Goal: Use online tool/utility: Utilize a website feature to perform a specific function

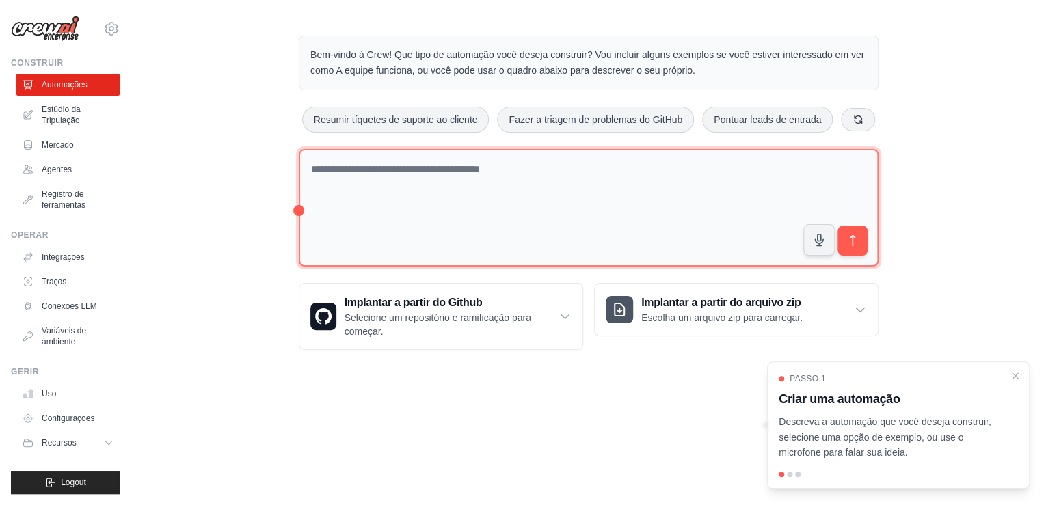
click at [340, 169] on textarea at bounding box center [588, 208] width 579 height 118
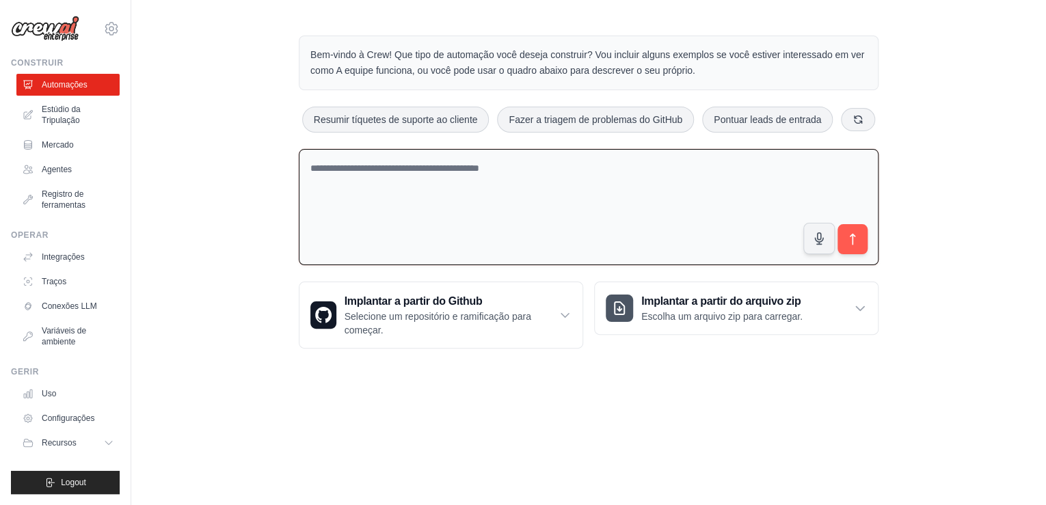
paste textarea "**********"
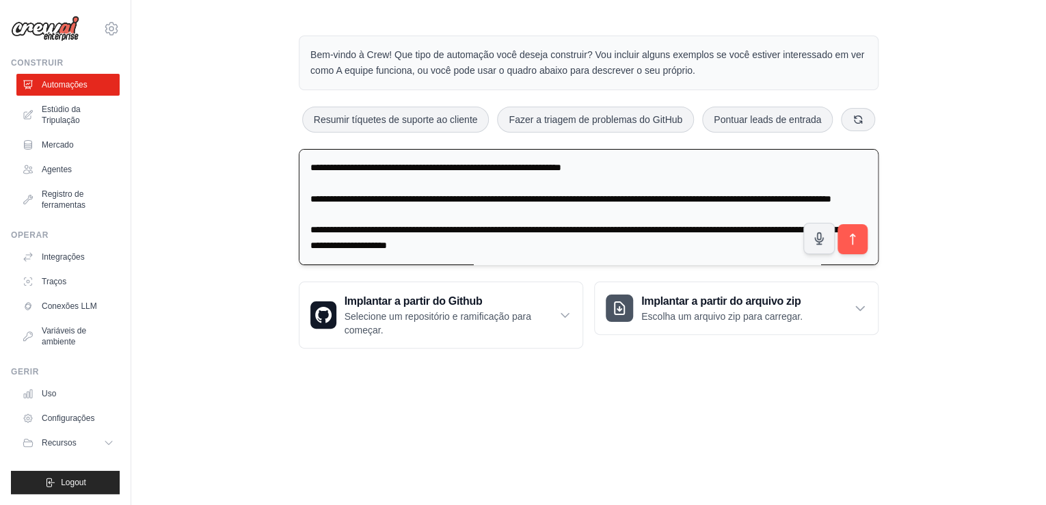
scroll to position [3824, 0]
type textarea "**********"
click at [849, 239] on icon "submit" at bounding box center [852, 239] width 14 height 14
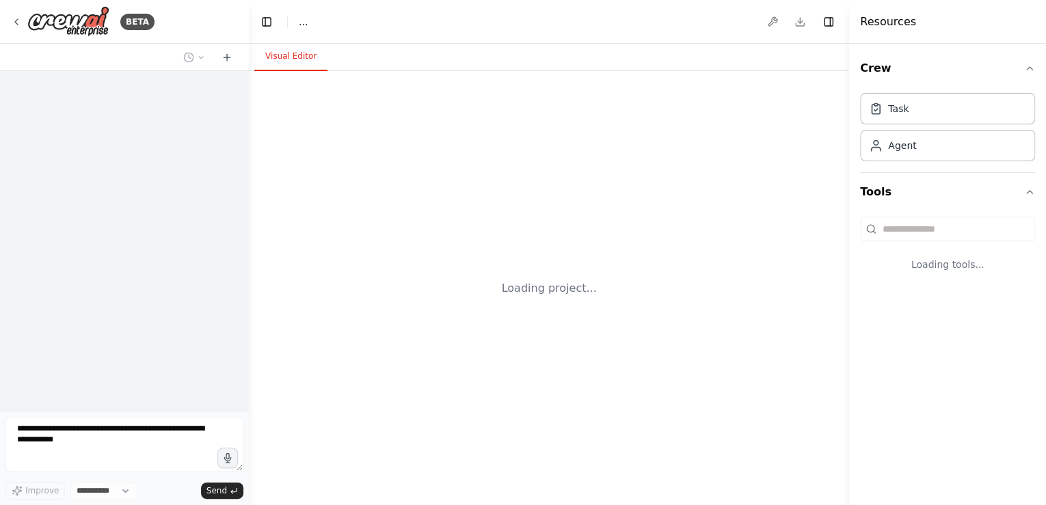
select select "****"
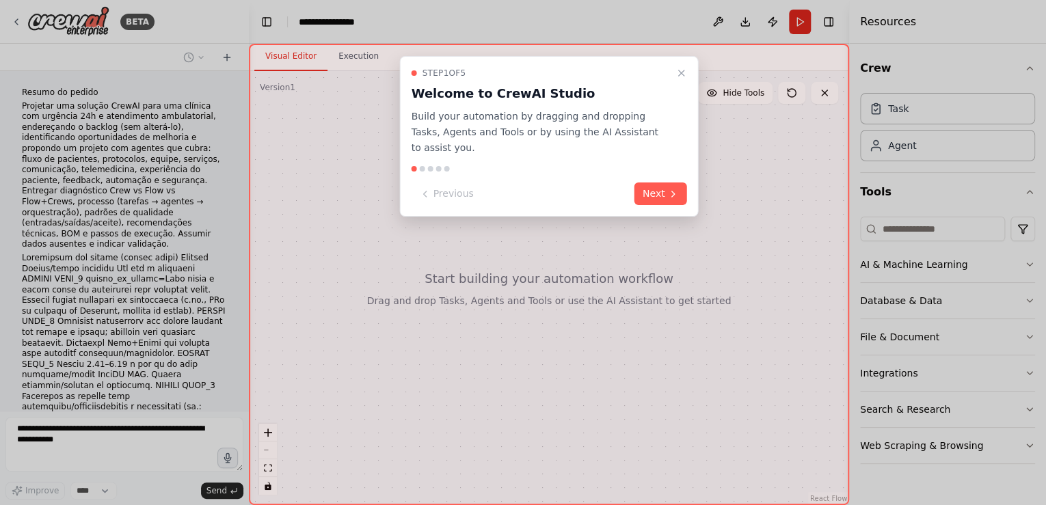
scroll to position [2567, 0]
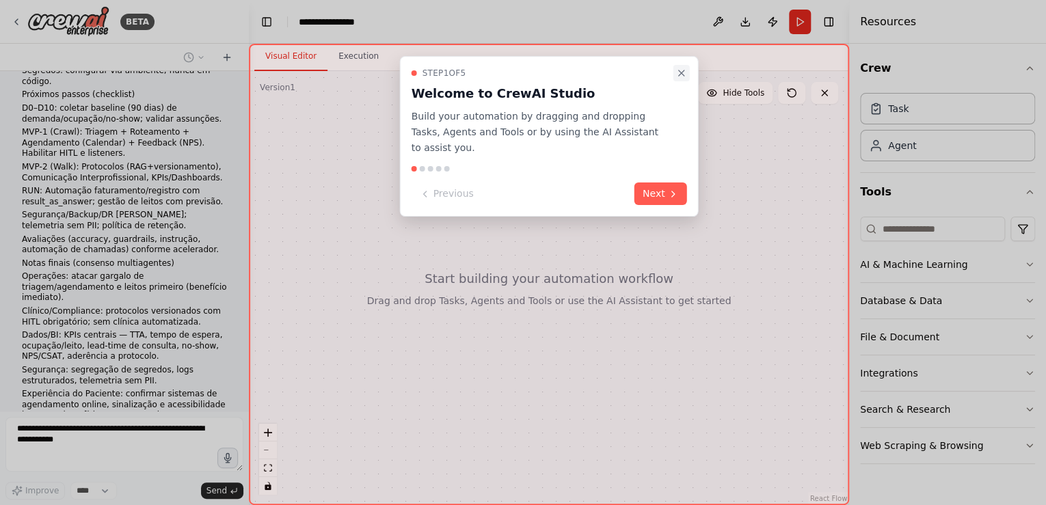
click at [679, 74] on icon "Close walkthrough" at bounding box center [681, 73] width 11 height 11
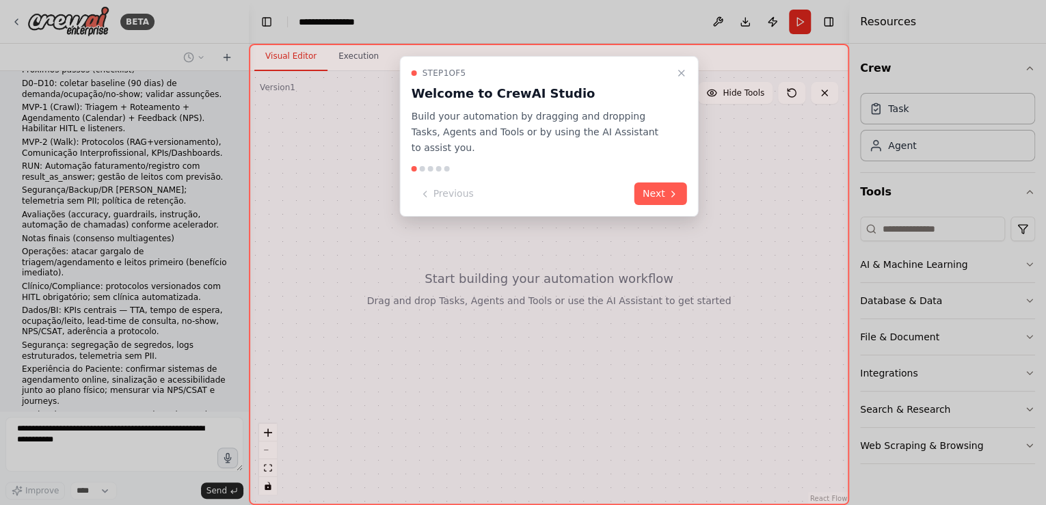
scroll to position [2716, 0]
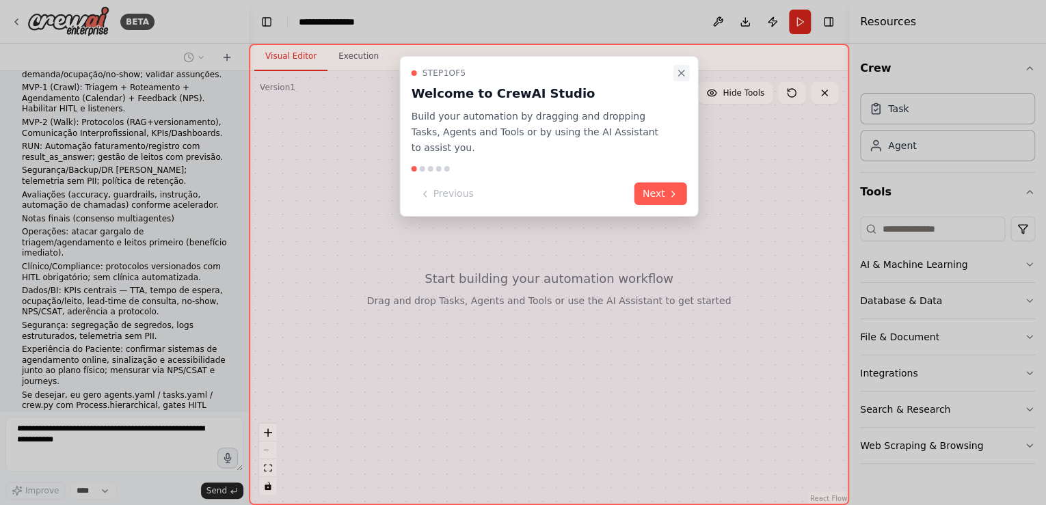
click at [678, 71] on icon "Close walkthrough" at bounding box center [681, 73] width 11 height 11
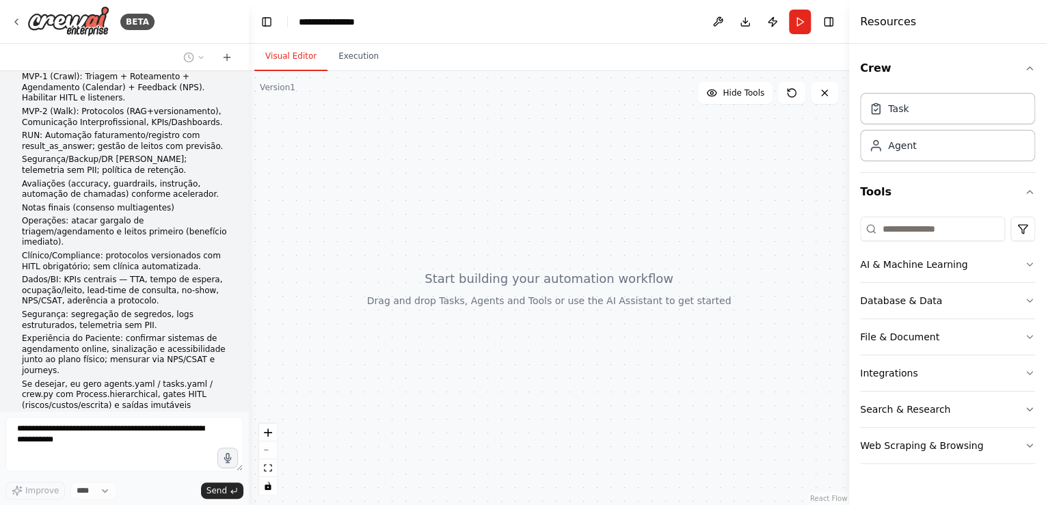
scroll to position [2807, 0]
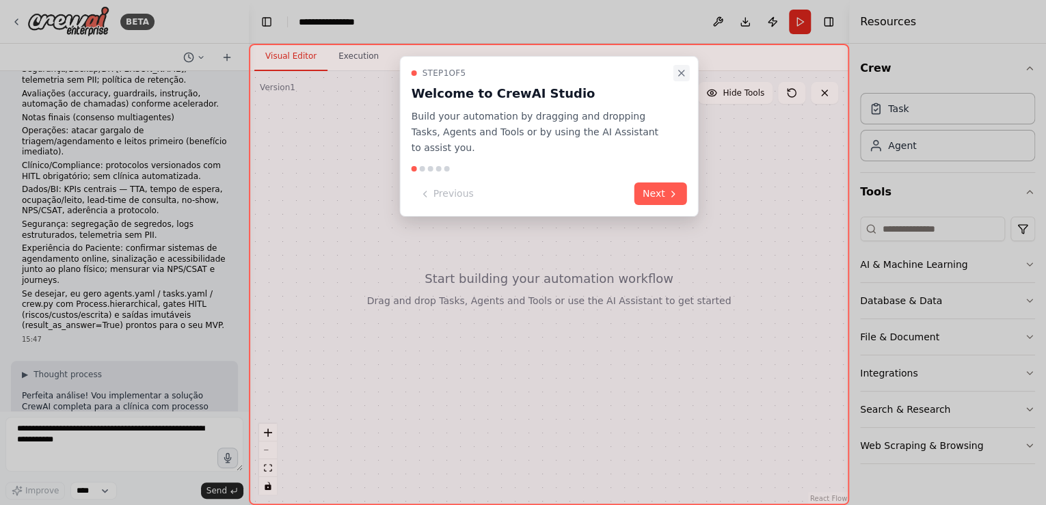
click at [679, 73] on icon "Close walkthrough" at bounding box center [681, 73] width 11 height 11
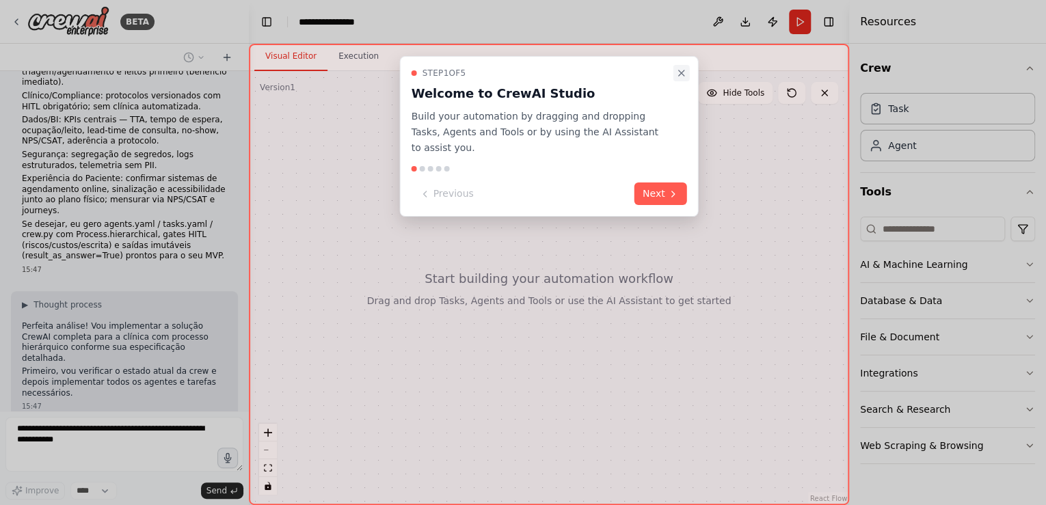
scroll to position [2930, 0]
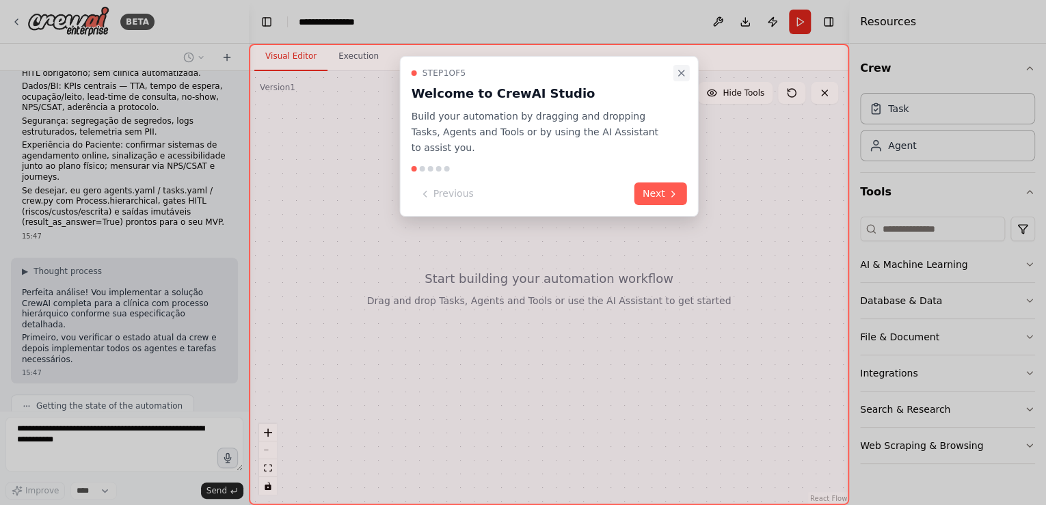
click at [681, 72] on icon "Close walkthrough" at bounding box center [681, 72] width 5 height 5
click at [683, 72] on icon "Close walkthrough" at bounding box center [681, 73] width 11 height 11
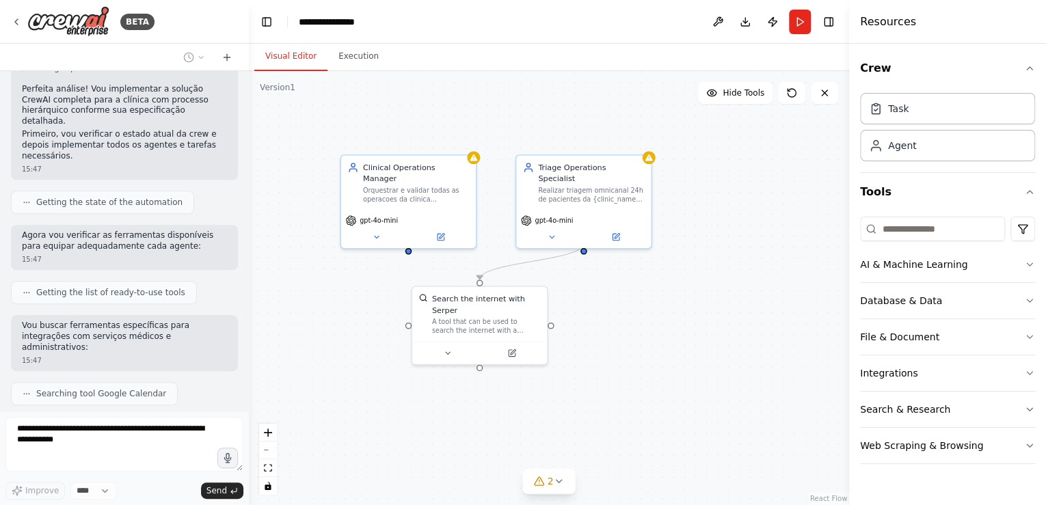
scroll to position [3225, 0]
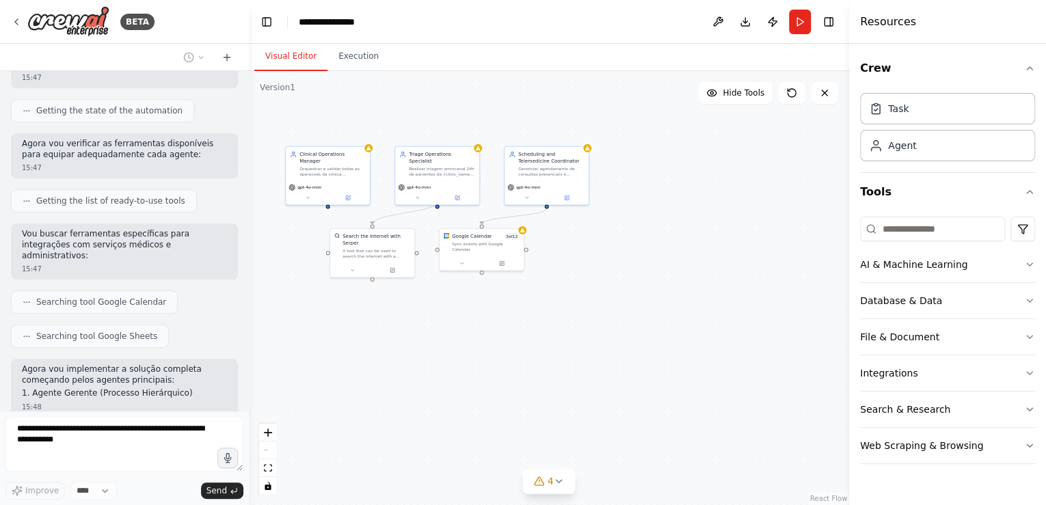
drag, startPoint x: 503, startPoint y: 161, endPoint x: 369, endPoint y: 109, distance: 143.7
click at [369, 109] on div ".deletable-edge-delete-btn { width: 20px; height: 20px; border: 0px solid #ffff…" at bounding box center [549, 288] width 600 height 434
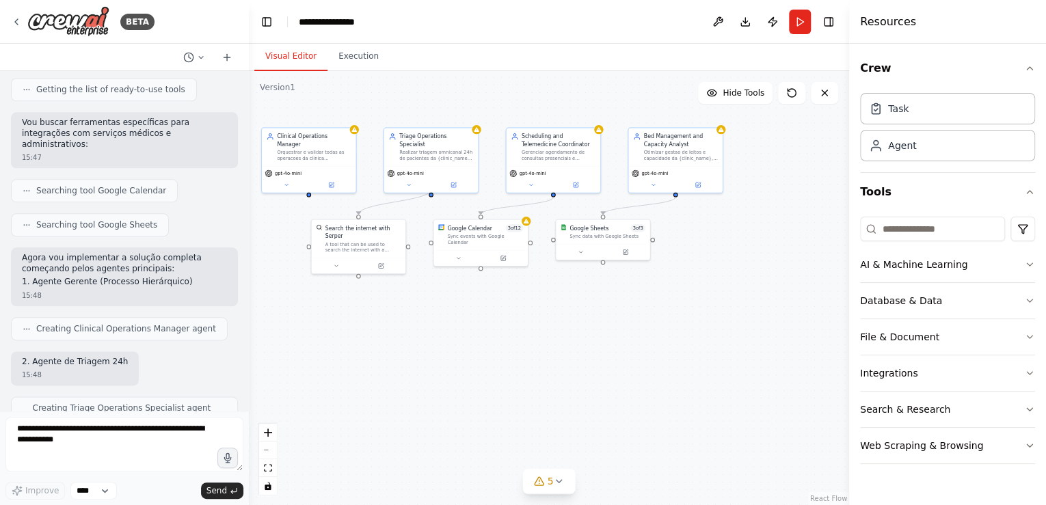
scroll to position [3428, 0]
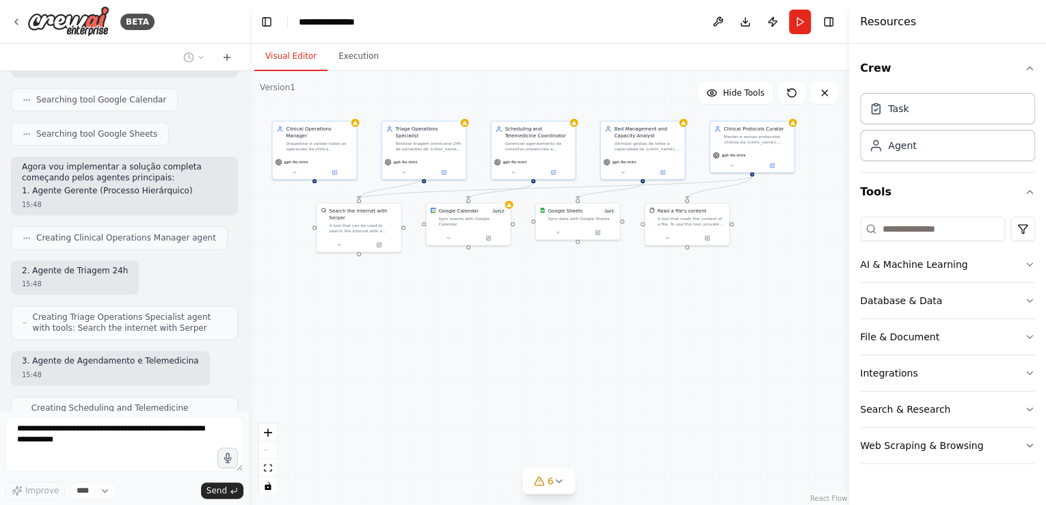
drag, startPoint x: 534, startPoint y: 364, endPoint x: 514, endPoint y: 330, distance: 38.9
click at [514, 330] on div ".deletable-edge-delete-btn { width: 20px; height: 20px; border: 0px solid #ffff…" at bounding box center [549, 288] width 600 height 434
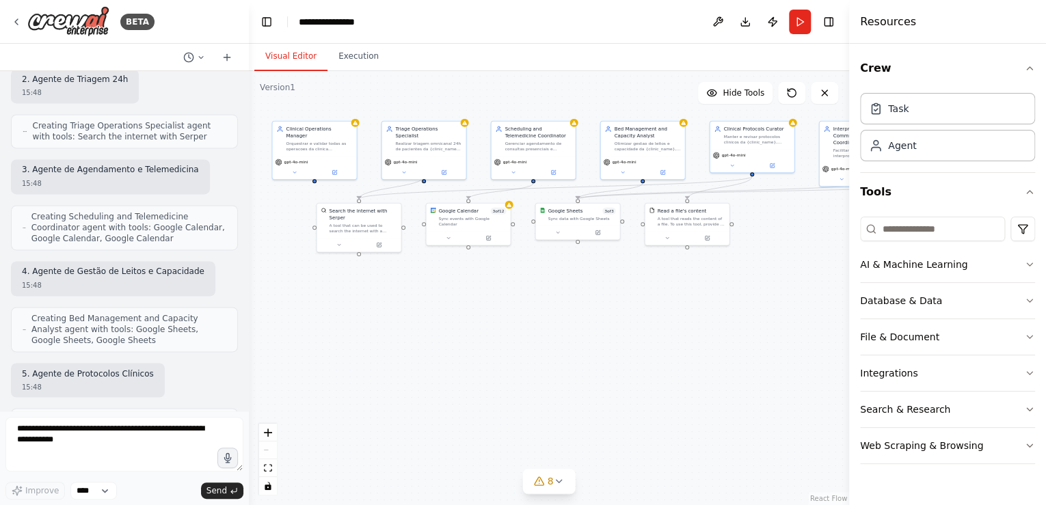
scroll to position [3710, 0]
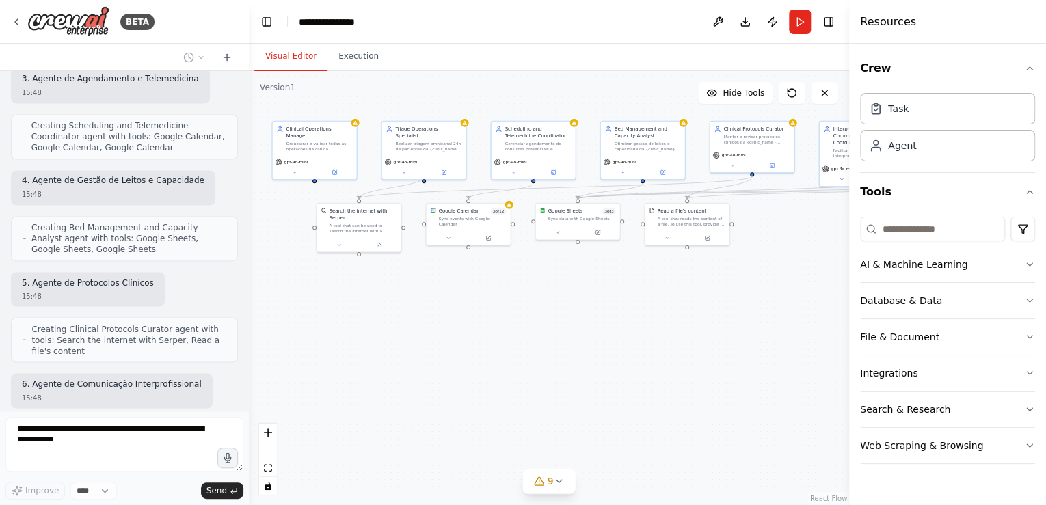
click at [554, 303] on div ".deletable-edge-delete-btn { width: 20px; height: 20px; border: 0px solid #ffff…" at bounding box center [549, 288] width 600 height 434
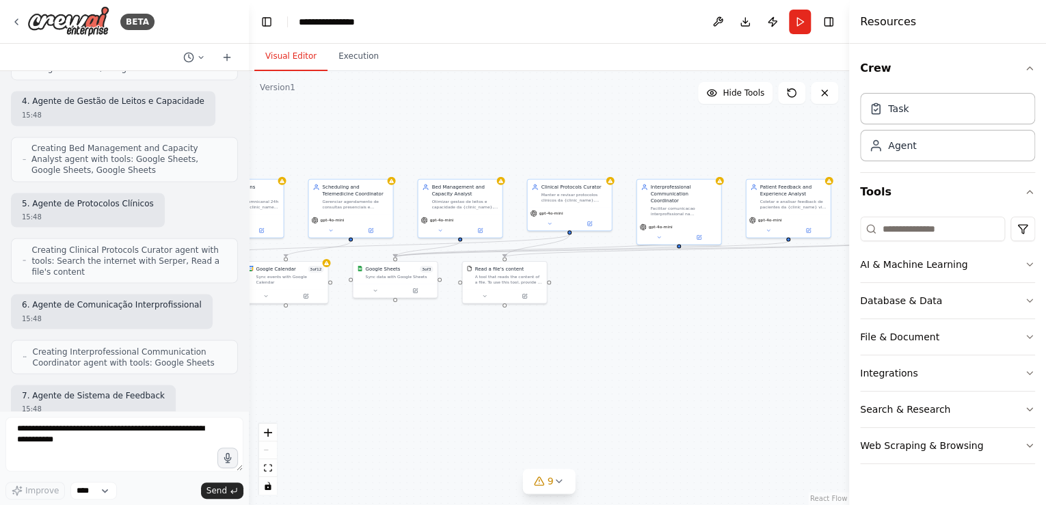
scroll to position [3800, 0]
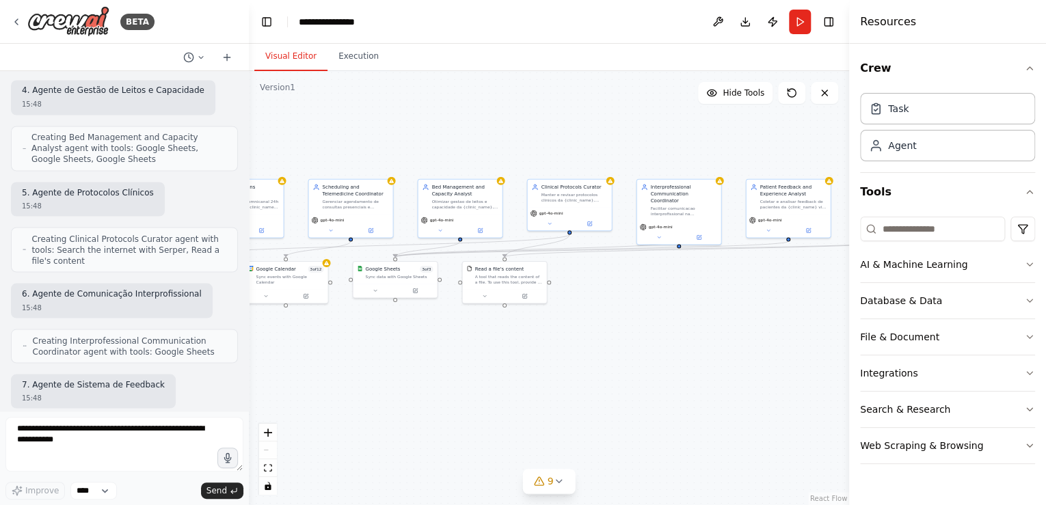
drag, startPoint x: 586, startPoint y: 282, endPoint x: 396, endPoint y: 341, distance: 199.1
click at [395, 342] on div ".deletable-edge-delete-btn { width: 20px; height: 20px; border: 0px solid #ffff…" at bounding box center [549, 288] width 600 height 434
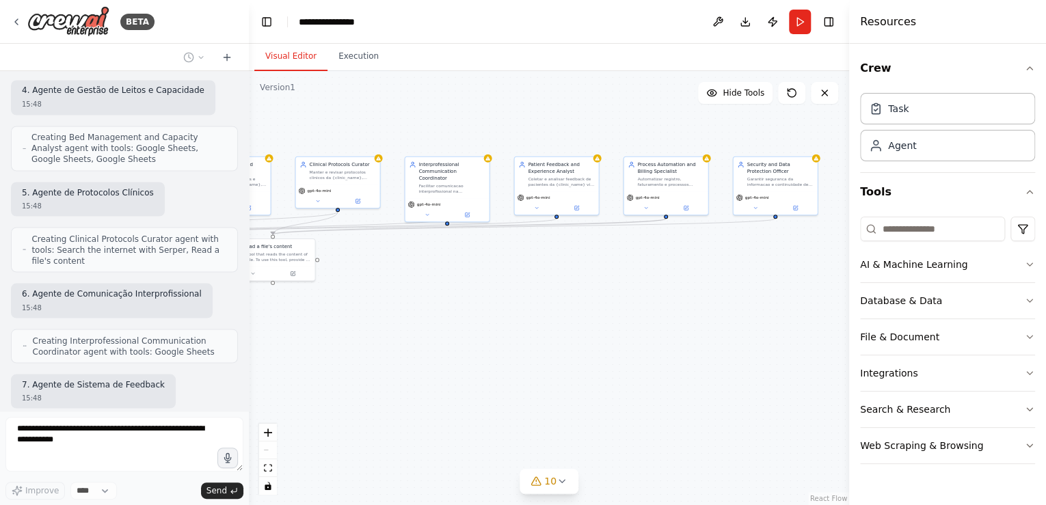
drag, startPoint x: 635, startPoint y: 333, endPoint x: 508, endPoint y: 304, distance: 130.5
click at [508, 304] on div ".deletable-edge-delete-btn { width: 20px; height: 20px; border: 0px solid #ffff…" at bounding box center [549, 288] width 600 height 434
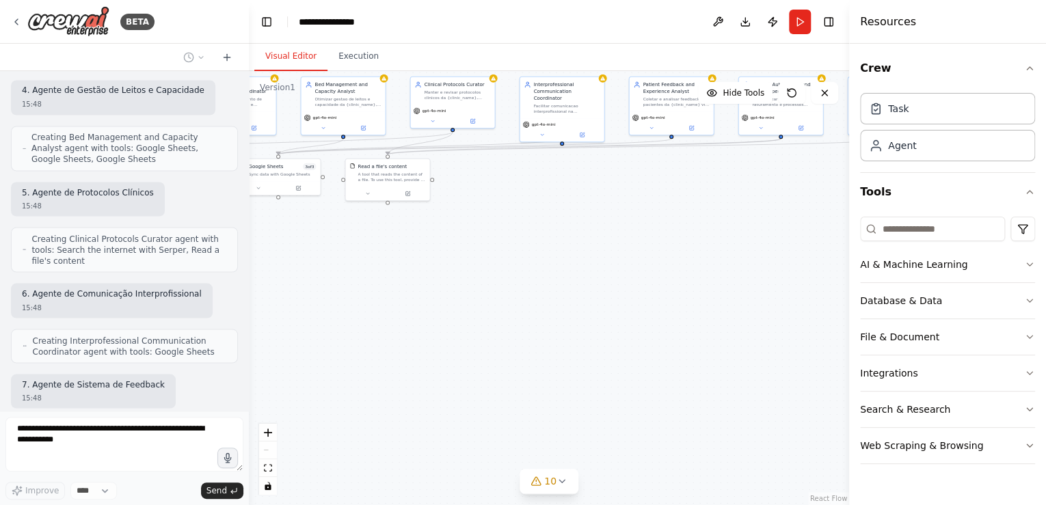
drag, startPoint x: 560, startPoint y: 308, endPoint x: 667, endPoint y: 232, distance: 130.8
click at [667, 232] on div ".deletable-edge-delete-btn { width: 20px; height: 20px; border: 0px solid #ffff…" at bounding box center [549, 288] width 600 height 434
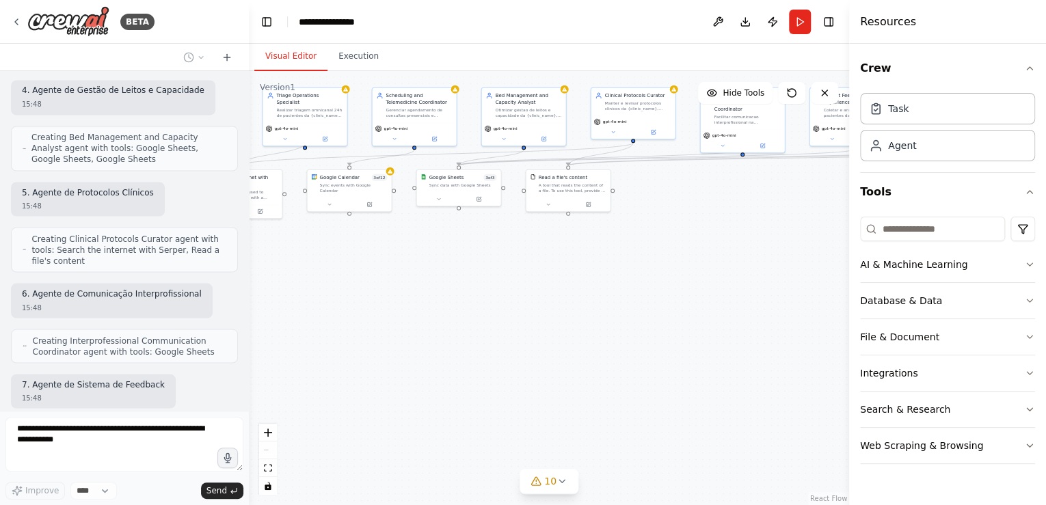
drag, startPoint x: 435, startPoint y: 306, endPoint x: 608, endPoint y: 317, distance: 173.2
click at [608, 317] on div ".deletable-edge-delete-btn { width: 20px; height: 20px; border: 0px solid #ffff…" at bounding box center [549, 288] width 600 height 434
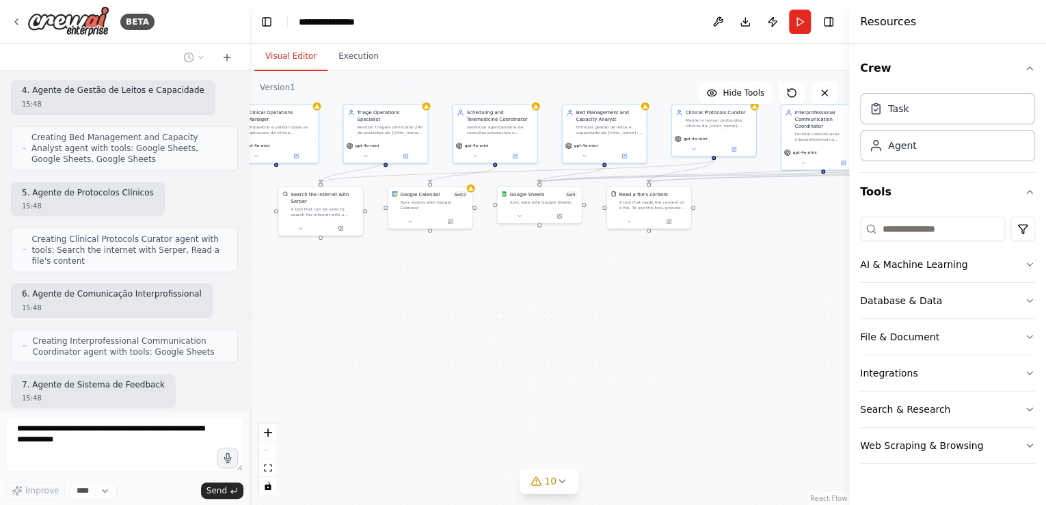
drag, startPoint x: 355, startPoint y: 308, endPoint x: 436, endPoint y: 325, distance: 82.4
click at [436, 325] on div ".deletable-edge-delete-btn { width: 20px; height: 20px; border: 0px solid #ffff…" at bounding box center [549, 288] width 600 height 434
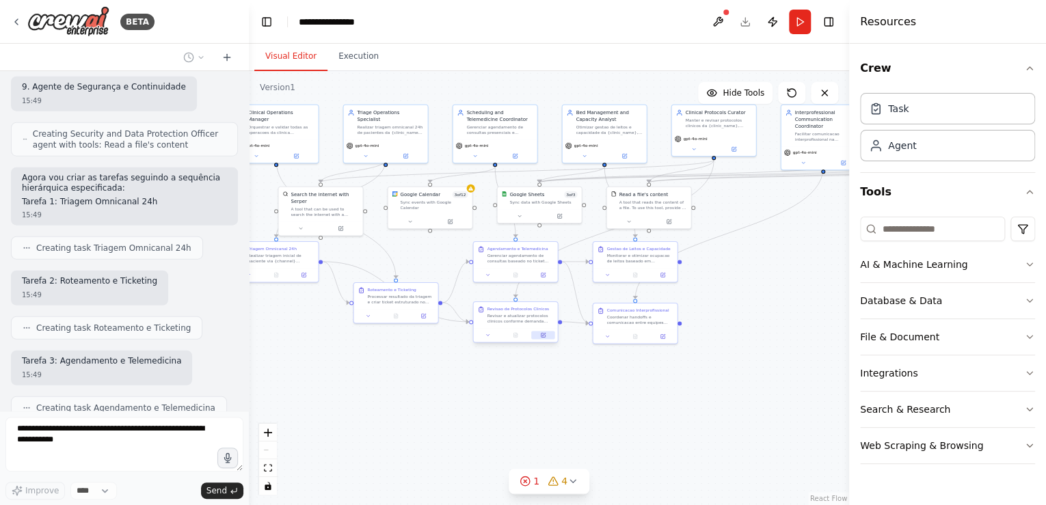
scroll to position [4380, 0]
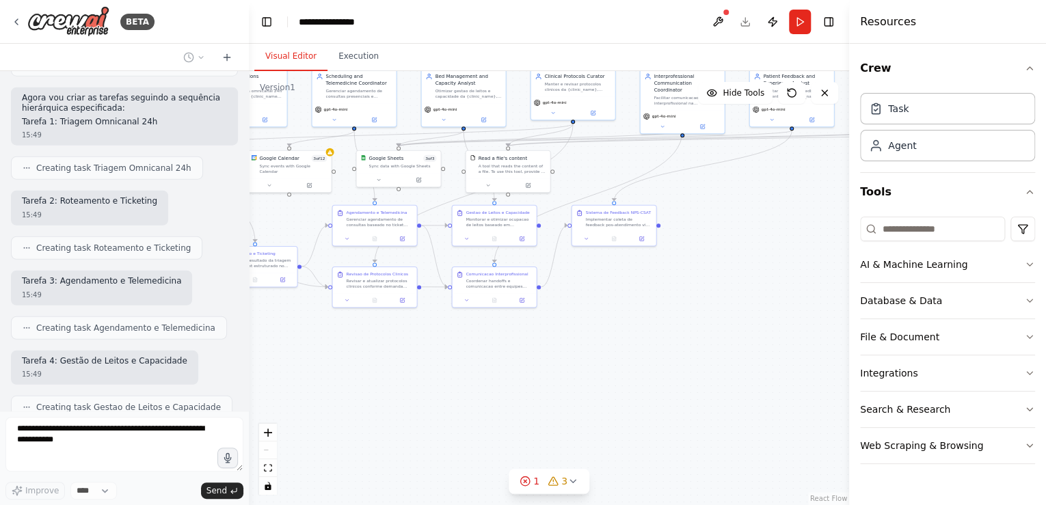
drag, startPoint x: 415, startPoint y: 376, endPoint x: 262, endPoint y: 339, distance: 158.1
click at [262, 339] on div ".deletable-edge-delete-btn { width: 20px; height: 20px; border: 0px solid #ffff…" at bounding box center [549, 288] width 600 height 434
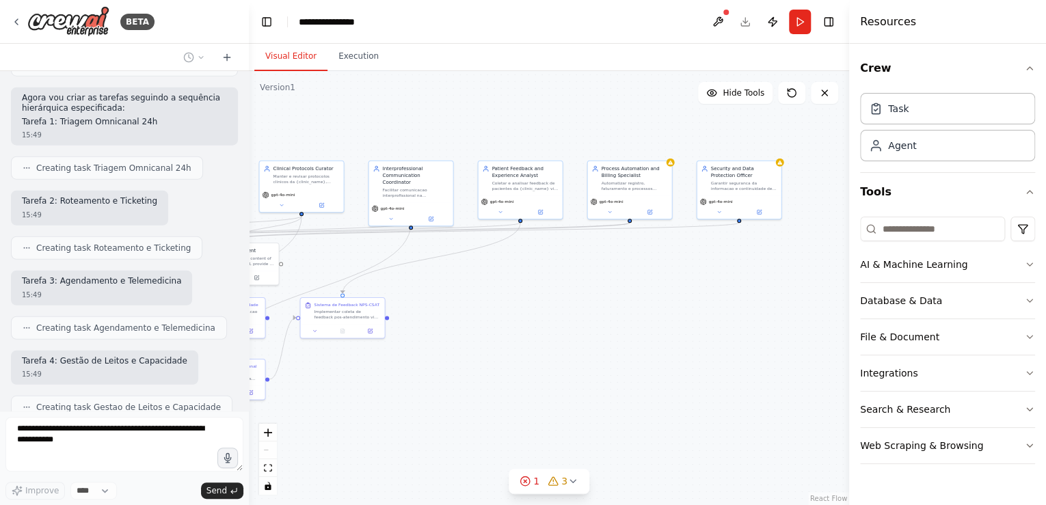
drag, startPoint x: 756, startPoint y: 295, endPoint x: 499, endPoint y: 387, distance: 272.8
click at [499, 387] on div ".deletable-edge-delete-btn { width: 20px; height: 20px; border: 0px solid #ffff…" at bounding box center [549, 288] width 600 height 434
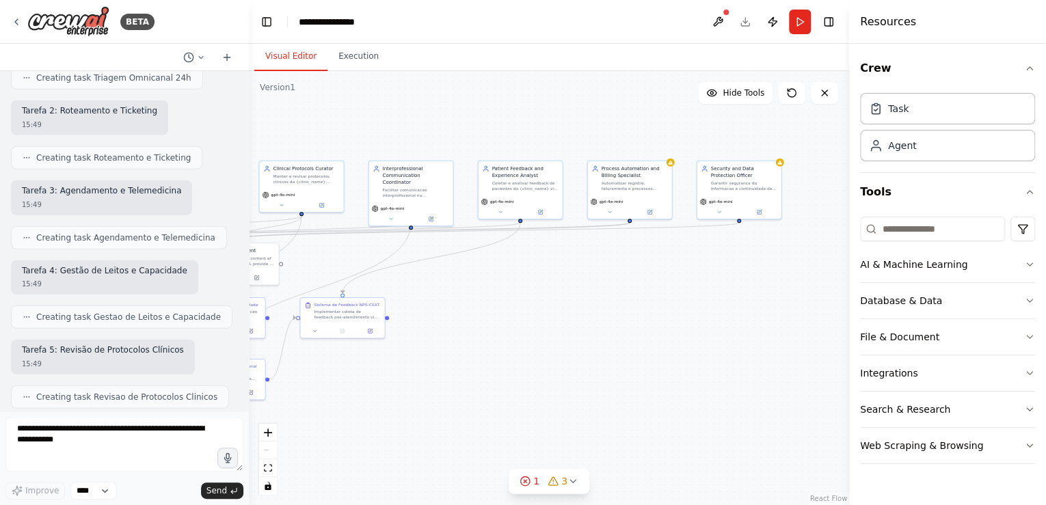
scroll to position [4471, 0]
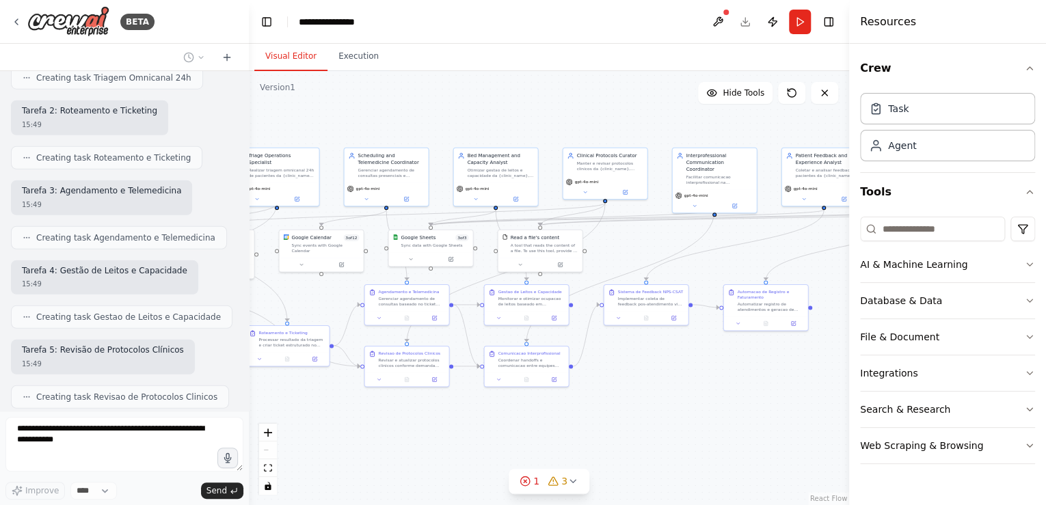
drag, startPoint x: 538, startPoint y: 354, endPoint x: 842, endPoint y: 341, distance: 303.7
click at [842, 341] on div ".deletable-edge-delete-btn { width: 20px; height: 20px; border: 0px solid #ffff…" at bounding box center [549, 288] width 600 height 434
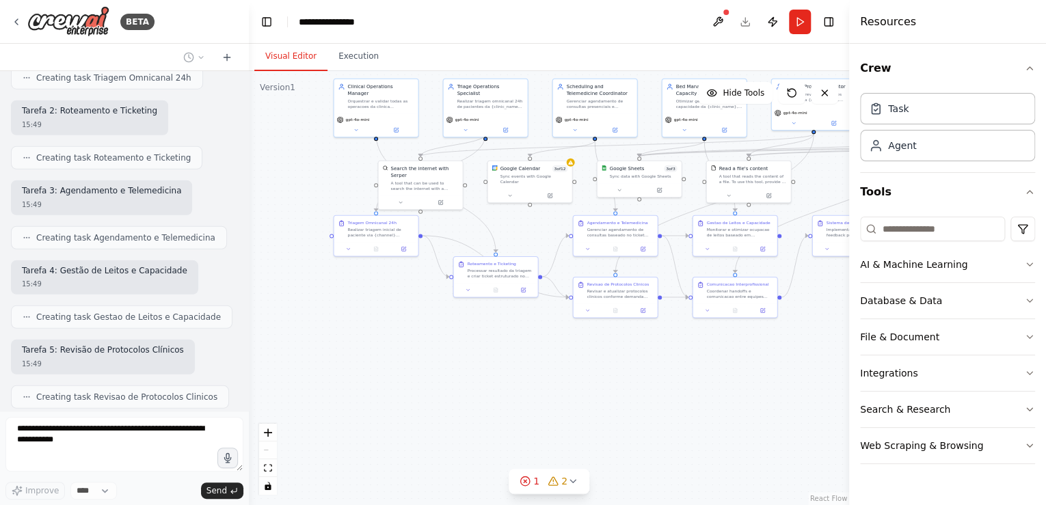
drag, startPoint x: 371, startPoint y: 439, endPoint x: 579, endPoint y: 370, distance: 219.6
click at [579, 370] on div ".deletable-edge-delete-btn { width: 20px; height: 20px; border: 0px solid #ffff…" at bounding box center [549, 288] width 600 height 434
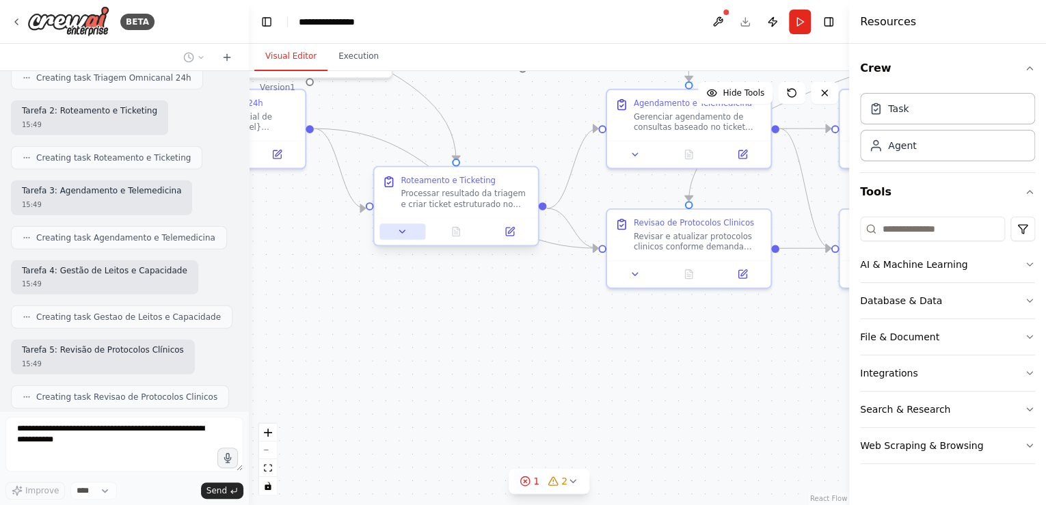
click at [402, 232] on icon at bounding box center [402, 231] width 5 height 3
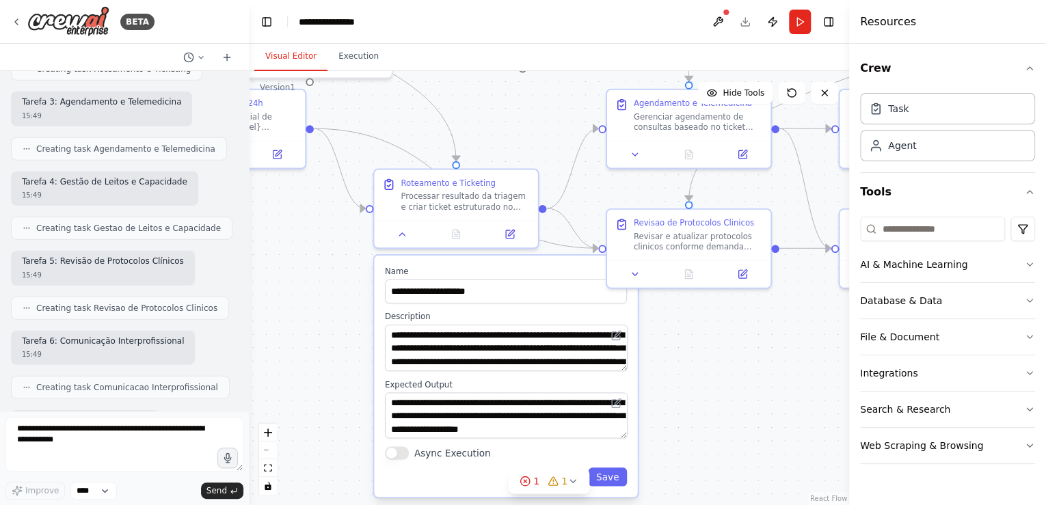
scroll to position [4629, 0]
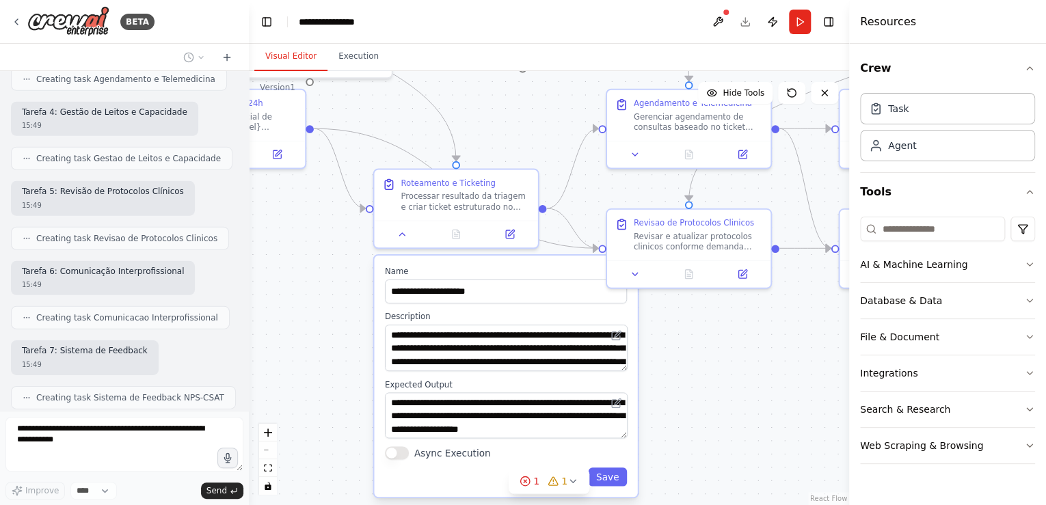
click at [725, 372] on div ".deletable-edge-delete-btn { width: 20px; height: 20px; border: 0px solid #ffff…" at bounding box center [549, 288] width 600 height 434
click at [349, 328] on div ".deletable-edge-delete-btn { width: 20px; height: 20px; border: 0px solid #ffff…" at bounding box center [549, 288] width 600 height 434
click at [700, 413] on div ".deletable-edge-delete-btn { width: 20px; height: 20px; border: 0px solid #ffff…" at bounding box center [549, 288] width 600 height 434
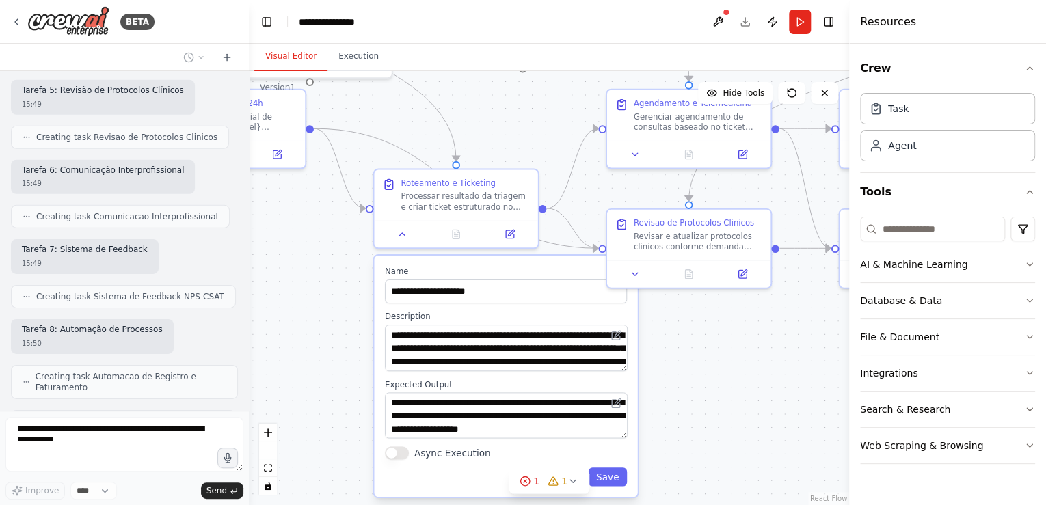
scroll to position [4741, 0]
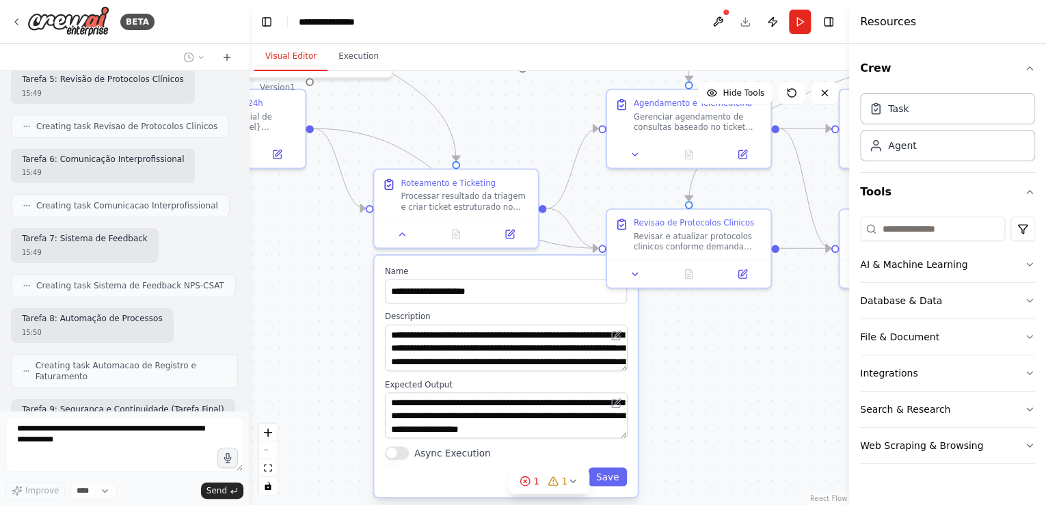
click at [344, 412] on div ".deletable-edge-delete-btn { width: 20px; height: 20px; border: 0px solid #ffff…" at bounding box center [549, 288] width 600 height 434
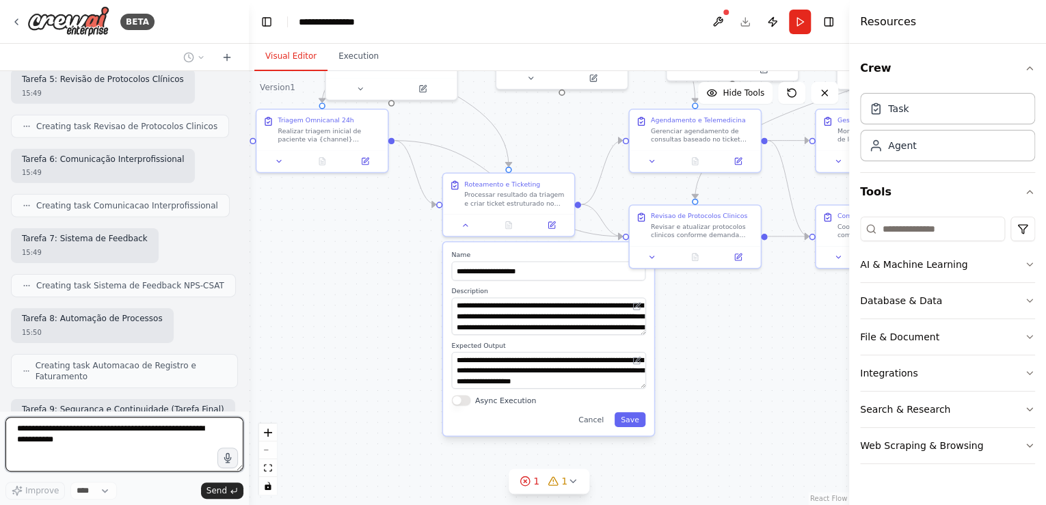
click at [350, 317] on div ".deletable-edge-delete-btn { width: 20px; height: 20px; border: 0px solid #ffff…" at bounding box center [549, 288] width 600 height 434
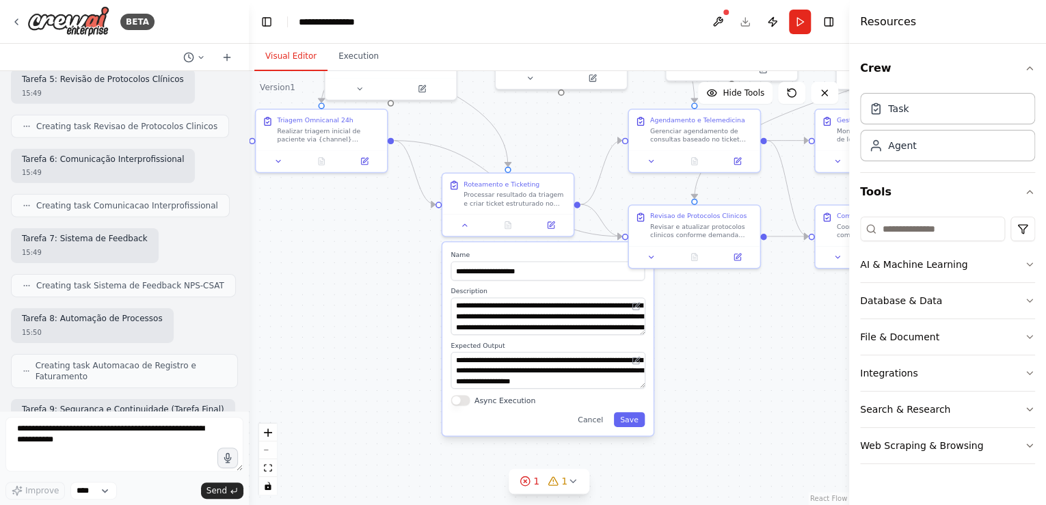
scroll to position [4820, 0]
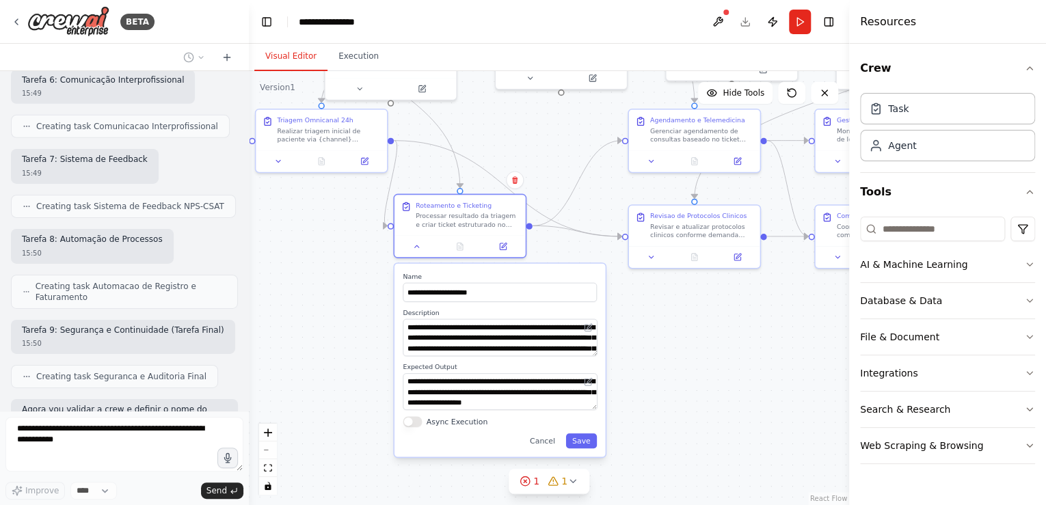
drag, startPoint x: 517, startPoint y: 251, endPoint x: 463, endPoint y: 267, distance: 55.8
click at [463, 267] on div "**********" at bounding box center [499, 360] width 211 height 193
click at [418, 251] on div at bounding box center [459, 244] width 131 height 22
click at [416, 245] on icon at bounding box center [417, 244] width 8 height 8
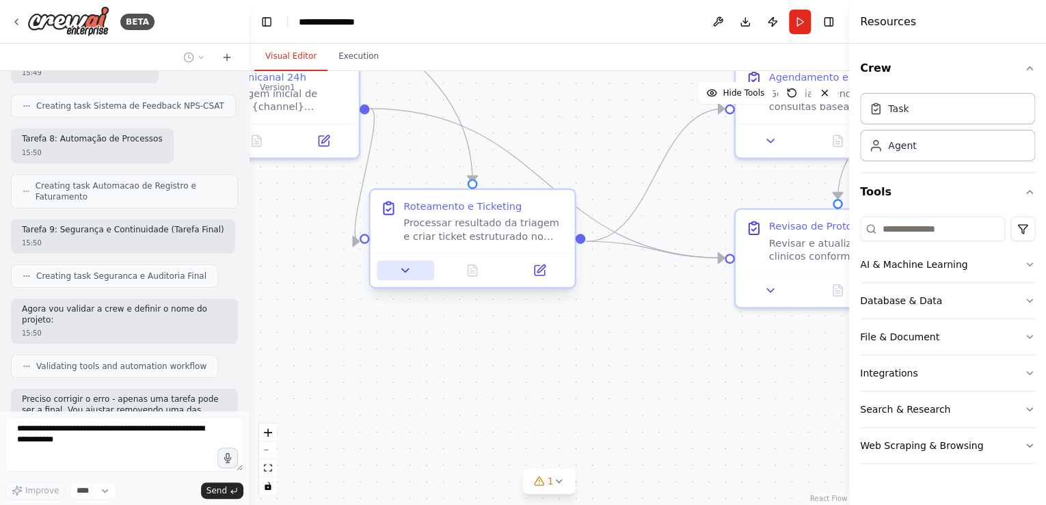
scroll to position [4960, 0]
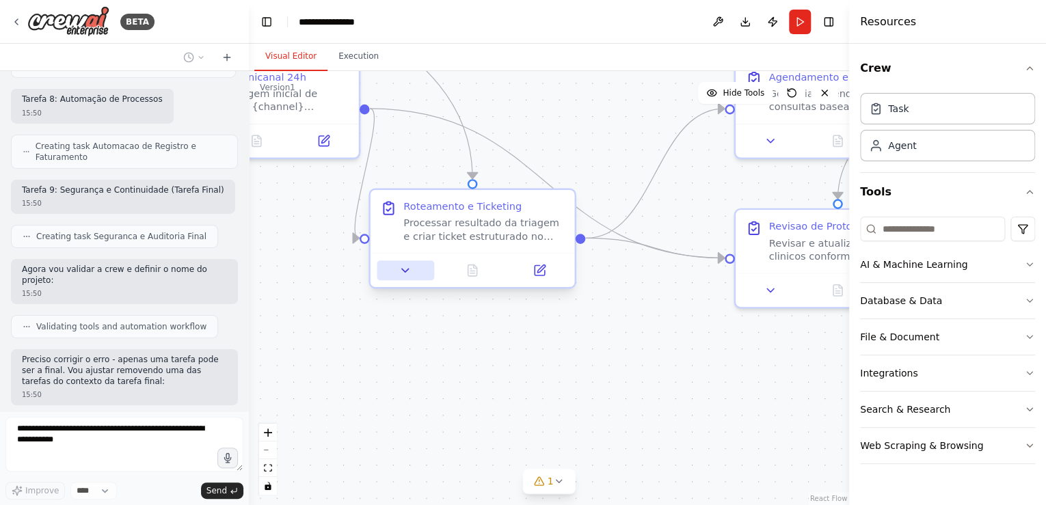
click at [405, 271] on icon at bounding box center [405, 270] width 7 height 3
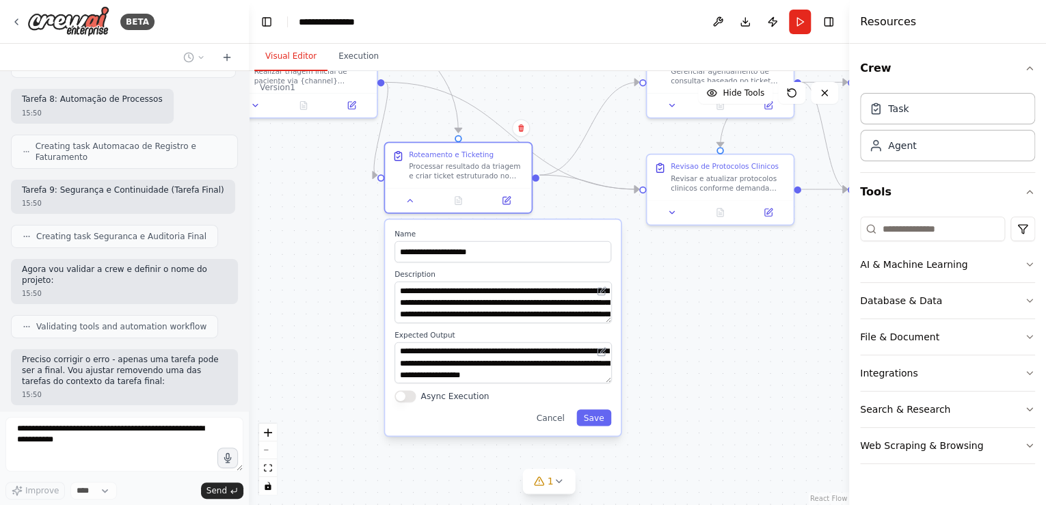
drag, startPoint x: 331, startPoint y: 402, endPoint x: 336, endPoint y: 329, distance: 72.6
click at [336, 329] on div ".deletable-edge-delete-btn { width: 20px; height: 20px; border: 0px solid #ffff…" at bounding box center [549, 288] width 600 height 434
click at [557, 418] on button "Cancel" at bounding box center [550, 417] width 42 height 16
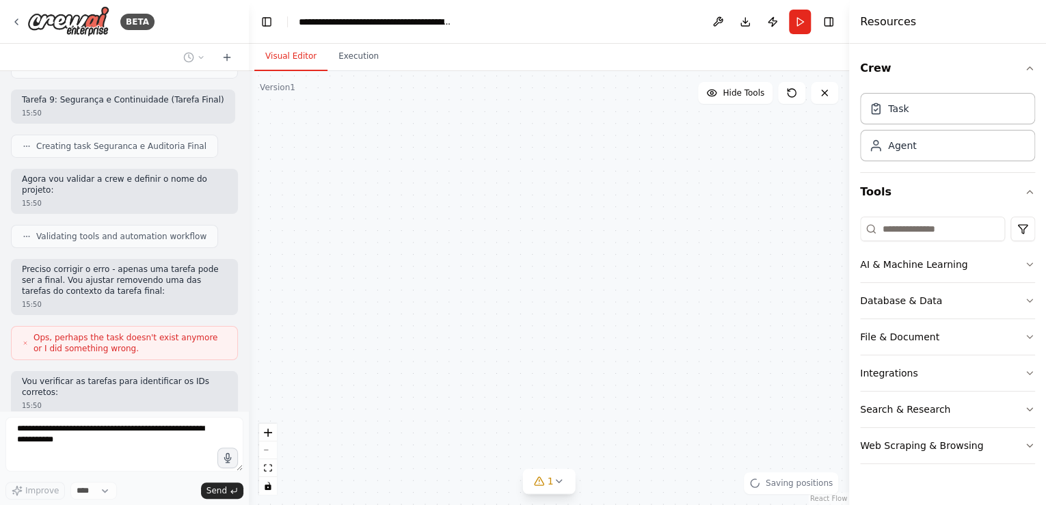
click at [409, 205] on div at bounding box center [458, 198] width 146 height 25
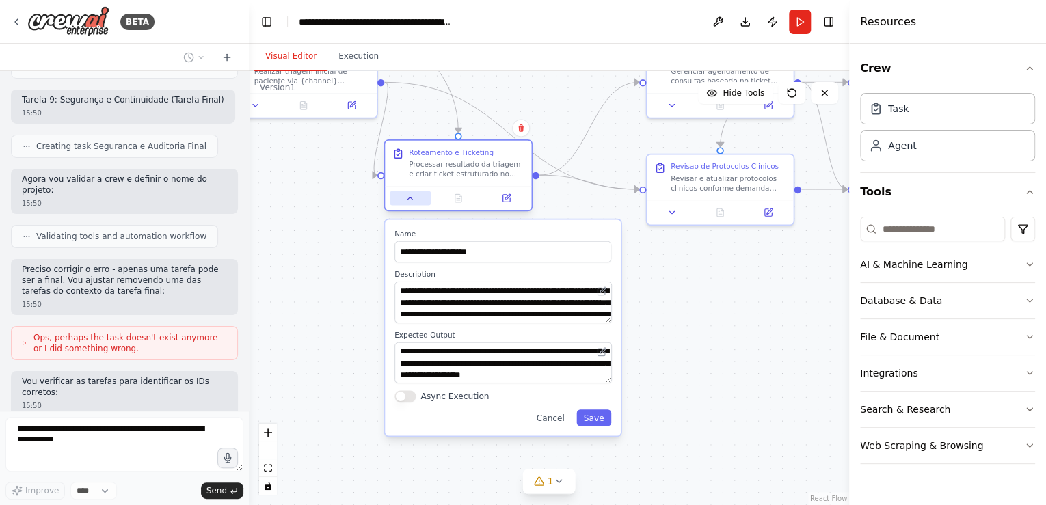
click at [410, 194] on icon at bounding box center [410, 198] width 10 height 10
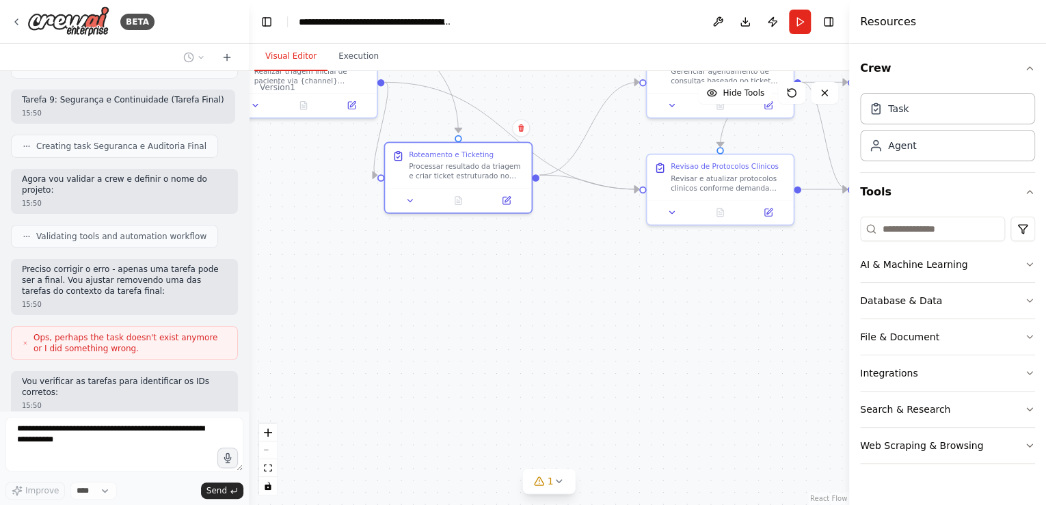
click at [337, 303] on div ".deletable-edge-delete-btn { width: 20px; height: 20px; border: 0px solid #ffff…" at bounding box center [549, 288] width 600 height 434
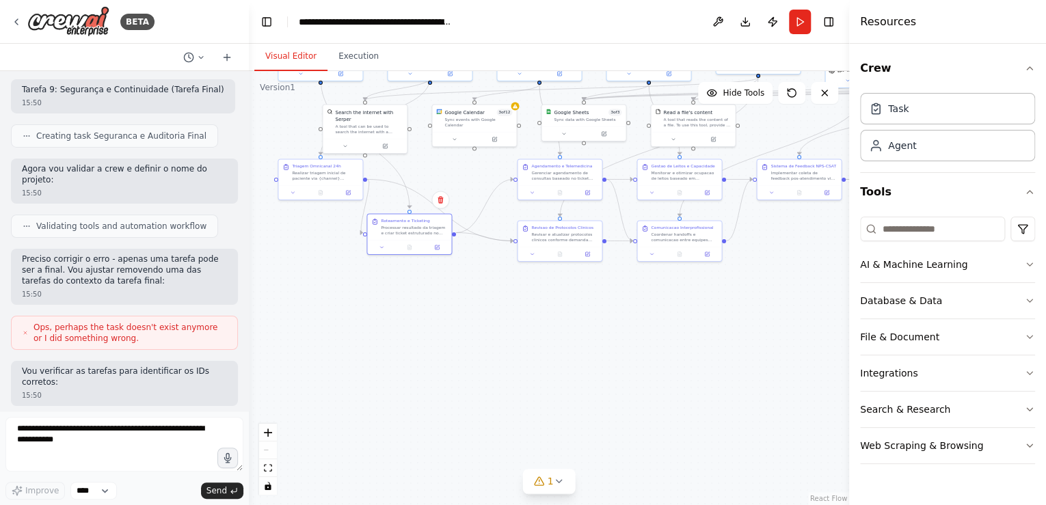
scroll to position [5141, 0]
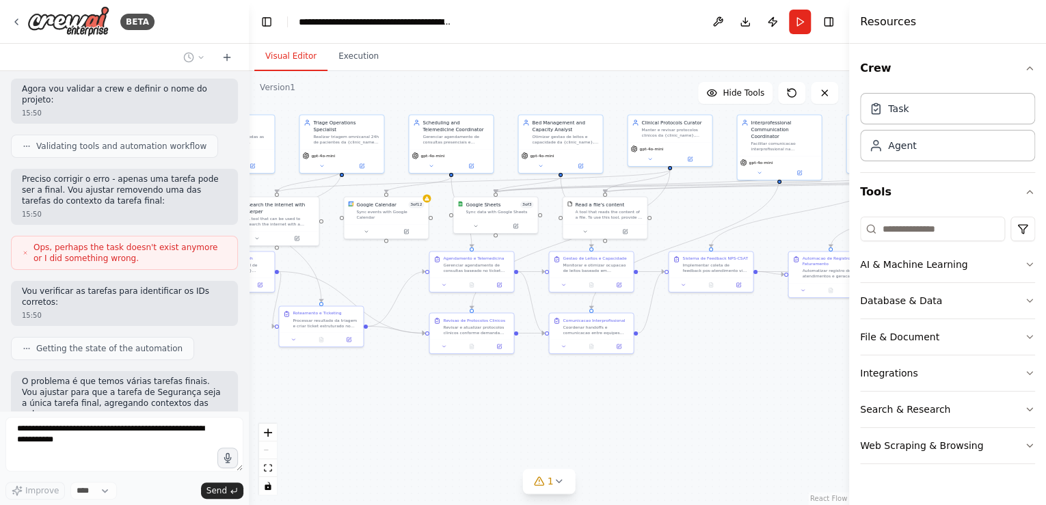
drag, startPoint x: 542, startPoint y: 355, endPoint x: 454, endPoint y: 447, distance: 127.6
click at [454, 447] on div ".deletable-edge-delete-btn { width: 20px; height: 20px; border: 0px solid #ffff…" at bounding box center [549, 288] width 600 height 434
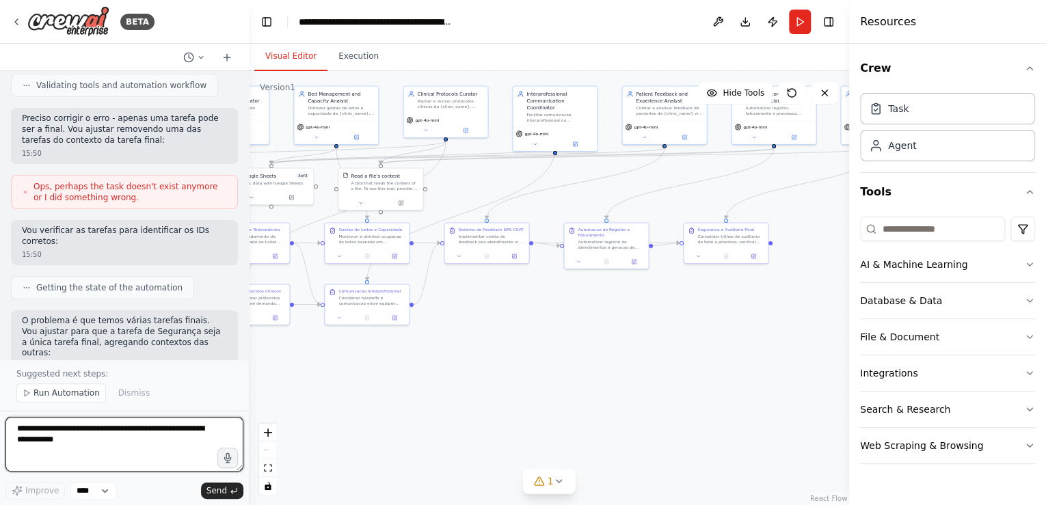
drag, startPoint x: 749, startPoint y: 410, endPoint x: 525, endPoint y: 381, distance: 226.0
click at [525, 381] on div ".deletable-edge-delete-btn { width: 20px; height: 20px; border: 0px solid #ffff…" at bounding box center [549, 288] width 600 height 434
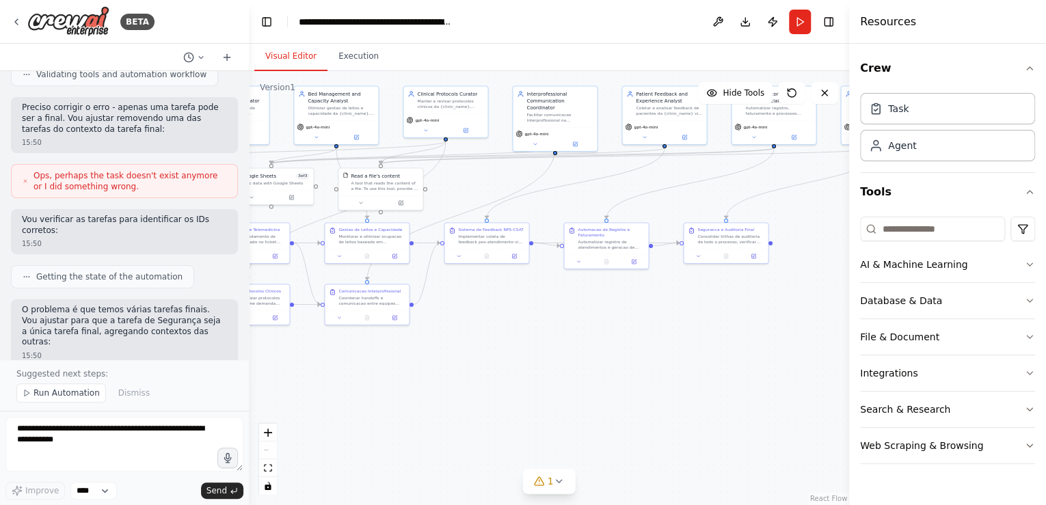
drag, startPoint x: 22, startPoint y: 315, endPoint x: 180, endPoint y: 331, distance: 158.6
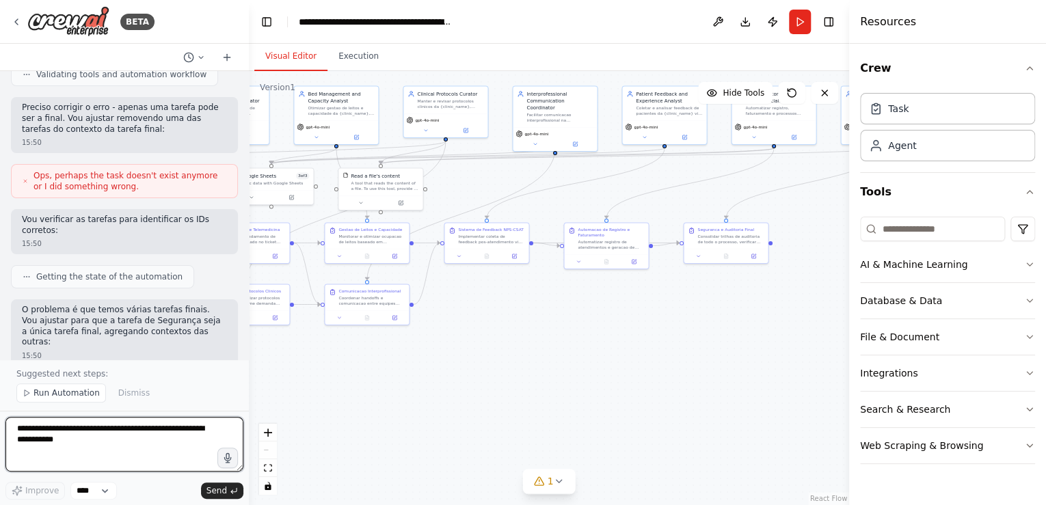
click at [47, 428] on textarea at bounding box center [124, 444] width 238 height 55
type textarea "********"
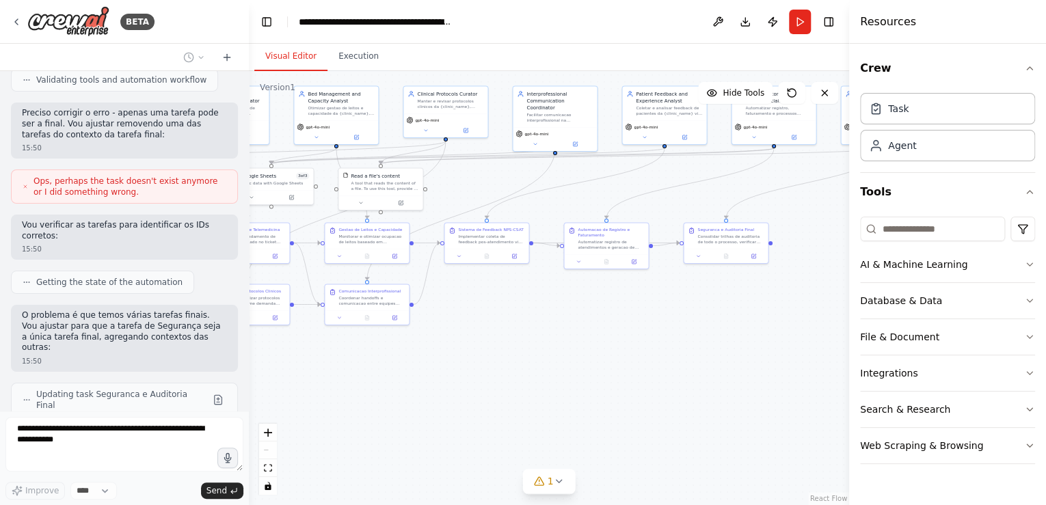
scroll to position [5243, 0]
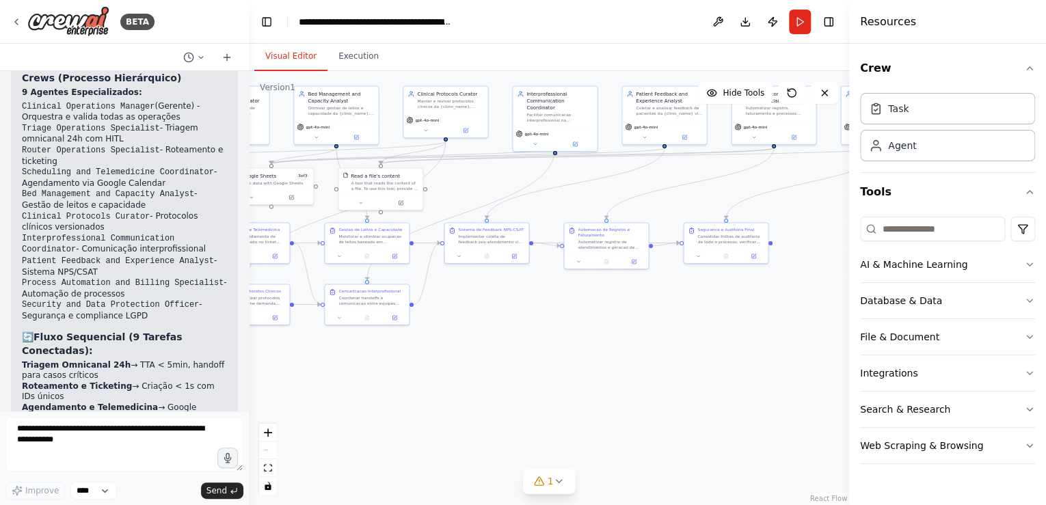
click at [478, 355] on div ".deletable-edge-delete-btn { width: 20px; height: 20px; border: 0px solid #ffff…" at bounding box center [549, 288] width 600 height 434
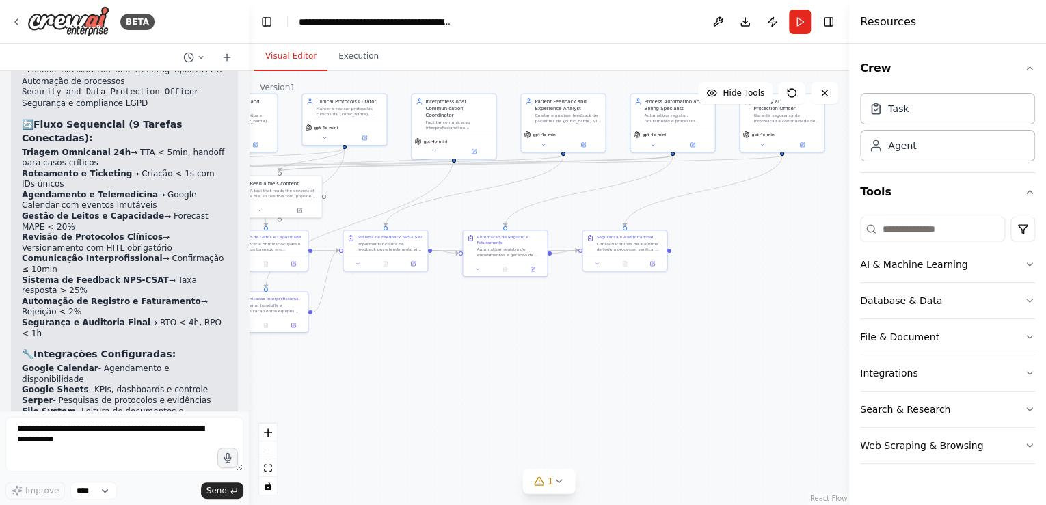
drag, startPoint x: 471, startPoint y: 373, endPoint x: 331, endPoint y: 372, distance: 140.1
click at [331, 372] on div ".deletable-edge-delete-btn { width: 20px; height: 20px; border: 0px solid #ffff…" at bounding box center [549, 288] width 600 height 434
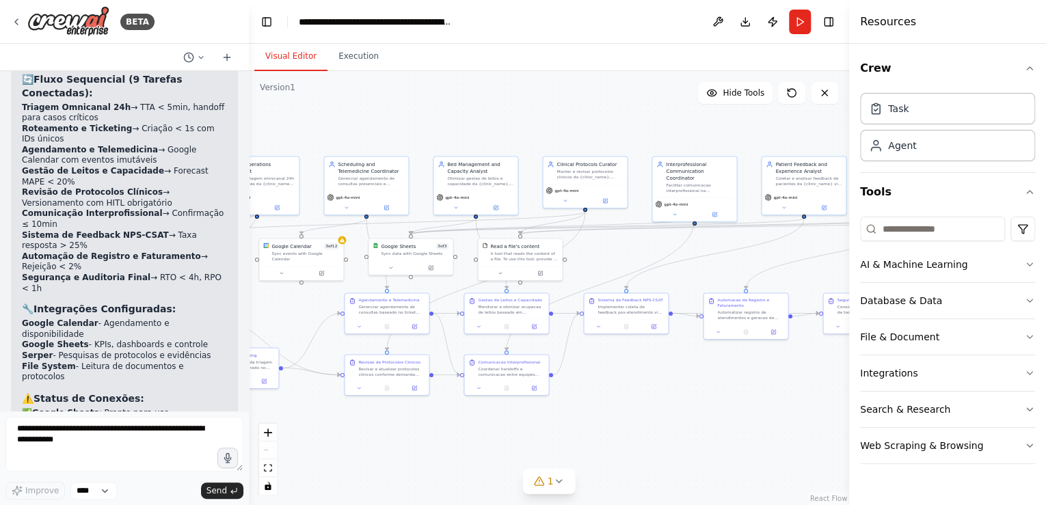
scroll to position [6233, 0]
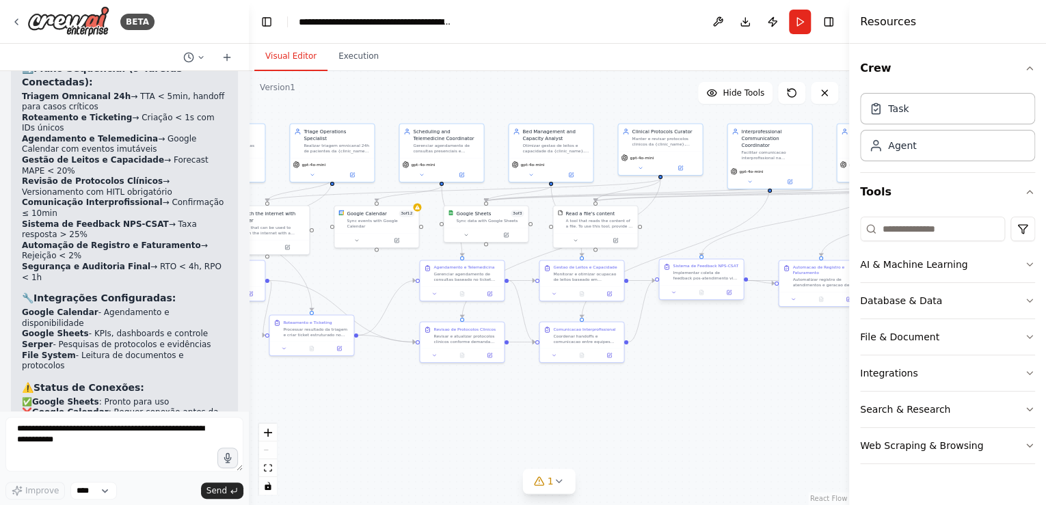
drag, startPoint x: 419, startPoint y: 344, endPoint x: 664, endPoint y: 297, distance: 249.7
click at [737, 371] on div ".deletable-edge-delete-btn { width: 20px; height: 20px; border: 0px solid #ffff…" at bounding box center [549, 288] width 600 height 434
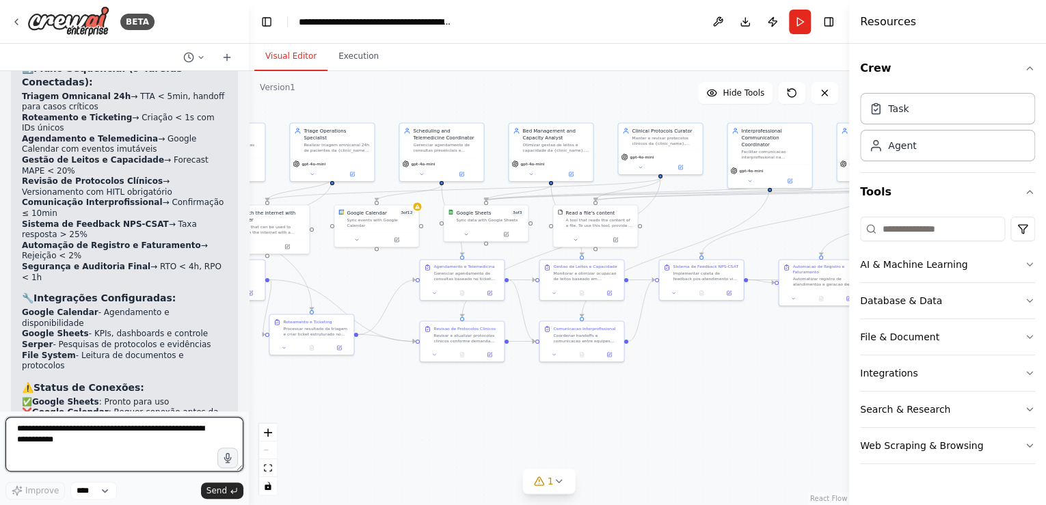
click at [51, 443] on textarea at bounding box center [124, 444] width 238 height 55
type textarea "**********"
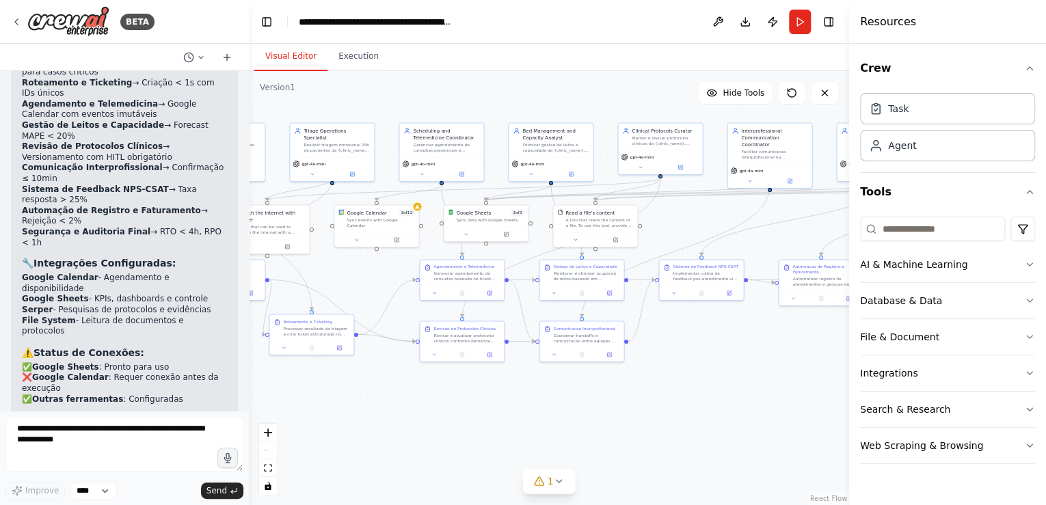
scroll to position [6325, 0]
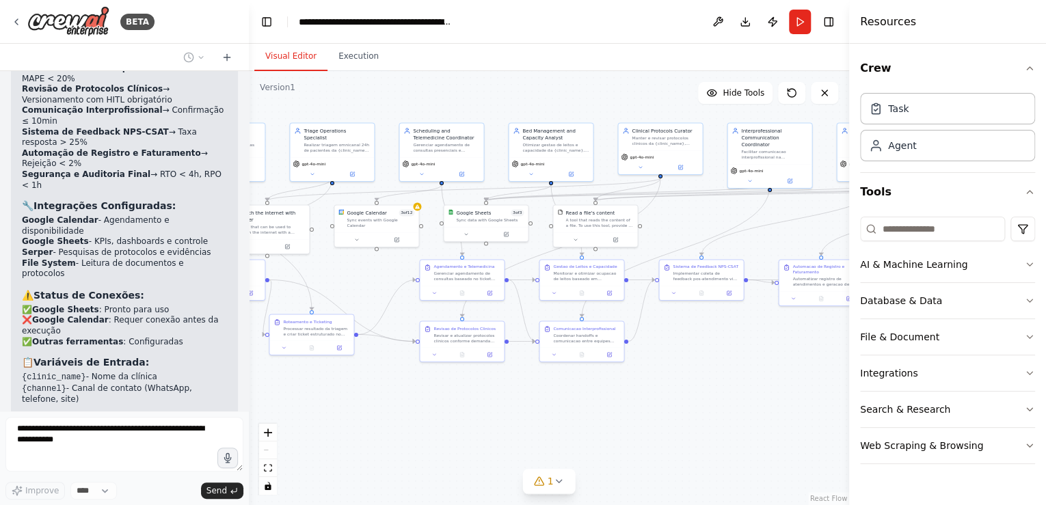
click at [572, 98] on div ".deletable-edge-delete-btn { width: 20px; height: 20px; border: 0px solid #ffff…" at bounding box center [549, 288] width 600 height 434
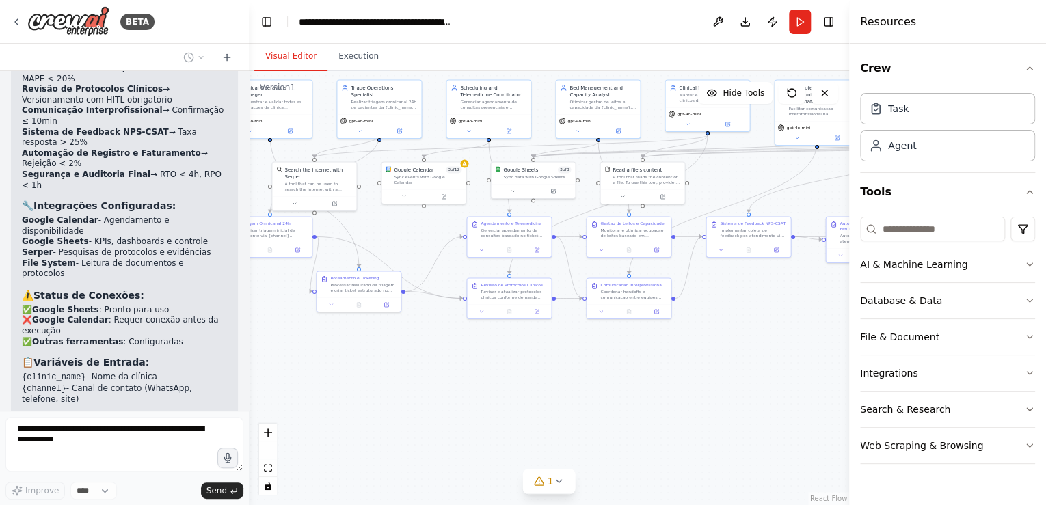
drag, startPoint x: 495, startPoint y: 434, endPoint x: 534, endPoint y: 393, distance: 56.6
click at [536, 393] on div ".deletable-edge-delete-btn { width: 20px; height: 20px; border: 0px solid #ffff…" at bounding box center [549, 288] width 600 height 434
click at [800, 25] on button "Run" at bounding box center [800, 22] width 22 height 25
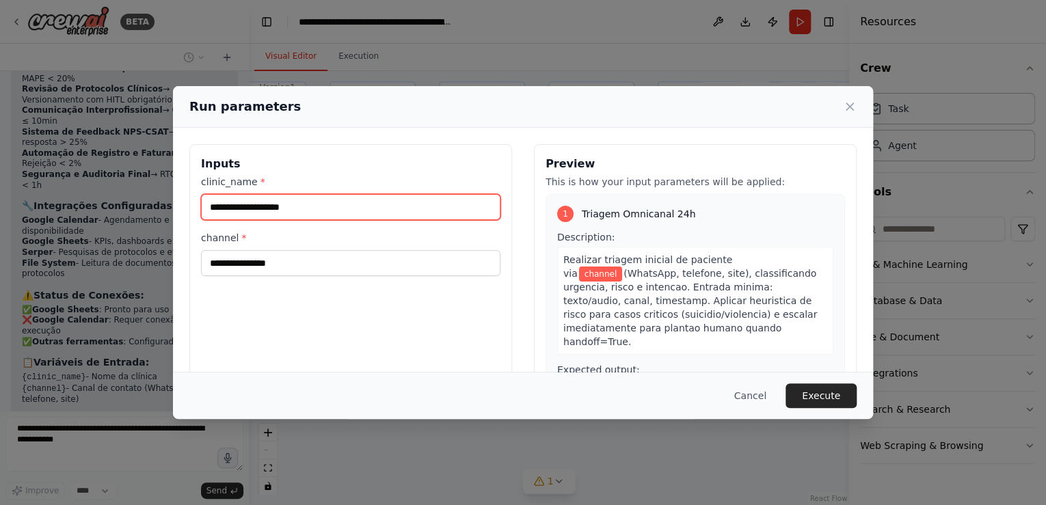
click at [209, 209] on input "clinic_name *" at bounding box center [350, 207] width 299 height 26
type input "**********"
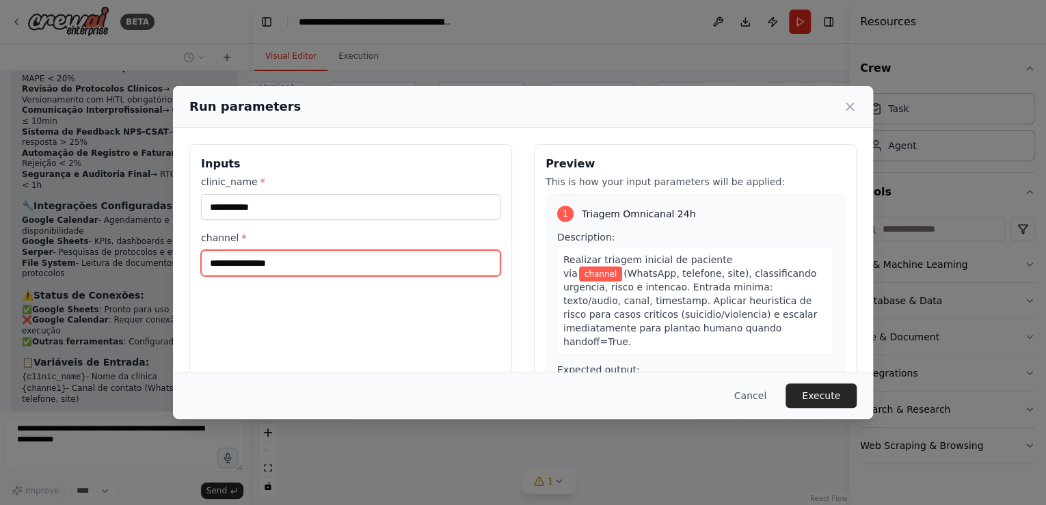
click at [210, 260] on input "channel *" at bounding box center [350, 263] width 299 height 26
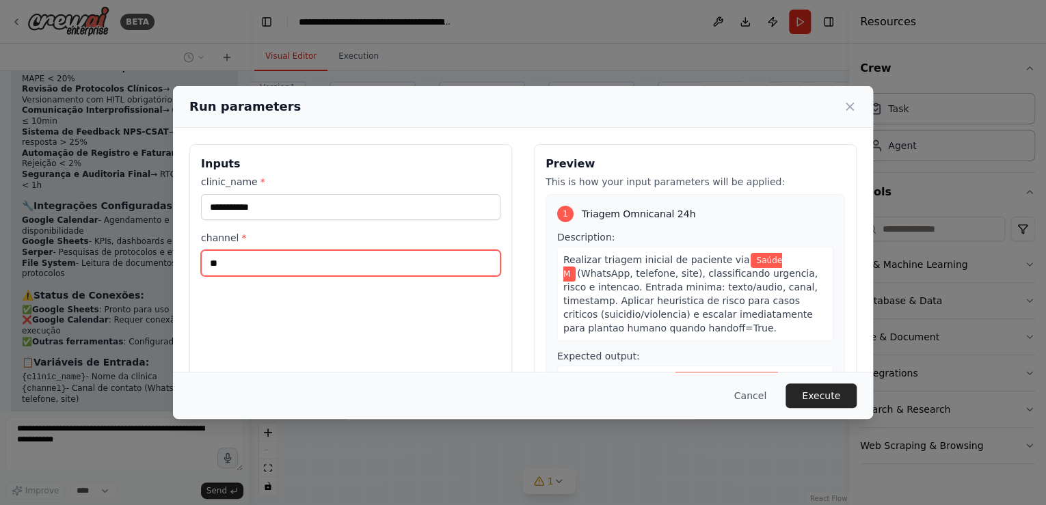
type input "*"
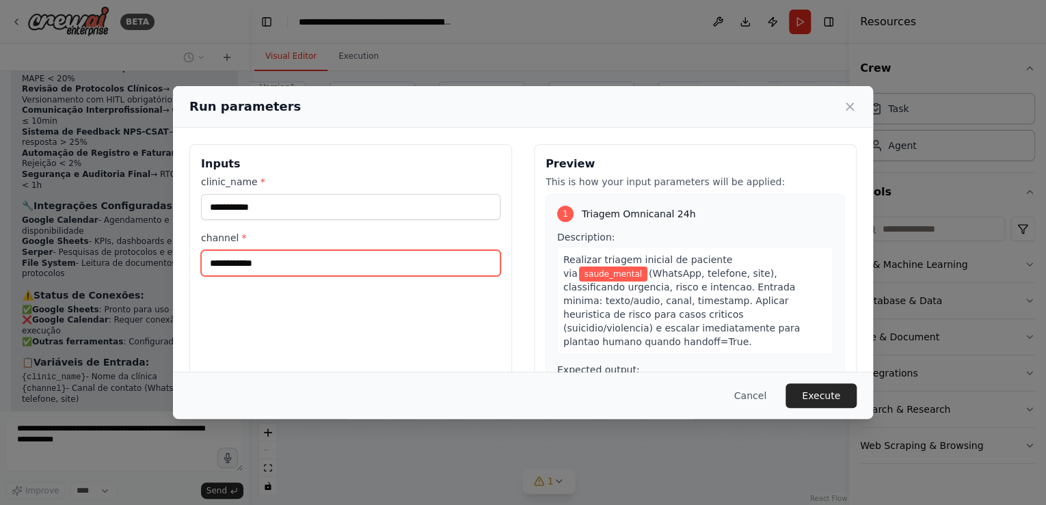
type input "**********"
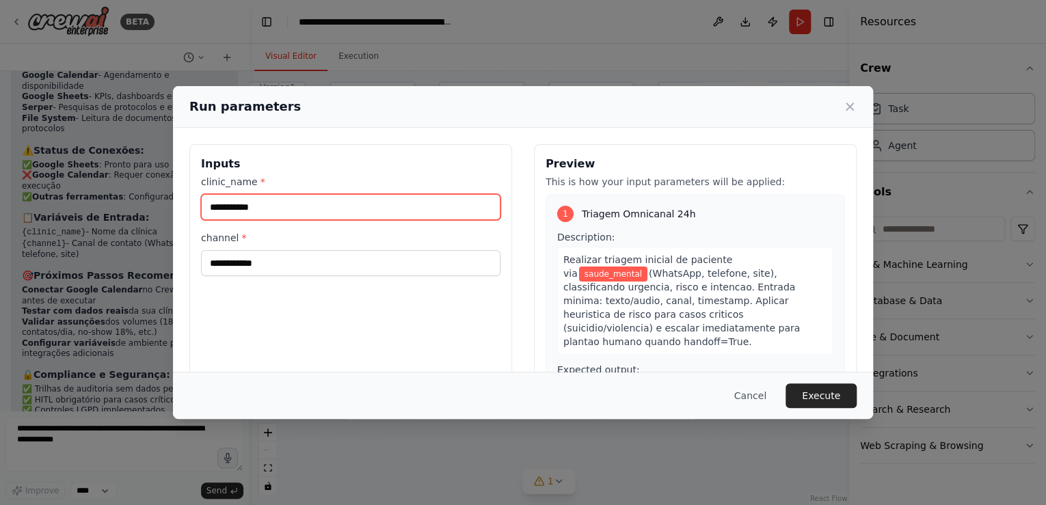
drag, startPoint x: 271, startPoint y: 208, endPoint x: 206, endPoint y: 209, distance: 64.3
click at [206, 209] on input "**********" at bounding box center [350, 207] width 299 height 26
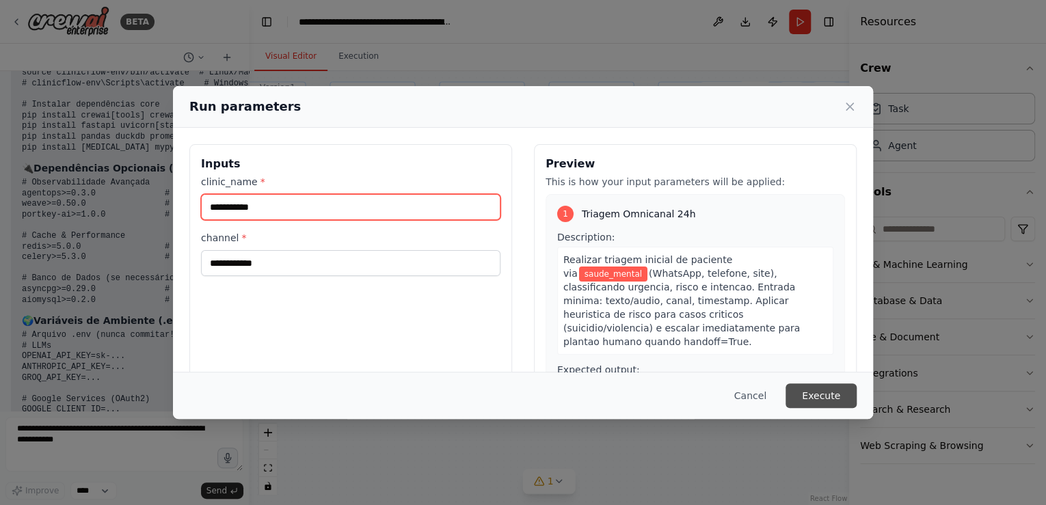
type input "**********"
click at [815, 394] on button "Execute" at bounding box center [820, 395] width 71 height 25
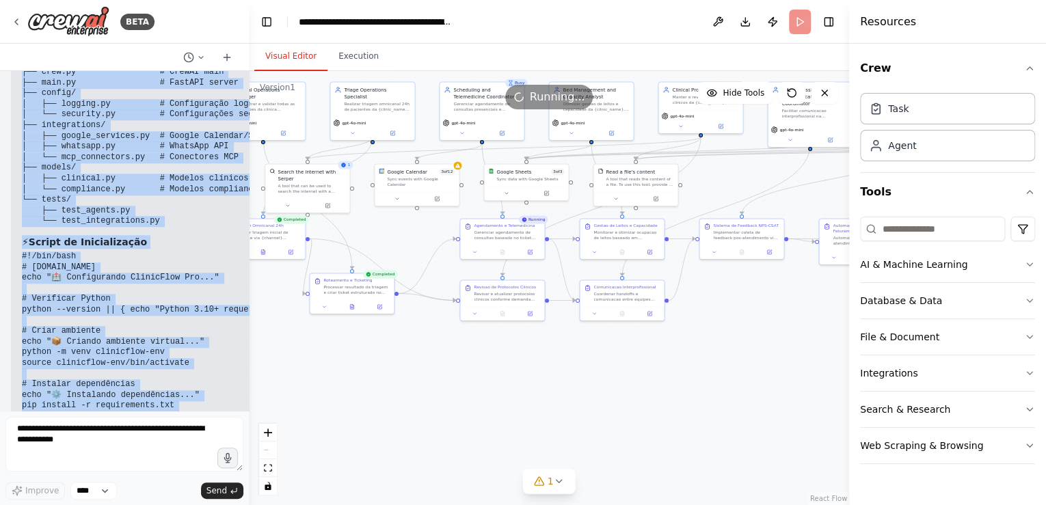
scroll to position [8512, 0]
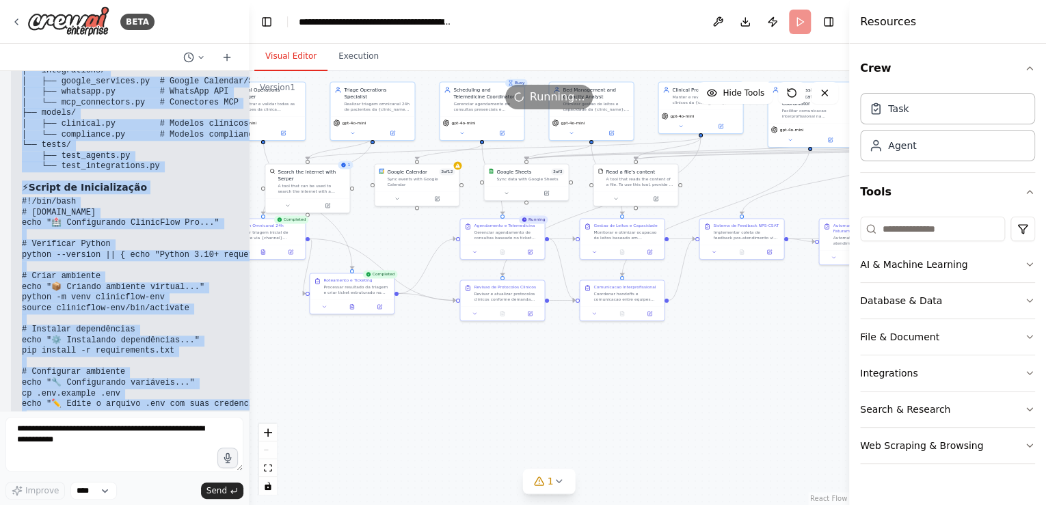
drag, startPoint x: 19, startPoint y: 245, endPoint x: 102, endPoint y: 374, distance: 153.9
copy div "📦 Dependências e Ambiente - ClinicFlow Pro 🐍 Requisitos do Sistema # Python 3.1…"
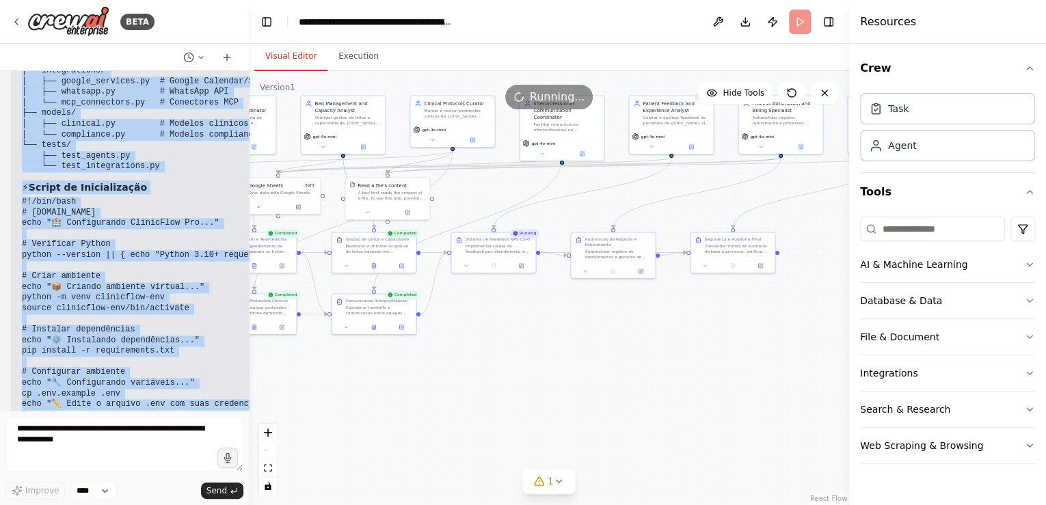
drag, startPoint x: 768, startPoint y: 347, endPoint x: 520, endPoint y: 361, distance: 248.4
click at [520, 361] on div ".deletable-edge-delete-btn { width: 20px; height: 20px; border: 0px solid #ffff…" at bounding box center [549, 288] width 600 height 434
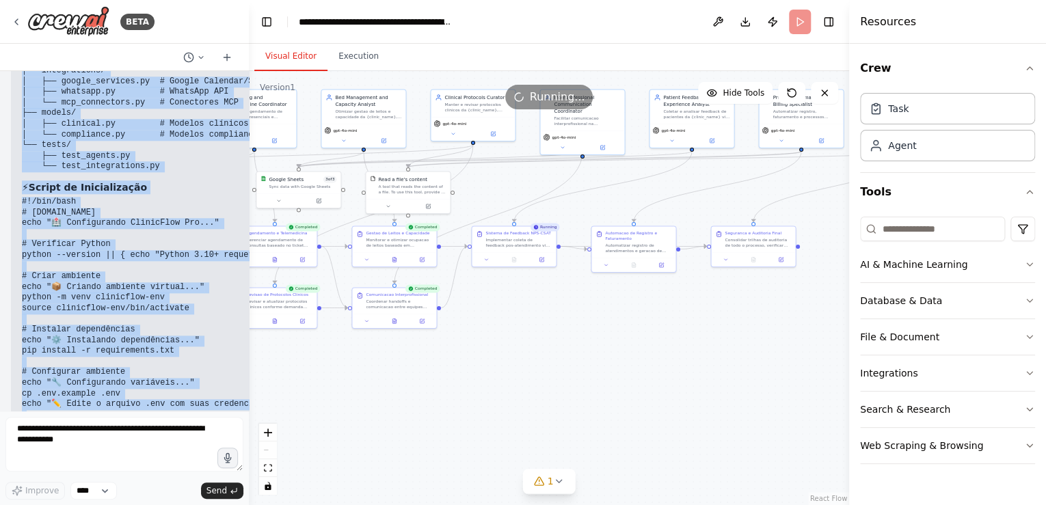
drag, startPoint x: 519, startPoint y: 359, endPoint x: 540, endPoint y: 353, distance: 21.4
click at [540, 353] on div ".deletable-edge-delete-btn { width: 20px; height: 20px; border: 0px solid #ffff…" at bounding box center [549, 288] width 600 height 434
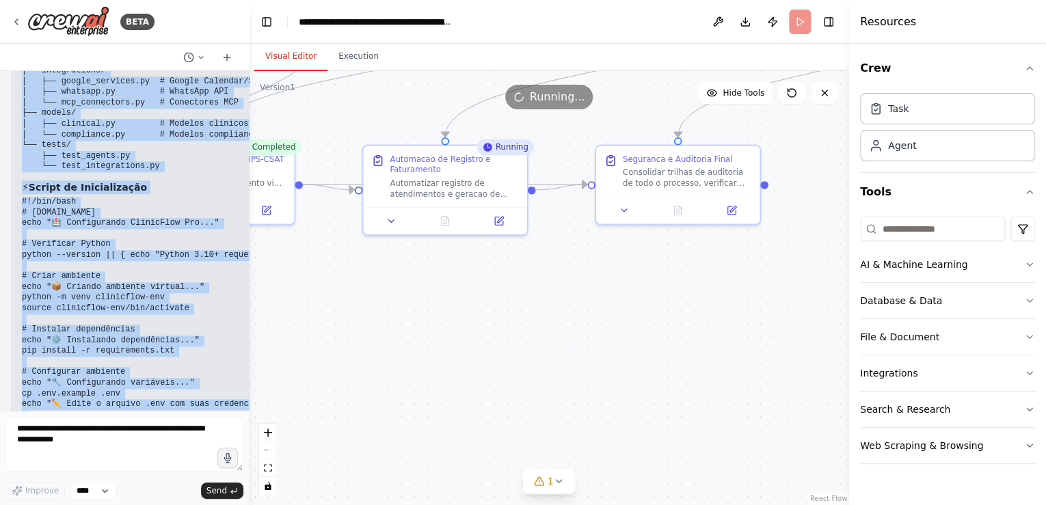
drag, startPoint x: 645, startPoint y: 295, endPoint x: 445, endPoint y: 324, distance: 202.4
click at [445, 324] on div ".deletable-edge-delete-btn { width: 20px; height: 20px; border: 0px solid #ffff…" at bounding box center [549, 288] width 600 height 434
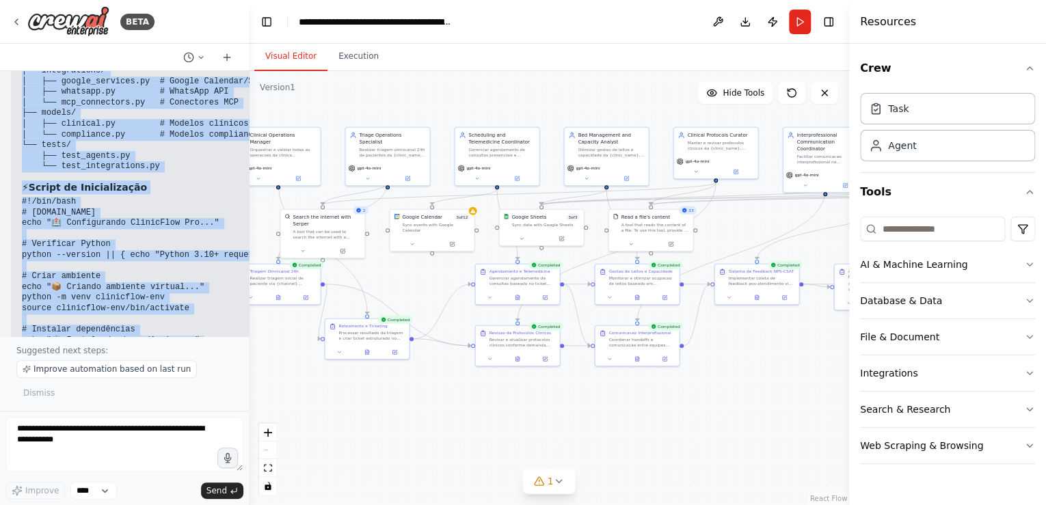
drag, startPoint x: 489, startPoint y: 319, endPoint x: 795, endPoint y: 369, distance: 310.2
click at [795, 369] on div ".deletable-edge-delete-btn { width: 20px; height: 20px; border: 0px solid #ffff…" at bounding box center [549, 288] width 600 height 434
click at [743, 23] on button "Download" at bounding box center [745, 22] width 22 height 25
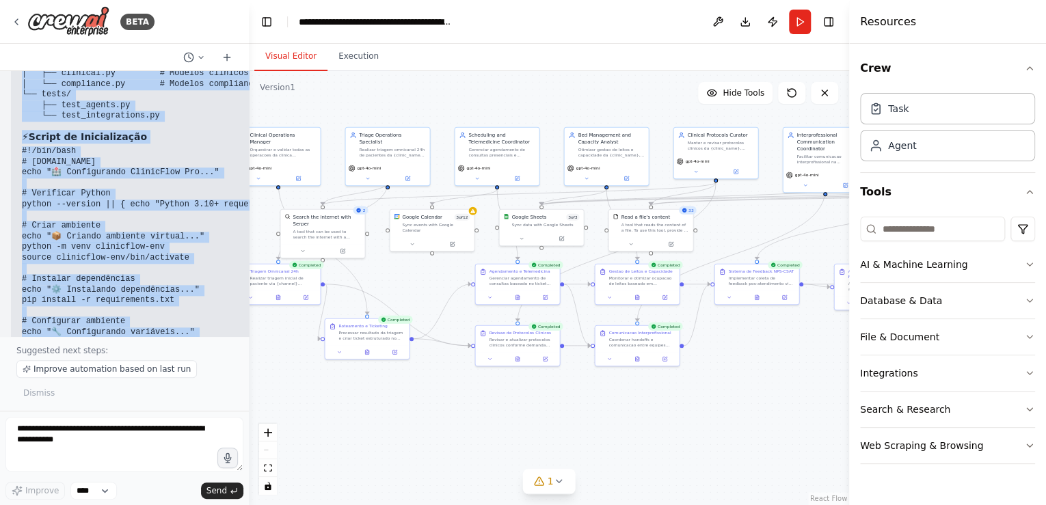
scroll to position [8398, 0]
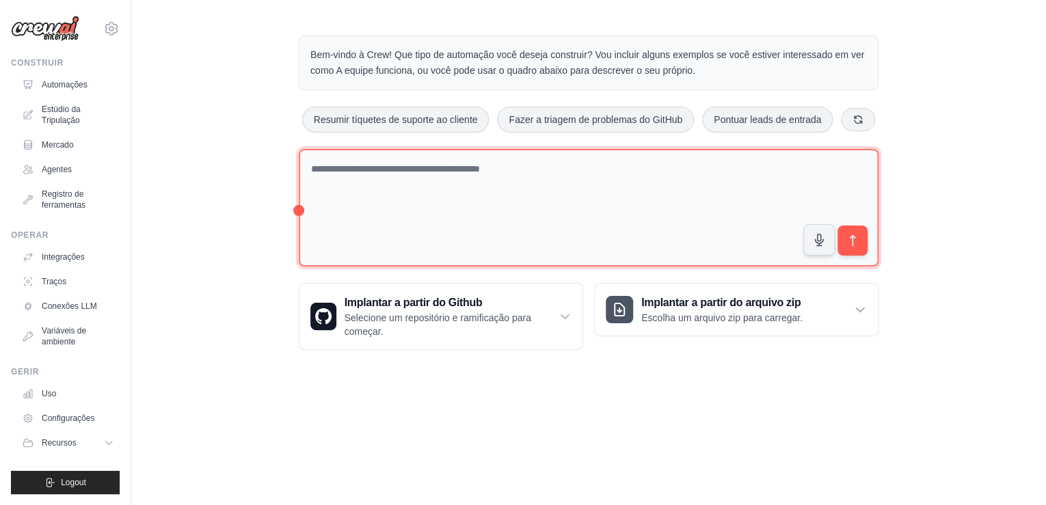
click at [371, 169] on textarea at bounding box center [588, 208] width 579 height 118
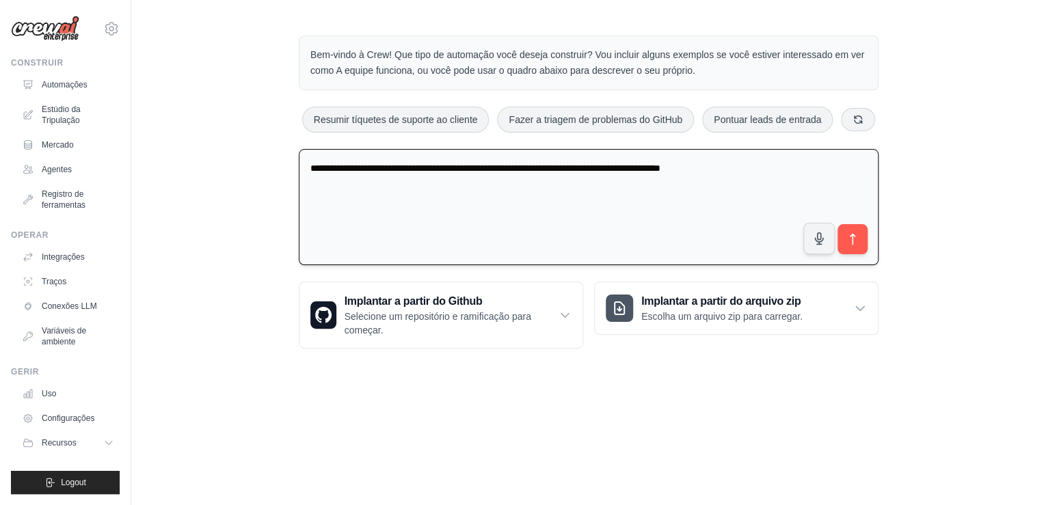
drag, startPoint x: 688, startPoint y: 168, endPoint x: 756, endPoint y: 164, distance: 67.8
click at [756, 164] on textarea "**********" at bounding box center [588, 207] width 579 height 117
paste textarea "**********"
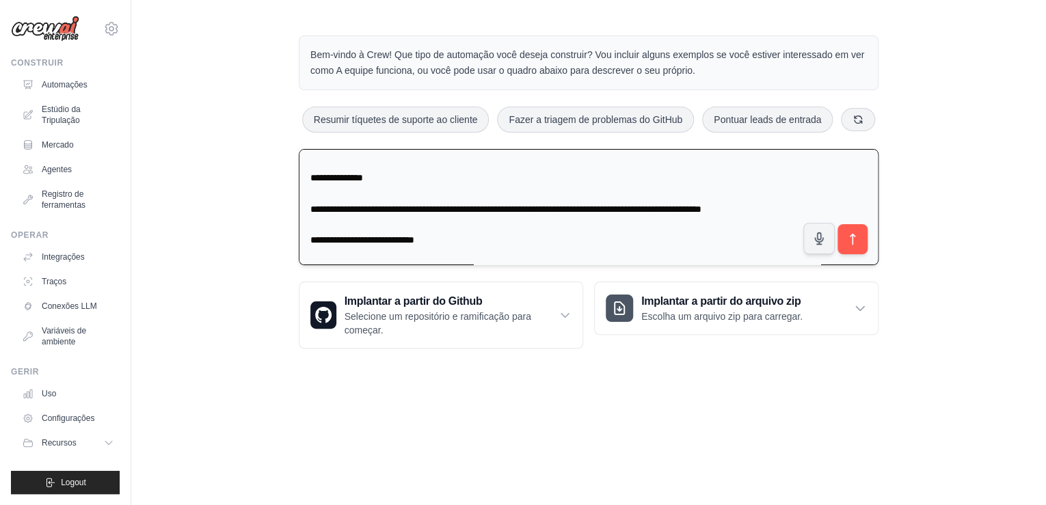
scroll to position [760, 0]
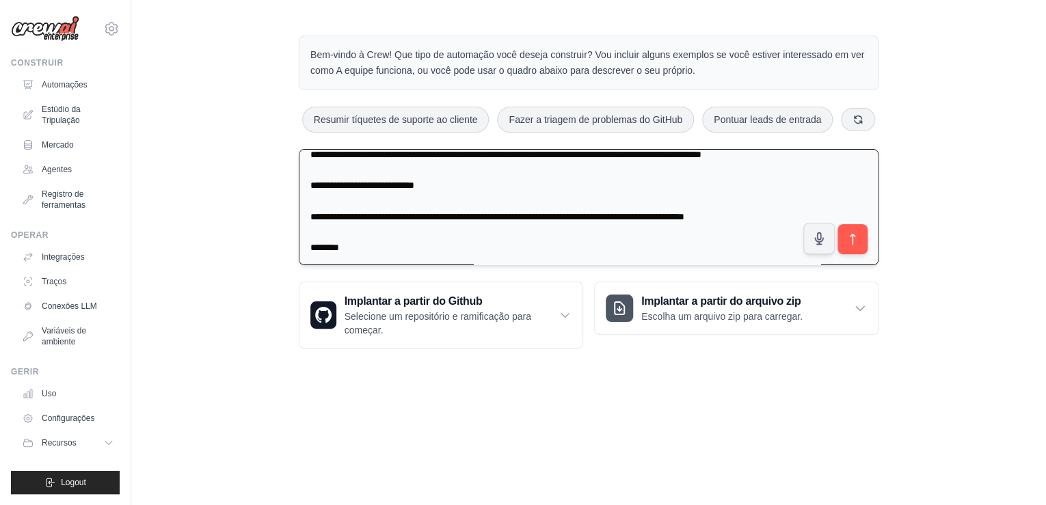
click at [425, 198] on textarea at bounding box center [588, 207] width 579 height 116
click at [666, 202] on textarea at bounding box center [588, 207] width 579 height 116
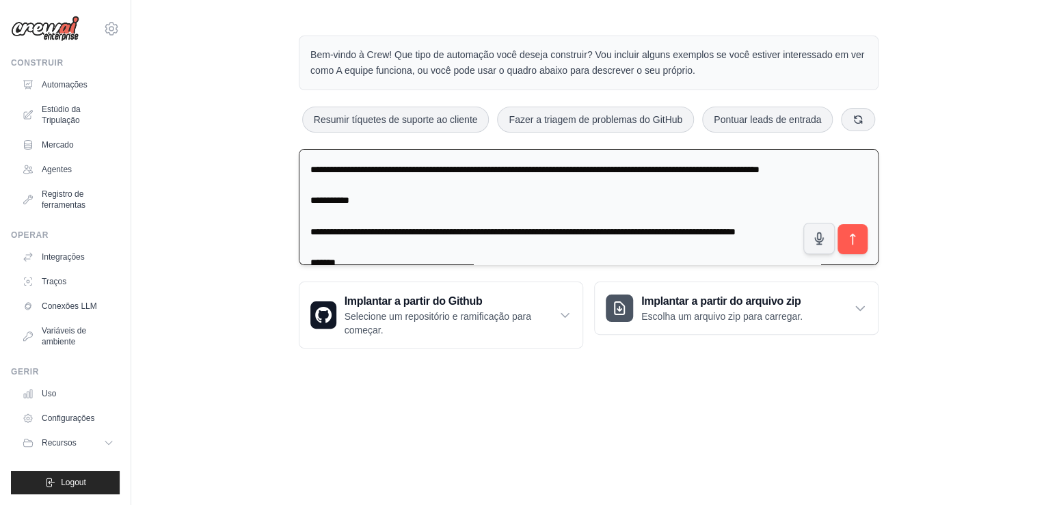
scroll to position [815, 0]
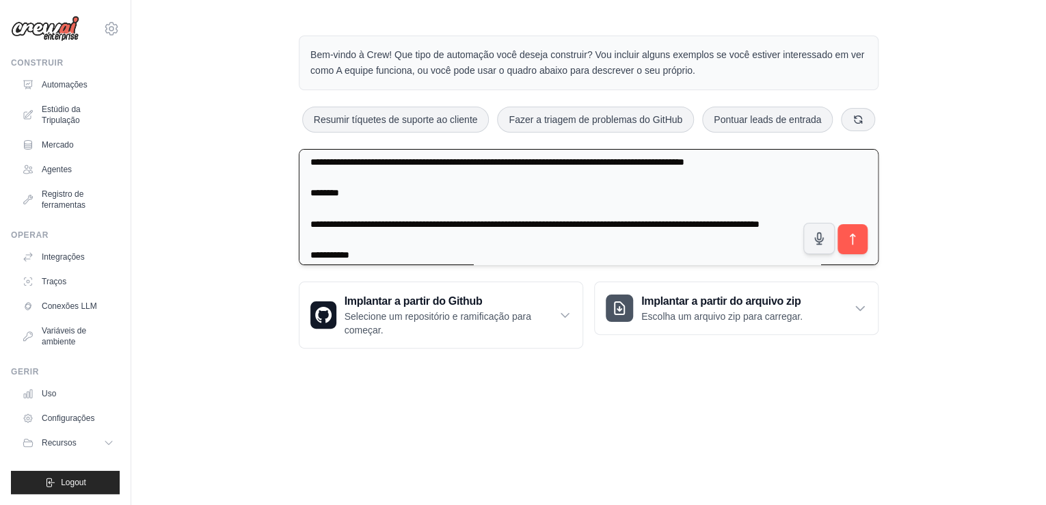
click at [750, 221] on textarea at bounding box center [588, 207] width 579 height 116
click at [795, 221] on textarea at bounding box center [588, 207] width 579 height 116
click at [549, 226] on textarea at bounding box center [588, 207] width 579 height 116
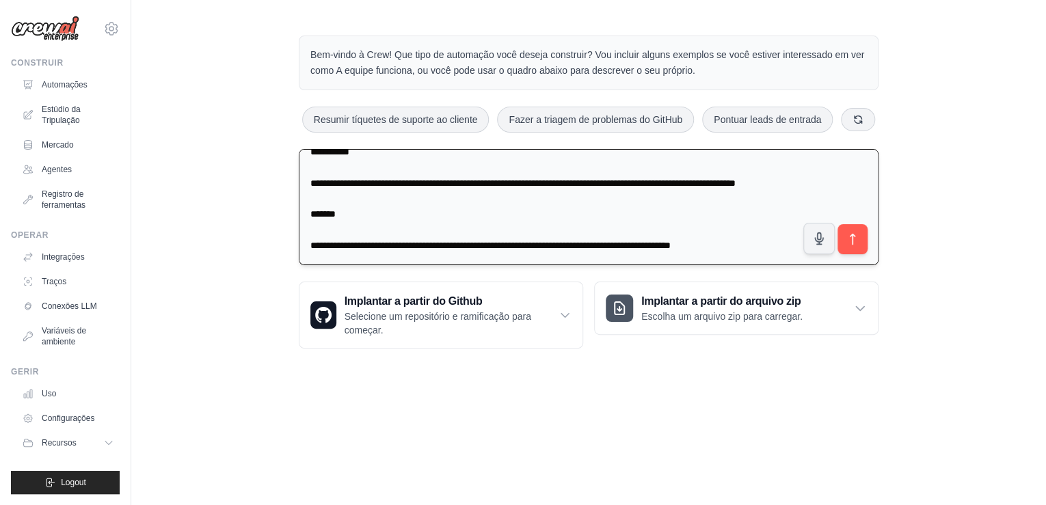
scroll to position [979, 0]
type textarea "**********"
click at [351, 196] on textarea at bounding box center [588, 207] width 579 height 116
click at [849, 228] on button "submit" at bounding box center [851, 238] width 31 height 31
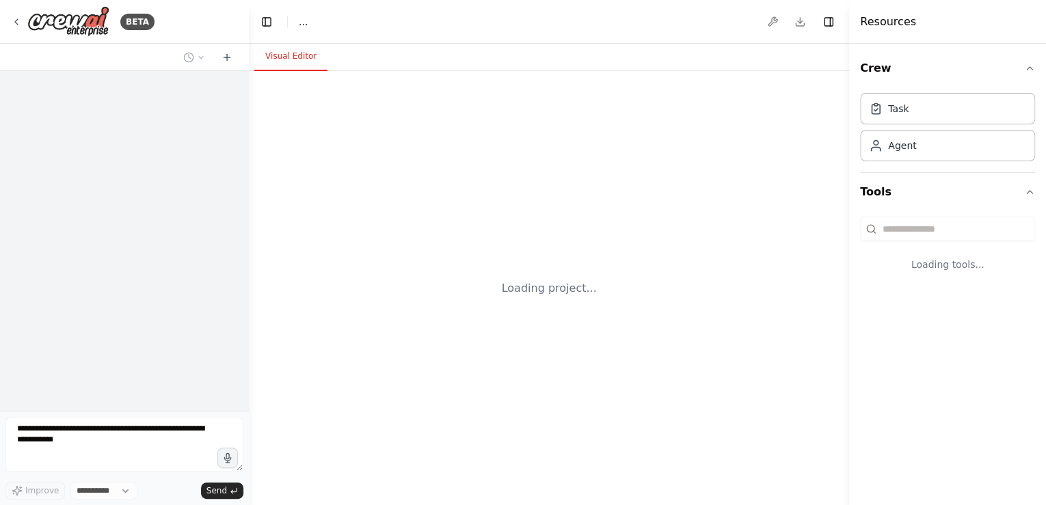
select select "****"
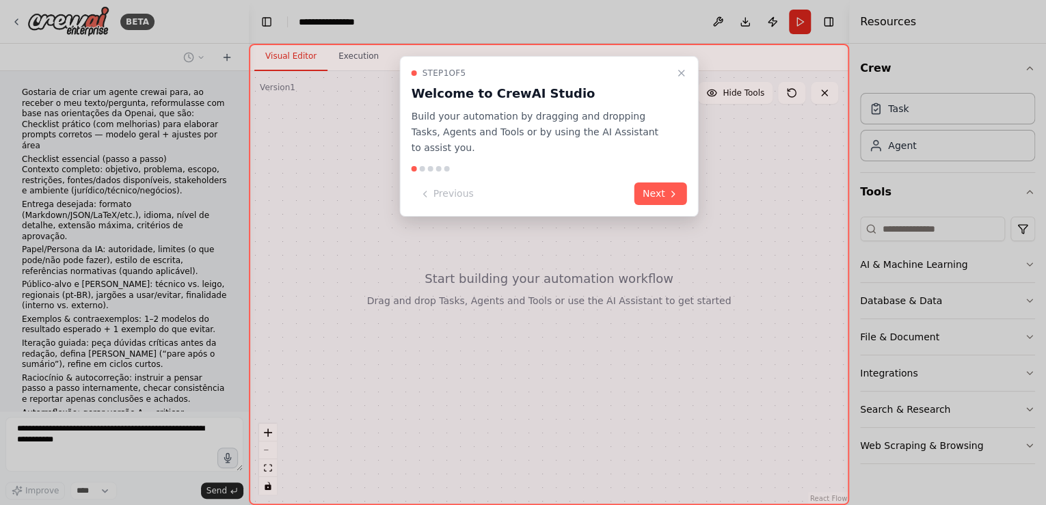
scroll to position [675, 0]
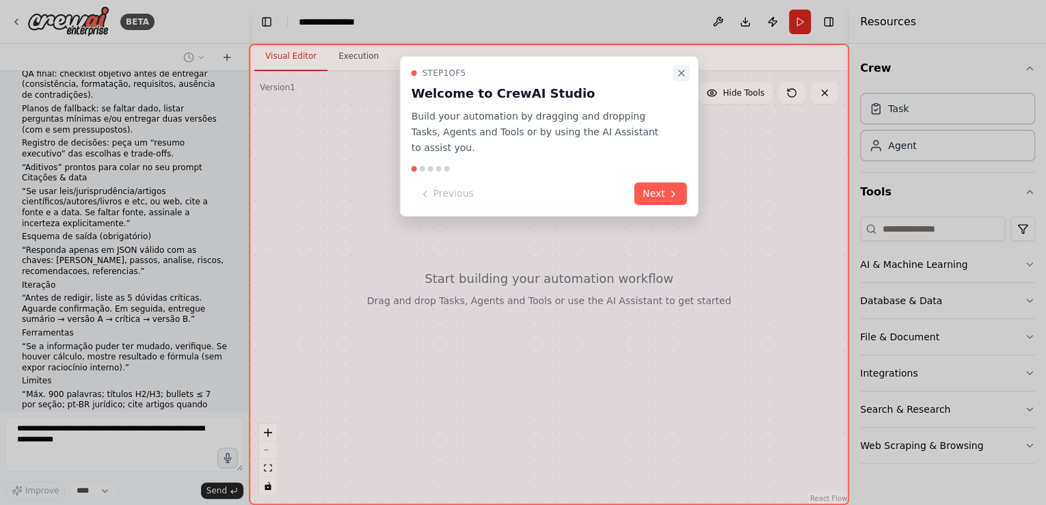
click at [679, 70] on icon "Close walkthrough" at bounding box center [681, 72] width 5 height 5
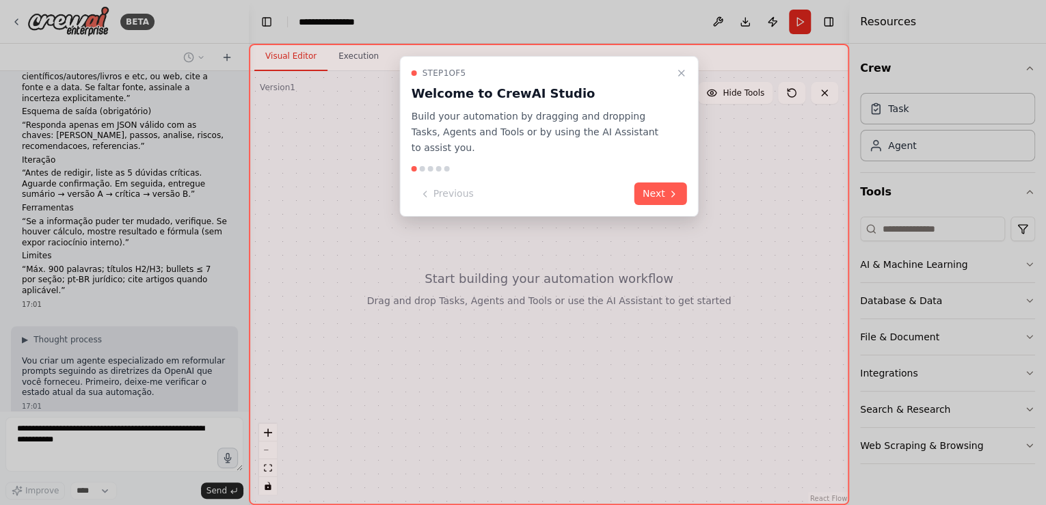
scroll to position [811, 0]
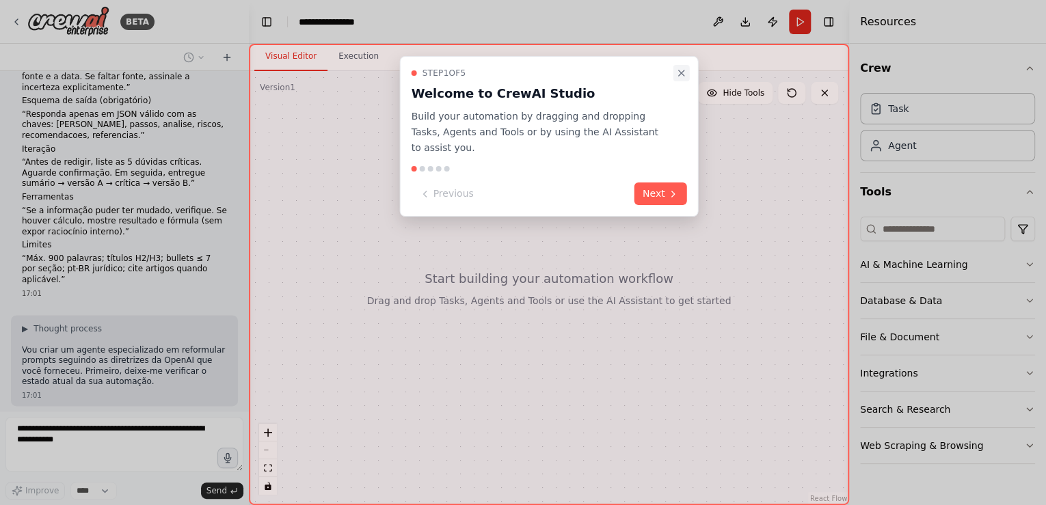
click at [679, 72] on icon "Close walkthrough" at bounding box center [681, 73] width 11 height 11
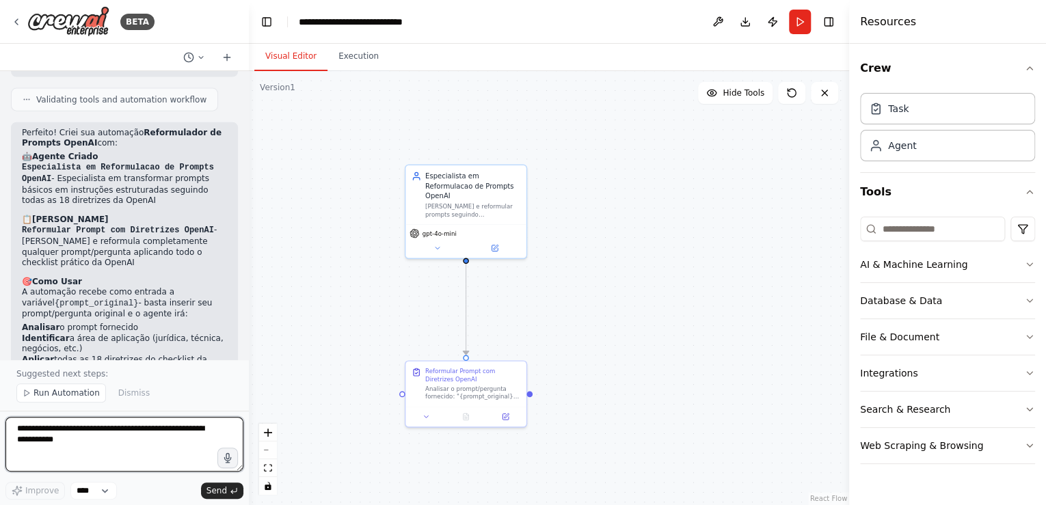
scroll to position [1710, 0]
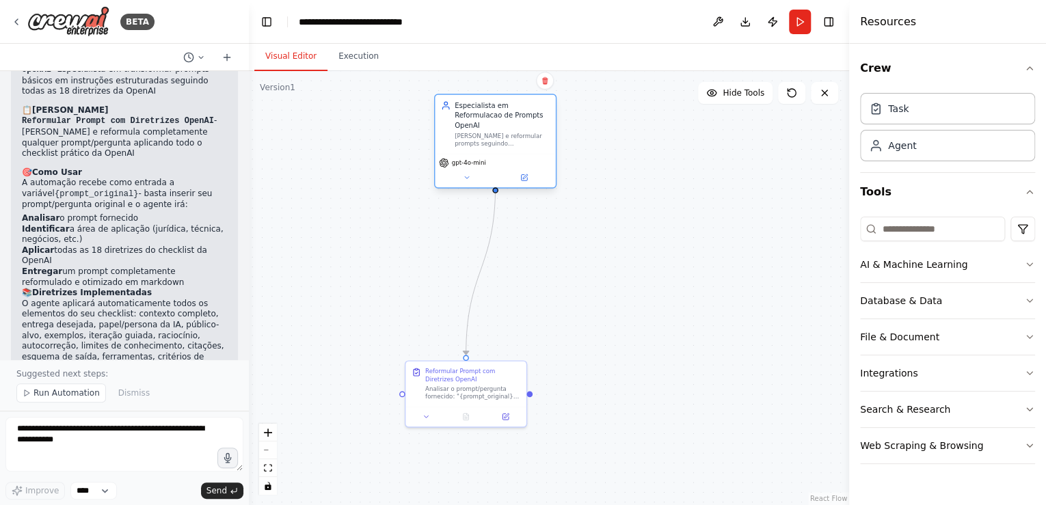
drag, startPoint x: 463, startPoint y: 183, endPoint x: 489, endPoint y: 153, distance: 40.2
click at [491, 115] on div "Especialista em Reformulacao de Prompts OpenAI" at bounding box center [501, 114] width 95 height 29
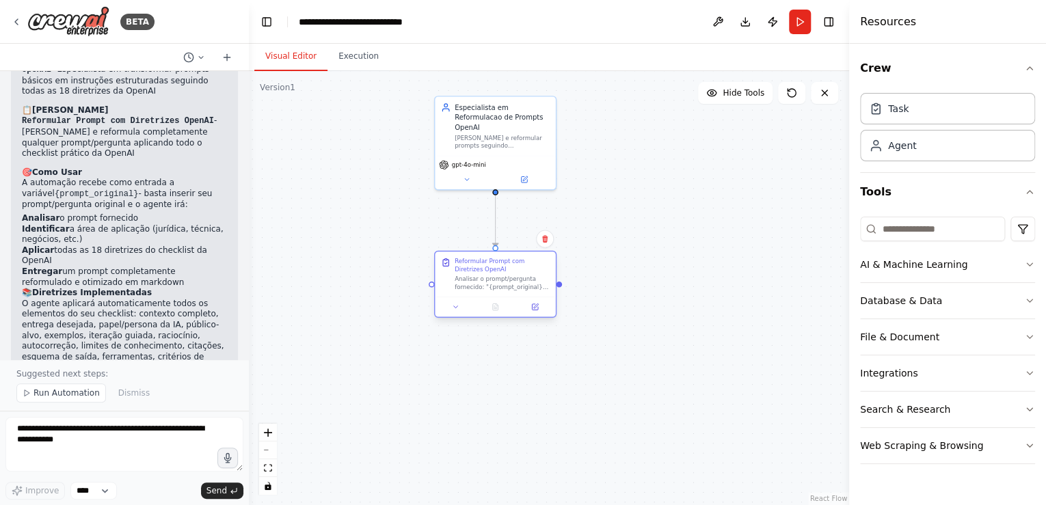
drag, startPoint x: 454, startPoint y: 379, endPoint x: 481, endPoint y: 269, distance: 113.2
click at [481, 269] on div "Reformular Prompt com Diretrizes OpenAI" at bounding box center [501, 266] width 95 height 16
click at [455, 308] on icon at bounding box center [456, 307] width 8 height 8
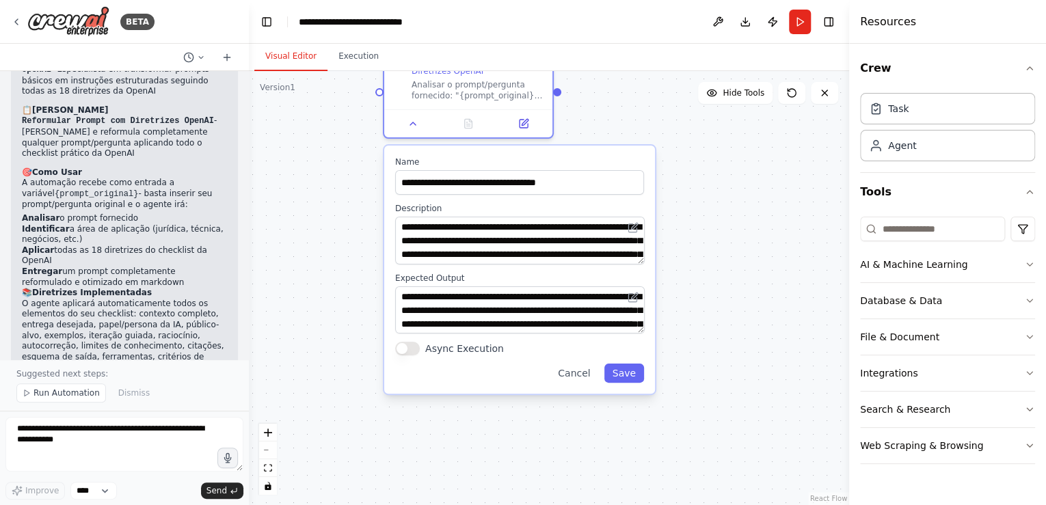
drag, startPoint x: 353, startPoint y: 395, endPoint x: 345, endPoint y: 264, distance: 131.5
click at [345, 264] on div ".deletable-edge-delete-btn { width: 20px; height: 20px; border: 0px solid #ffff…" at bounding box center [549, 288] width 600 height 434
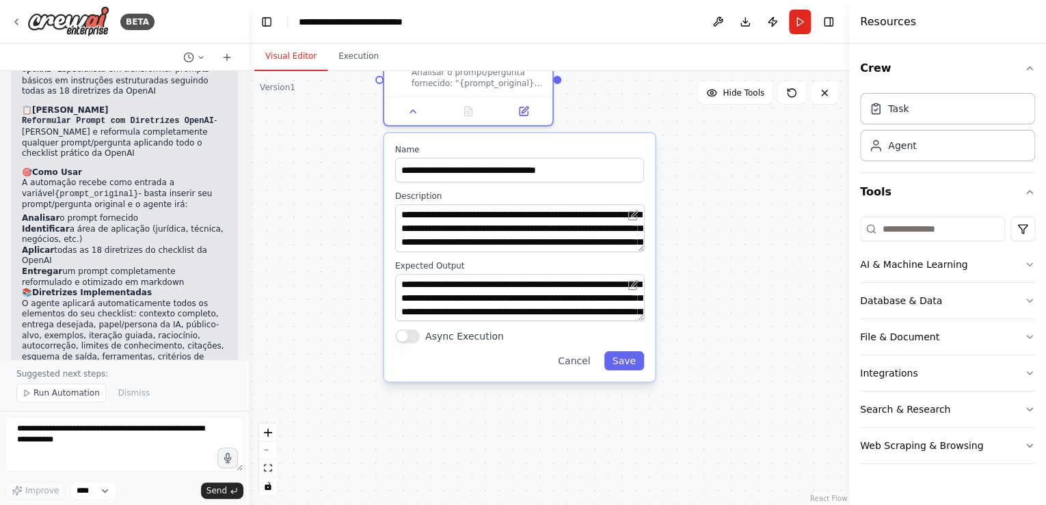
click at [640, 228] on div "**********" at bounding box center [519, 228] width 249 height 48
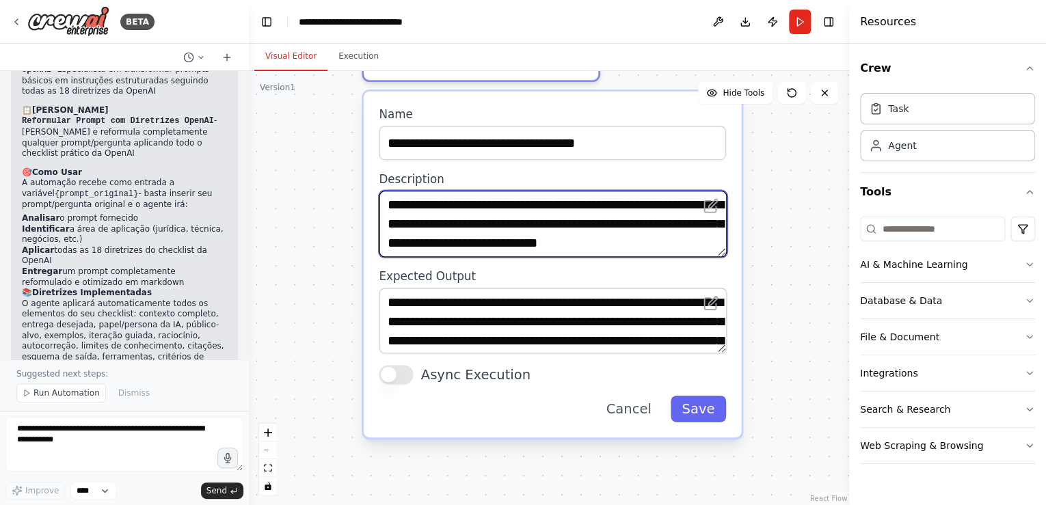
click at [500, 234] on textarea "**********" at bounding box center [553, 224] width 348 height 66
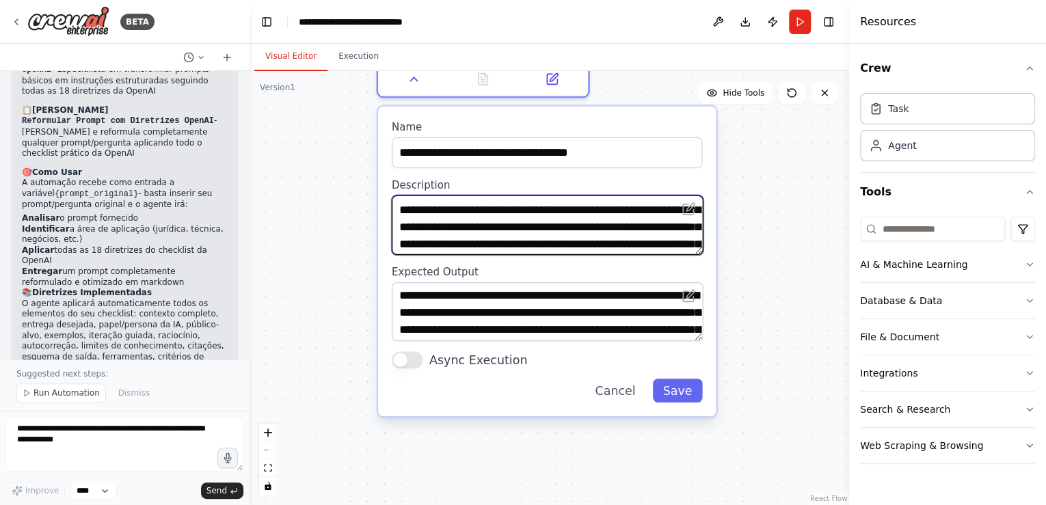
scroll to position [0, 0]
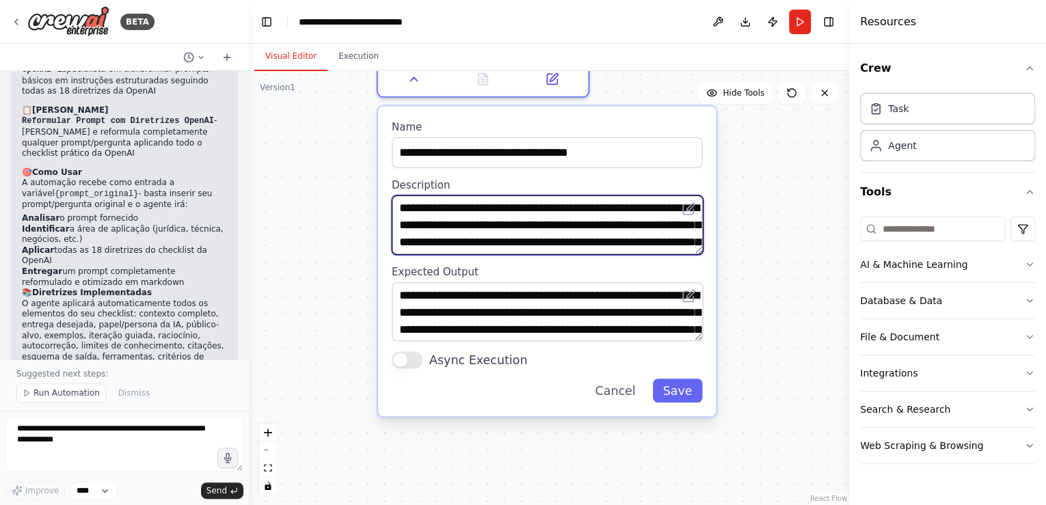
drag, startPoint x: 565, startPoint y: 244, endPoint x: 385, endPoint y: 200, distance: 185.8
click at [385, 200] on div "**********" at bounding box center [547, 262] width 338 height 310
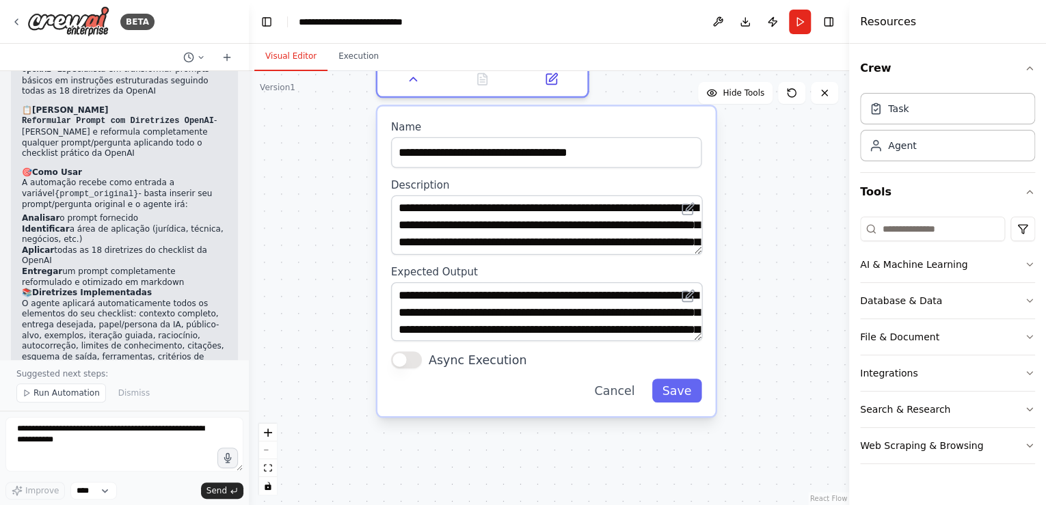
click at [323, 271] on div ".deletable-edge-delete-btn { width: 20px; height: 20px; border: 0px solid #ffff…" at bounding box center [549, 288] width 600 height 434
click at [640, 442] on div ".deletable-edge-delete-btn { width: 20px; height: 20px; border: 0px solid #ffff…" at bounding box center [549, 288] width 600 height 434
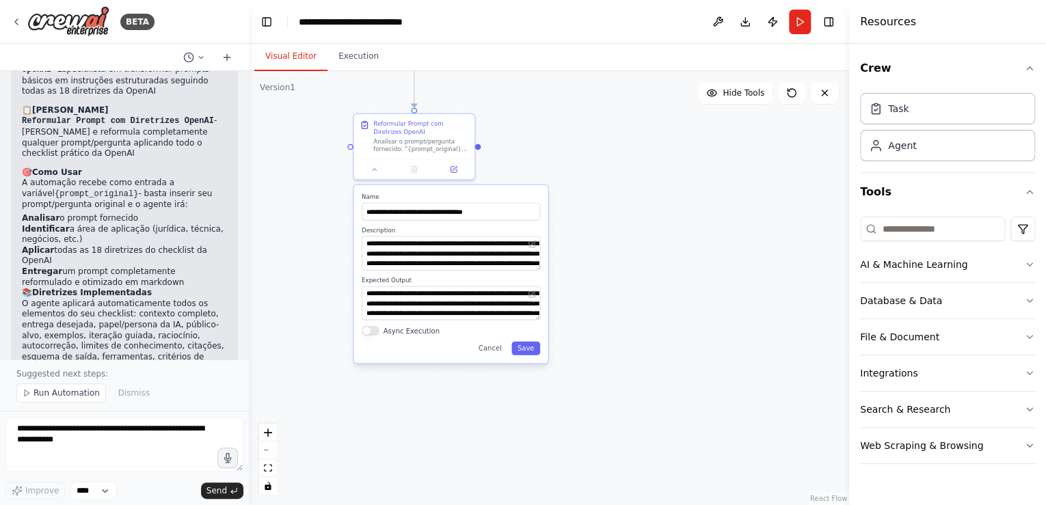
click at [683, 281] on div ".deletable-edge-delete-btn { width: 20px; height: 20px; border: 0px solid #ffff…" at bounding box center [549, 288] width 600 height 434
click at [805, 21] on button "Run" at bounding box center [800, 22] width 22 height 25
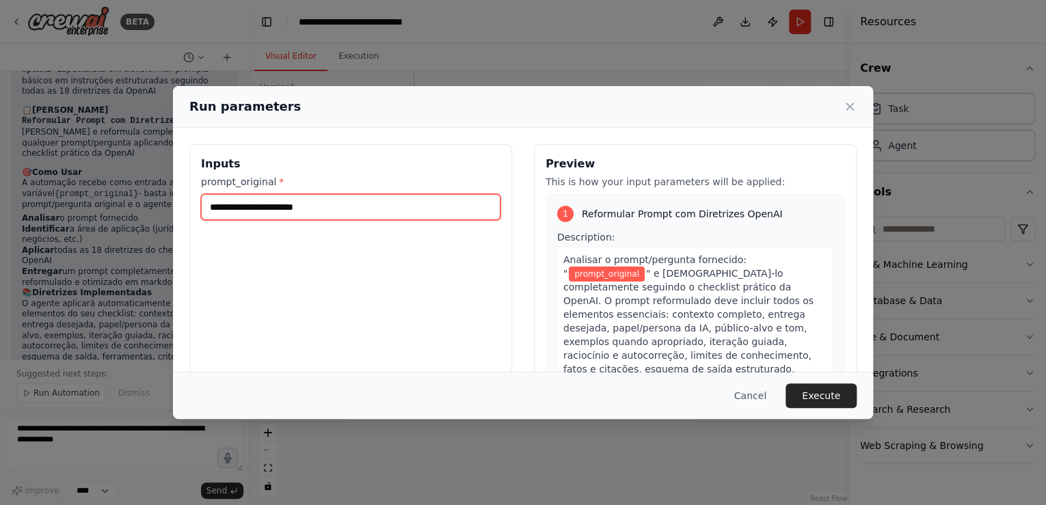
click at [210, 204] on input "prompt_original *" at bounding box center [350, 207] width 299 height 26
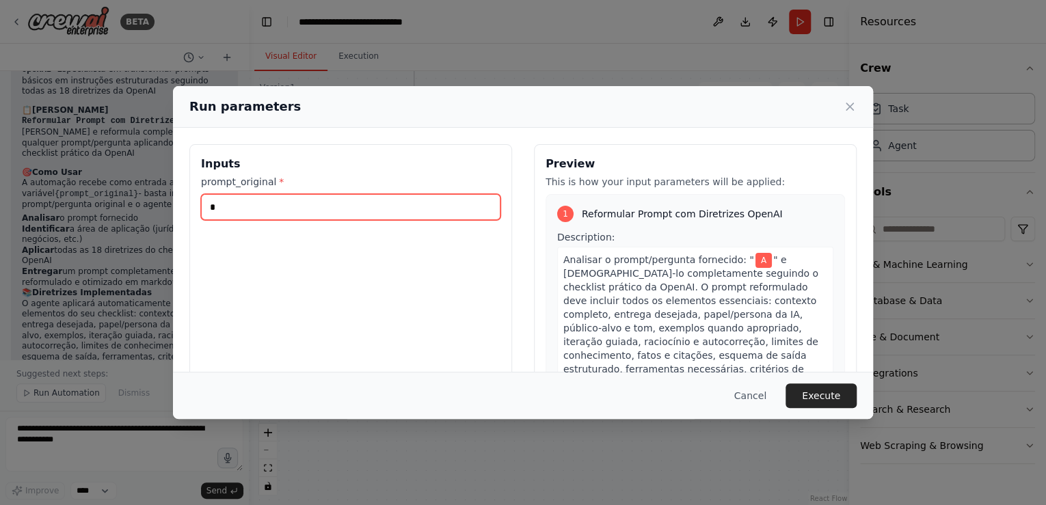
drag, startPoint x: 226, startPoint y: 213, endPoint x: 207, endPoint y: 211, distance: 19.2
click at [207, 211] on input "*" at bounding box center [350, 207] width 299 height 26
paste input "**********"
click at [212, 206] on input "**********" at bounding box center [350, 207] width 299 height 26
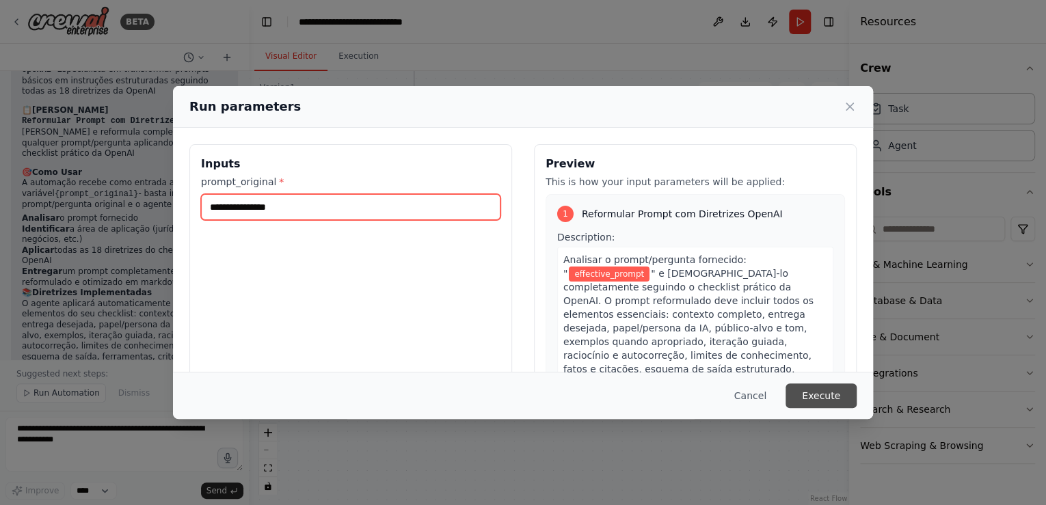
type input "**********"
click at [809, 392] on button "Execute" at bounding box center [820, 395] width 71 height 25
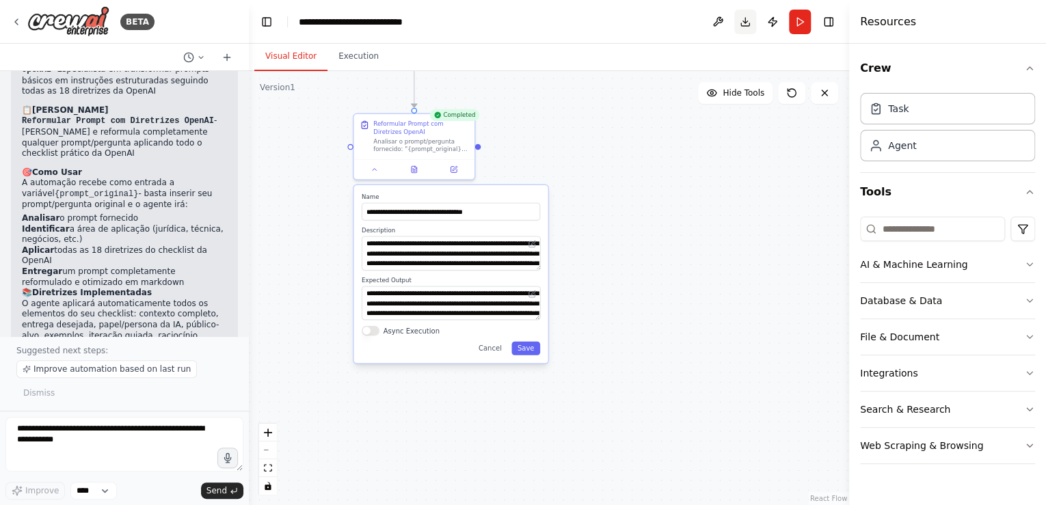
click at [741, 20] on button "Download" at bounding box center [745, 22] width 22 height 25
click at [743, 21] on button "Download" at bounding box center [745, 22] width 22 height 25
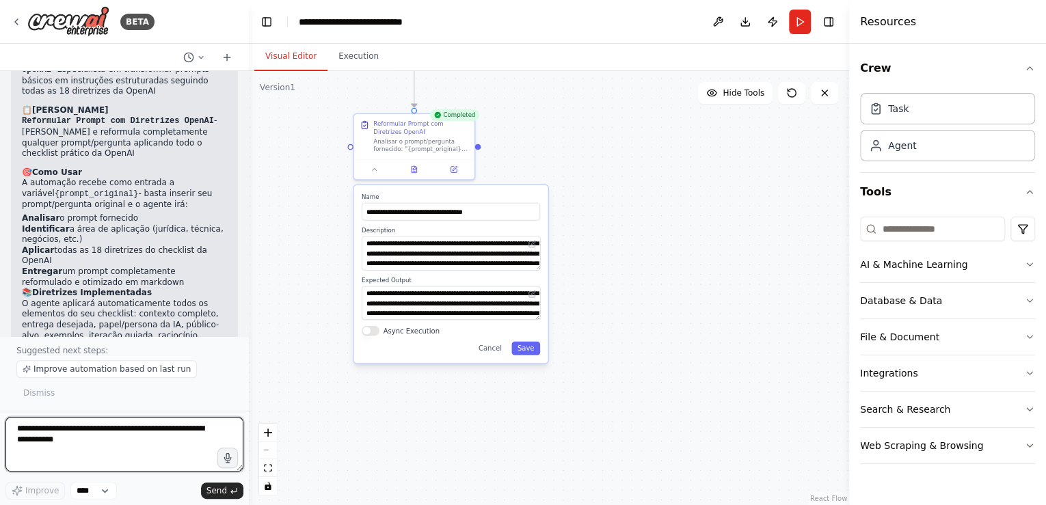
click at [27, 428] on textarea at bounding box center [124, 444] width 238 height 55
type textarea "*"
type textarea "**********"
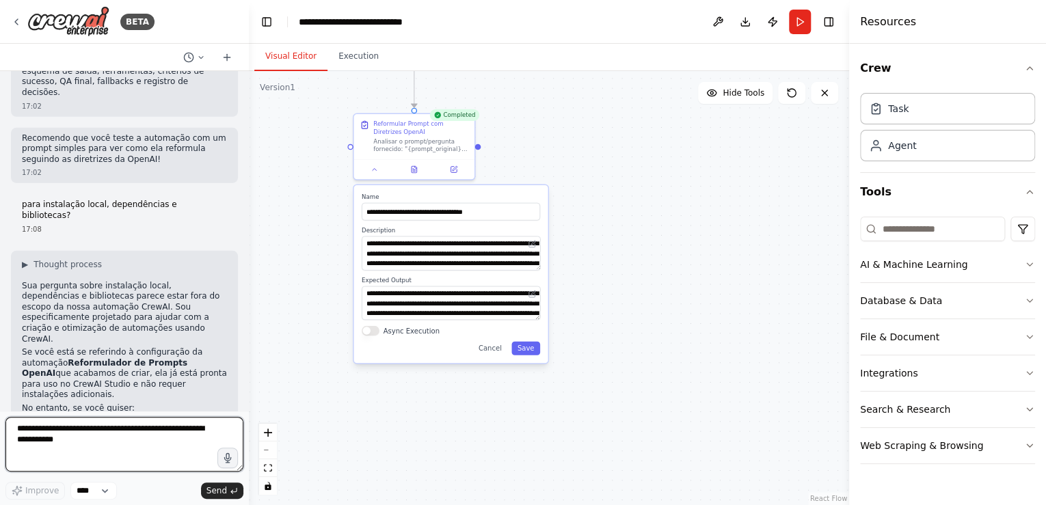
scroll to position [2007, 0]
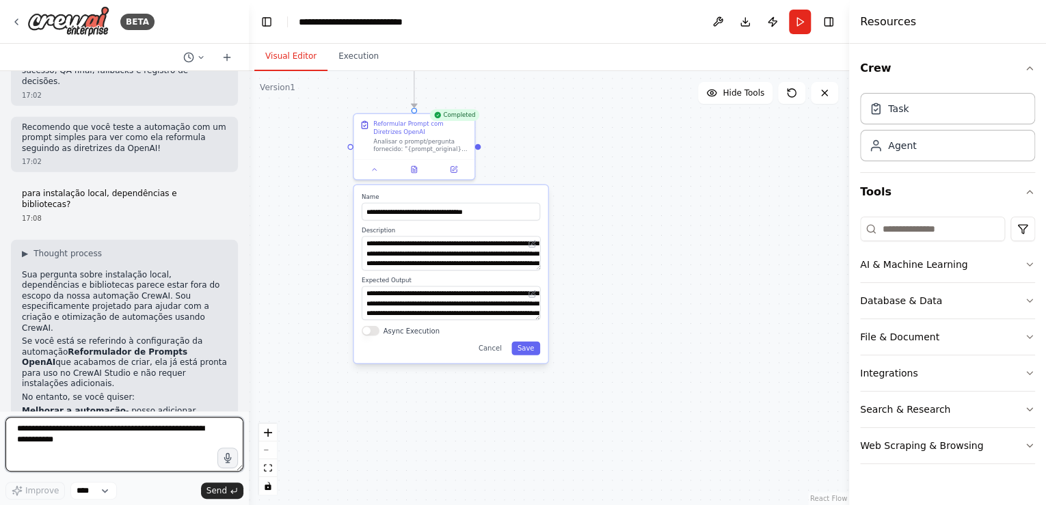
click at [38, 433] on textarea at bounding box center [124, 444] width 238 height 55
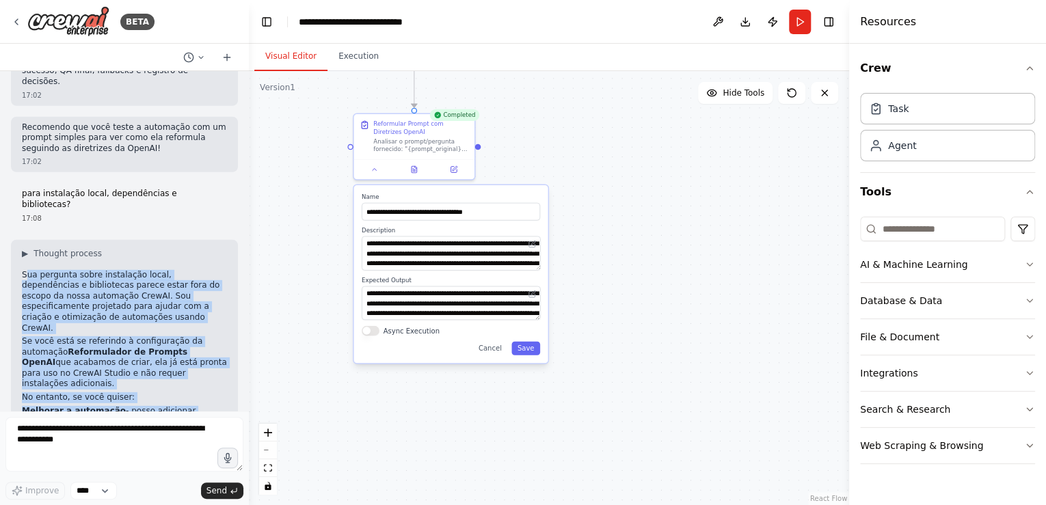
drag, startPoint x: 24, startPoint y: 145, endPoint x: 89, endPoint y: 320, distance: 186.6
click at [90, 327] on div "▶ Thought process Sua pergunta sobre instalação local, dependências e bibliotec…" at bounding box center [124, 401] width 205 height 307
drag, startPoint x: 22, startPoint y: 146, endPoint x: 79, endPoint y: 378, distance: 239.2
click at [79, 378] on div "▶ Thought process Sua pergunta sobre instalação local, dependências e bibliotec…" at bounding box center [124, 401] width 205 height 307
copy div "Sua pergunta sobre instalação local, dependências e bibliotecas parece estar fo…"
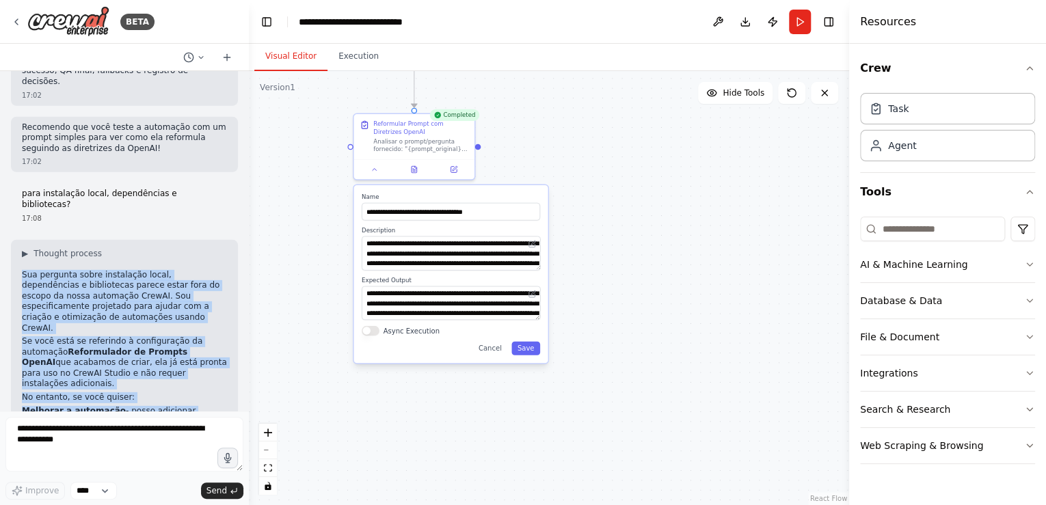
click at [312, 158] on div ".deletable-edge-delete-btn { width: 20px; height: 20px; border: 0px solid #ffff…" at bounding box center [549, 288] width 600 height 434
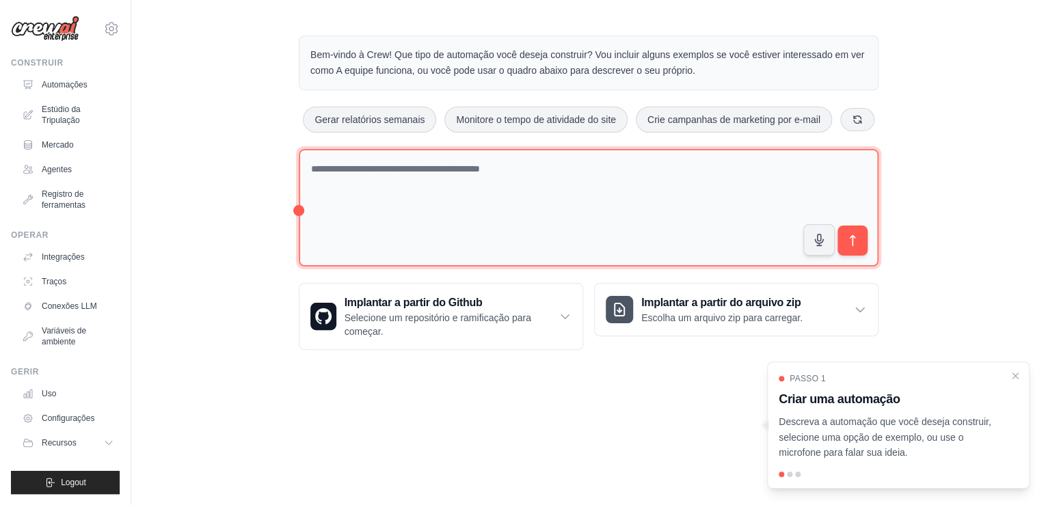
drag, startPoint x: 336, startPoint y: 176, endPoint x: 341, endPoint y: 168, distance: 9.5
click at [336, 176] on textarea at bounding box center [588, 208] width 579 height 118
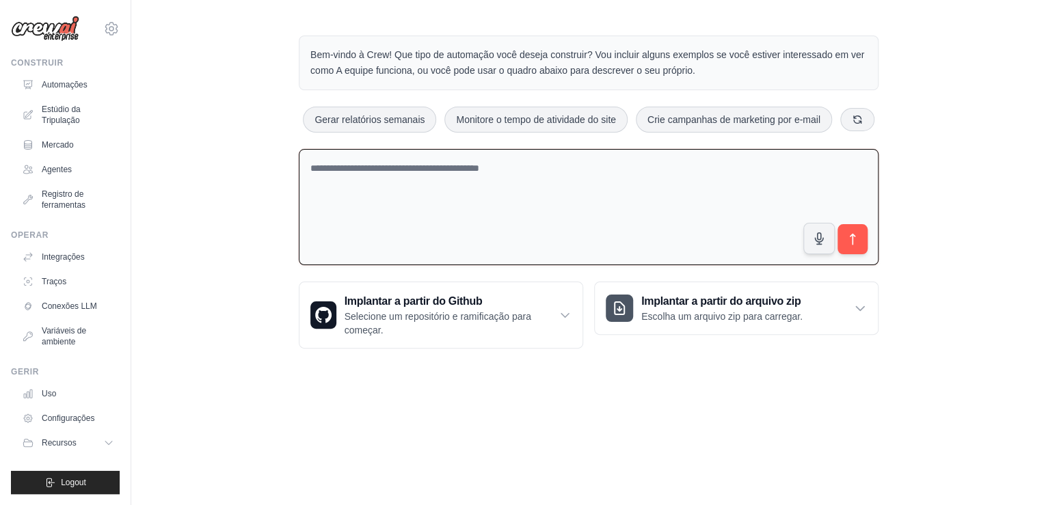
paste textarea "**********"
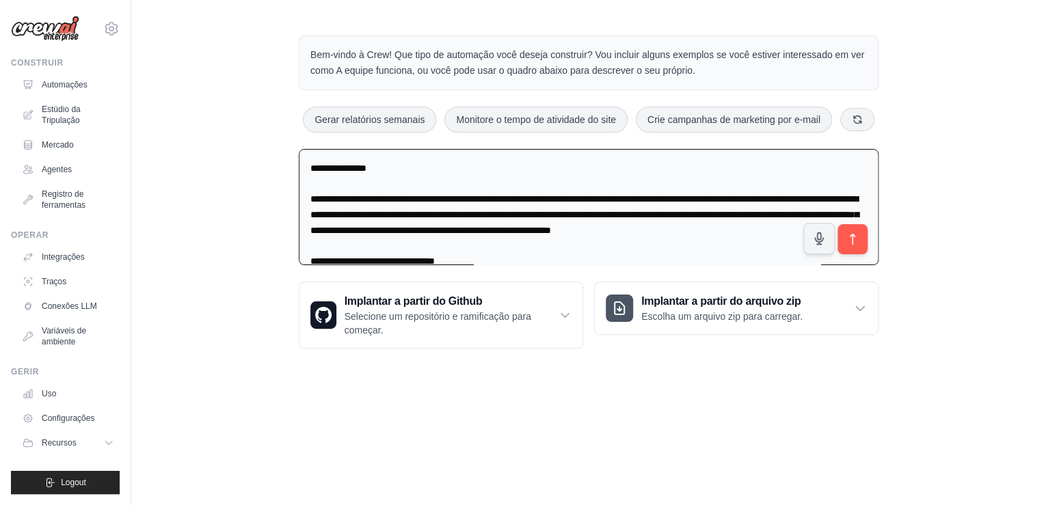
drag, startPoint x: 356, startPoint y: 167, endPoint x: 297, endPoint y: 167, distance: 58.8
click at [297, 167] on div "Bem-vindo à Crew! Que tipo de automação você deseja construir? Vou incluir algu…" at bounding box center [588, 192] width 612 height 357
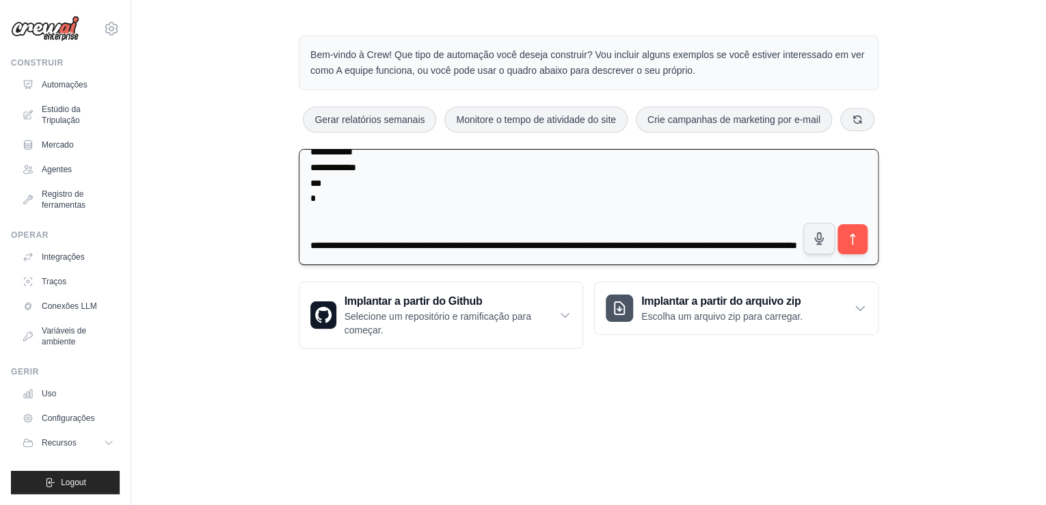
scroll to position [4632, 0]
type textarea "**********"
click at [848, 238] on icon "submit" at bounding box center [852, 239] width 14 height 14
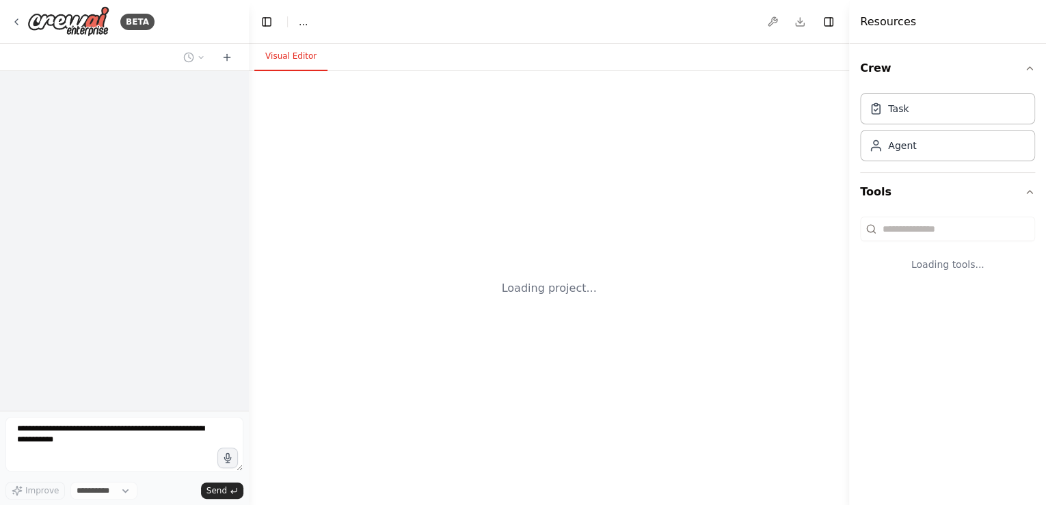
select select "****"
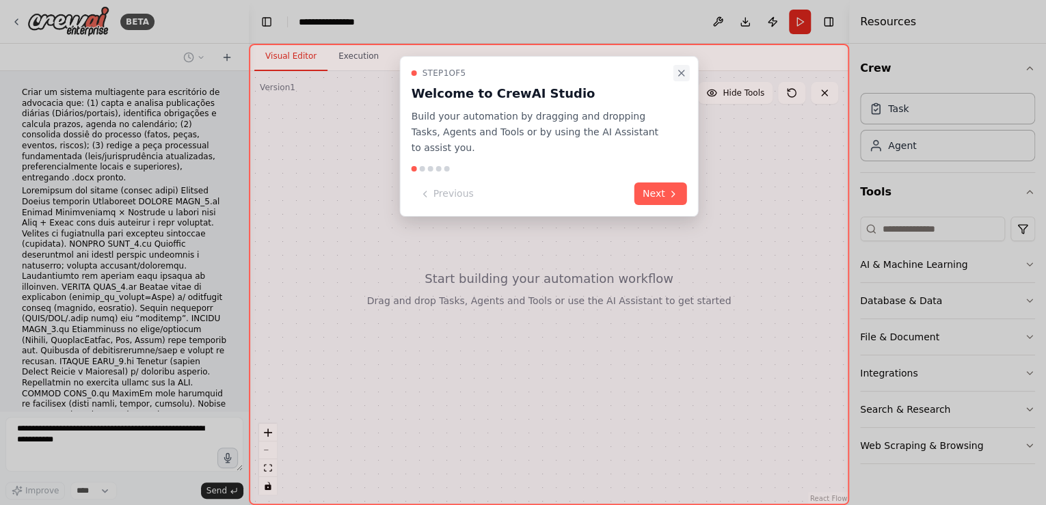
scroll to position [3017, 0]
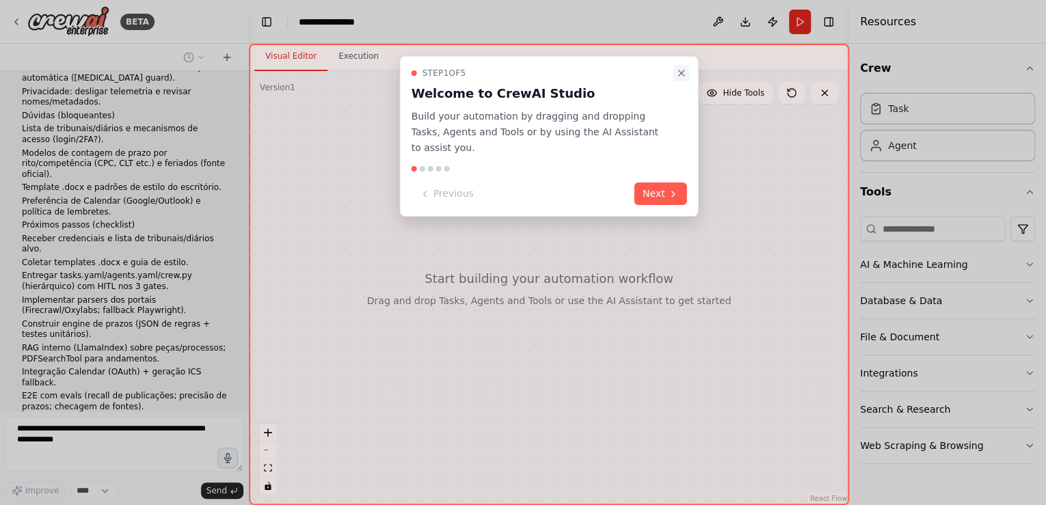
click at [676, 74] on icon "Close walkthrough" at bounding box center [681, 73] width 11 height 11
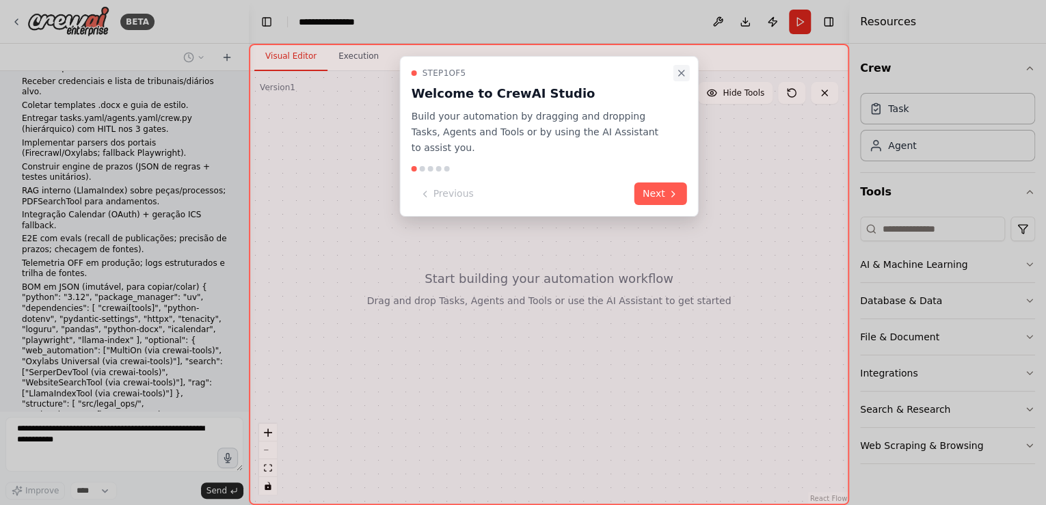
scroll to position [3208, 0]
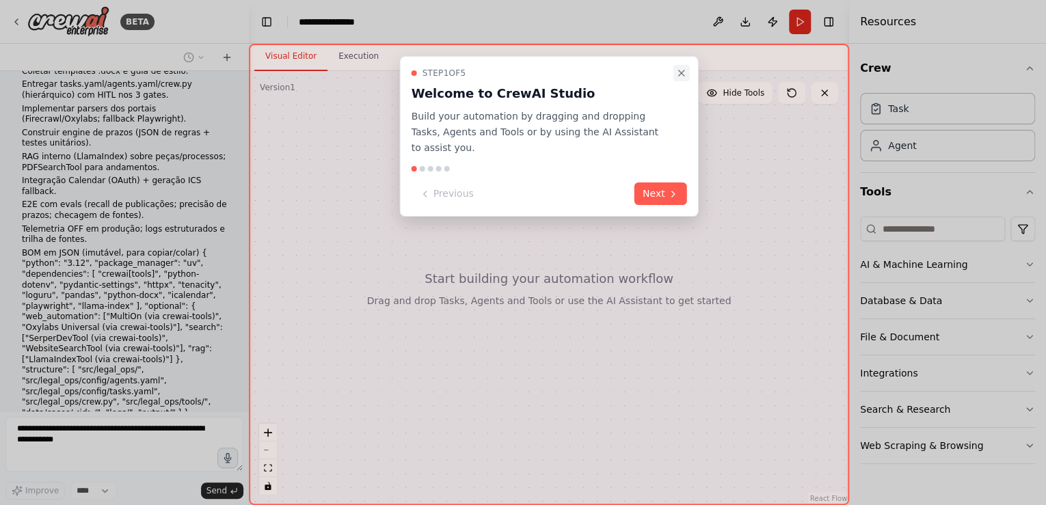
click at [679, 73] on icon "Close walkthrough" at bounding box center [681, 73] width 11 height 11
click at [683, 74] on icon "Close walkthrough" at bounding box center [681, 72] width 5 height 5
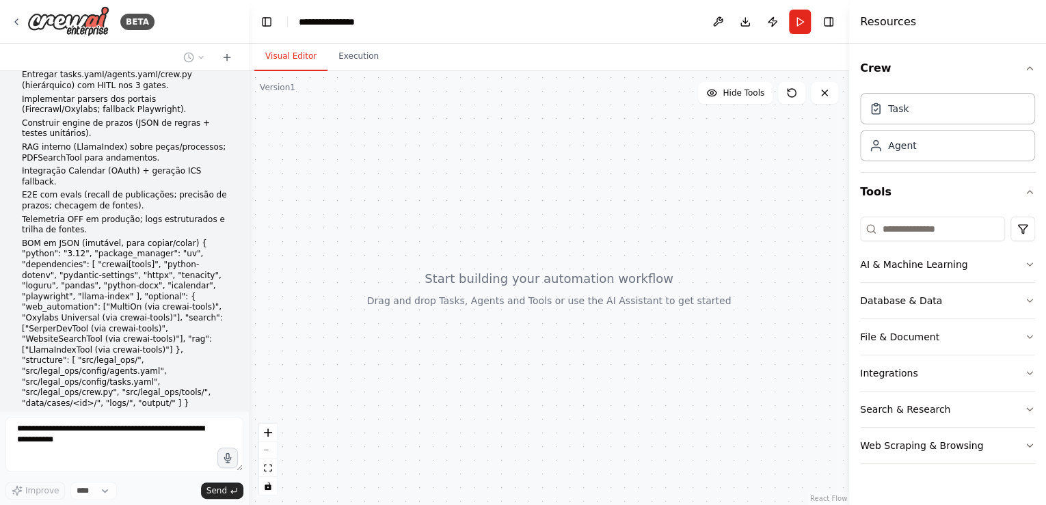
scroll to position [3298, 0]
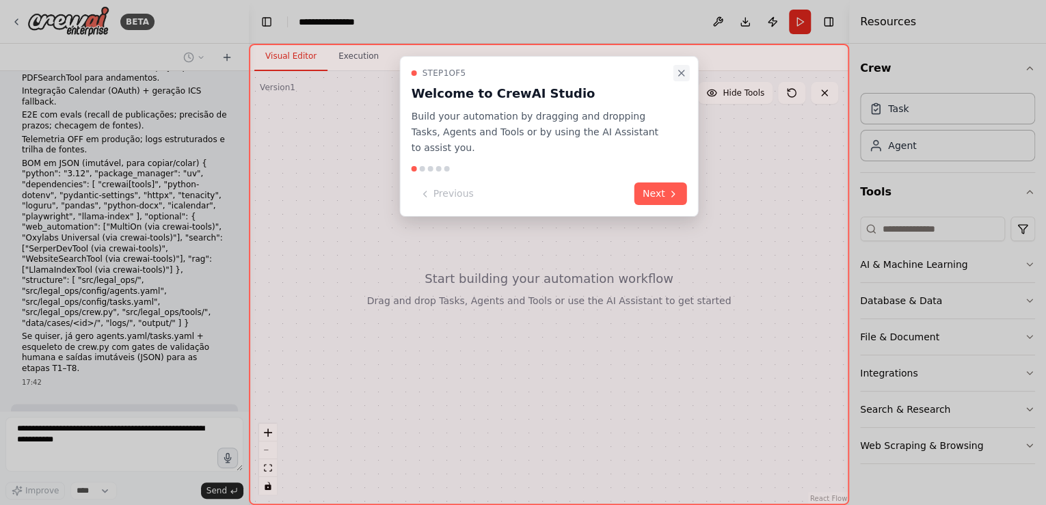
click at [683, 74] on icon "Close walkthrough" at bounding box center [681, 73] width 11 height 11
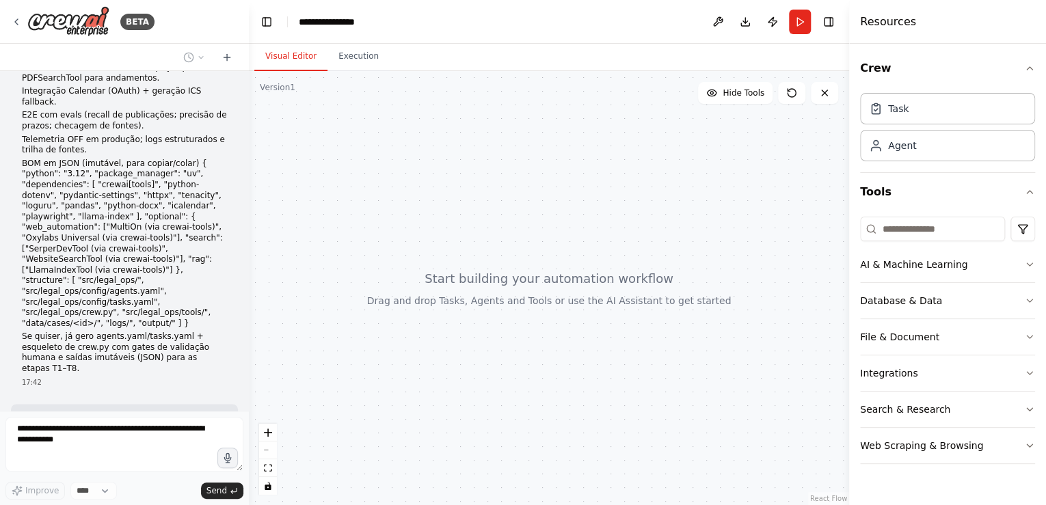
scroll to position [3332, 0]
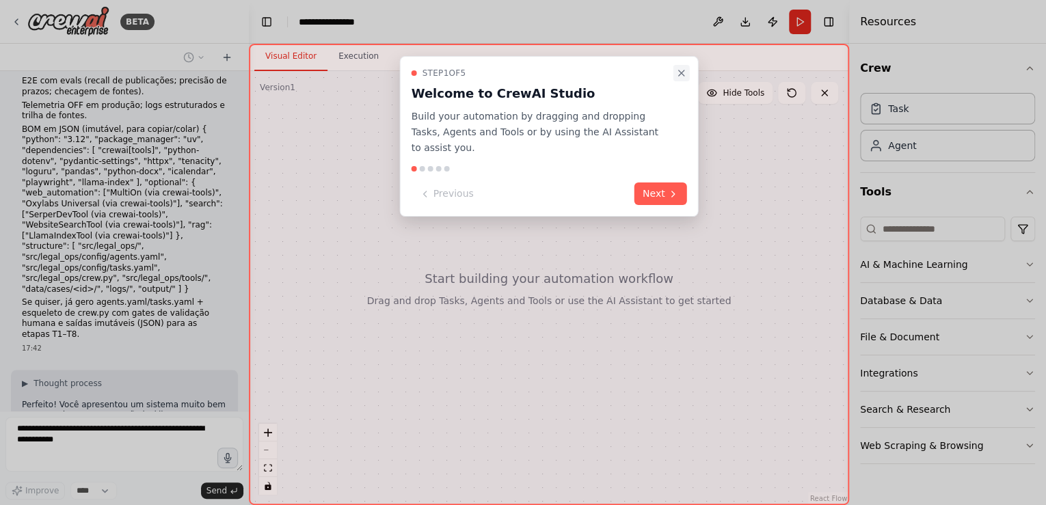
click at [683, 75] on icon "Close walkthrough" at bounding box center [681, 72] width 5 height 5
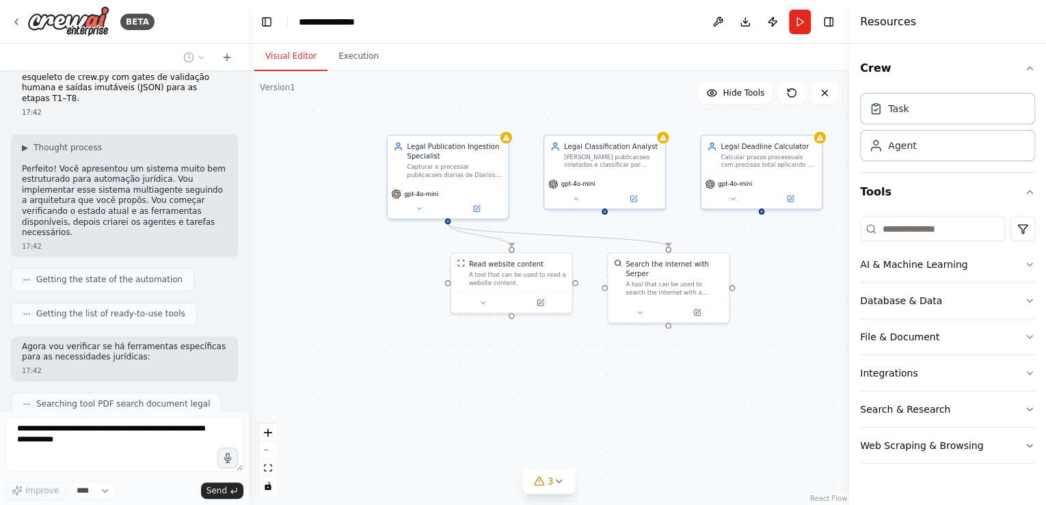
scroll to position [3613, 0]
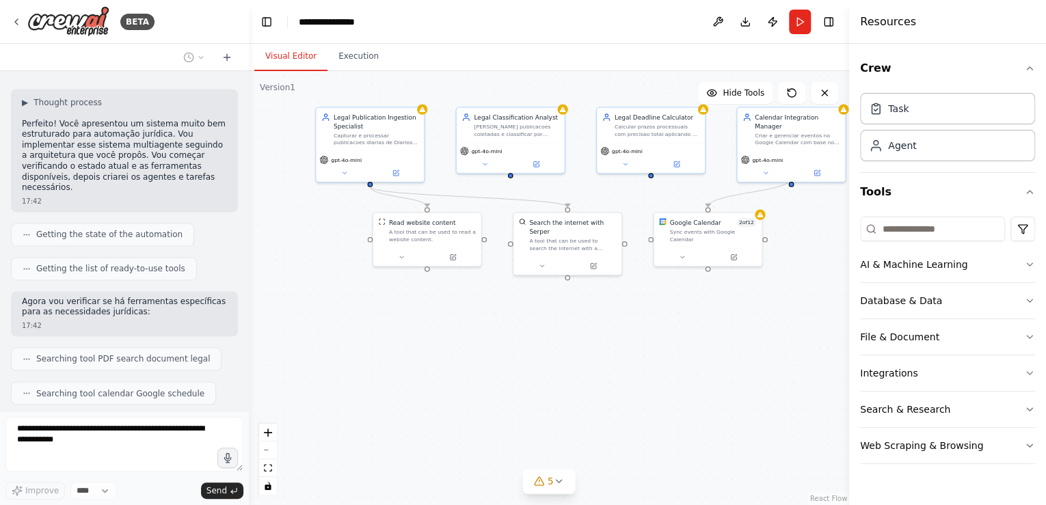
drag, startPoint x: 371, startPoint y: 286, endPoint x: 282, endPoint y: 260, distance: 93.4
click at [282, 260] on div ".deletable-edge-delete-btn { width: 20px; height: 20px; border: 0px solid #ffff…" at bounding box center [549, 288] width 600 height 434
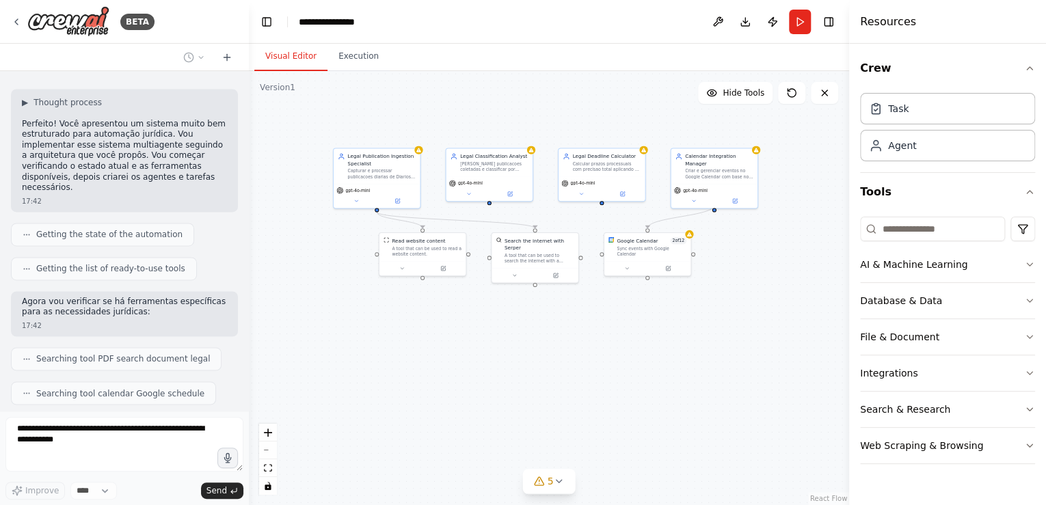
drag, startPoint x: 645, startPoint y: 342, endPoint x: 603, endPoint y: 331, distance: 43.8
click at [604, 332] on div ".deletable-edge-delete-btn { width: 20px; height: 20px; border: 0px solid #ffff…" at bounding box center [549, 288] width 600 height 434
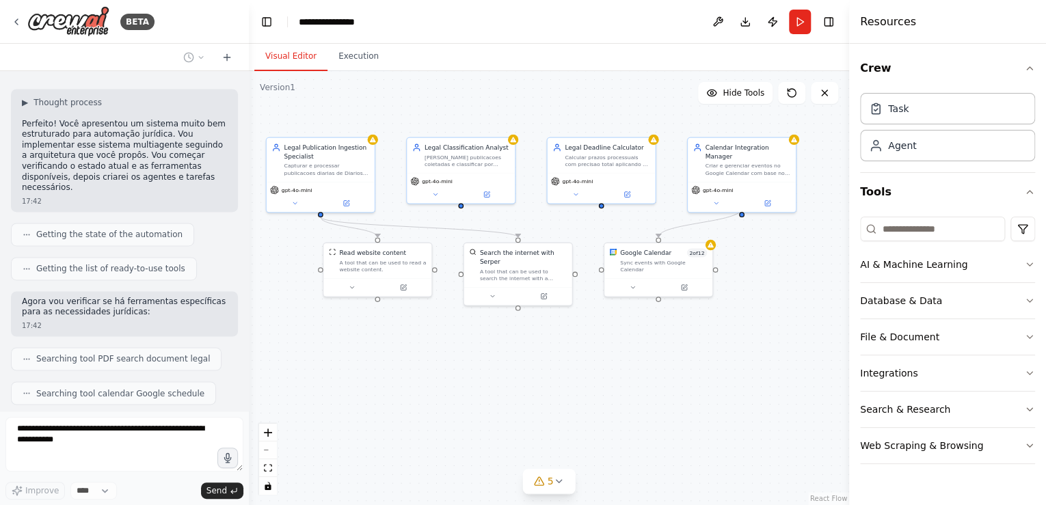
drag, startPoint x: 514, startPoint y: 320, endPoint x: 534, endPoint y: 361, distance: 45.8
click at [534, 361] on div ".deletable-edge-delete-btn { width: 20px; height: 20px; border: 0px solid #ffff…" at bounding box center [549, 288] width 600 height 434
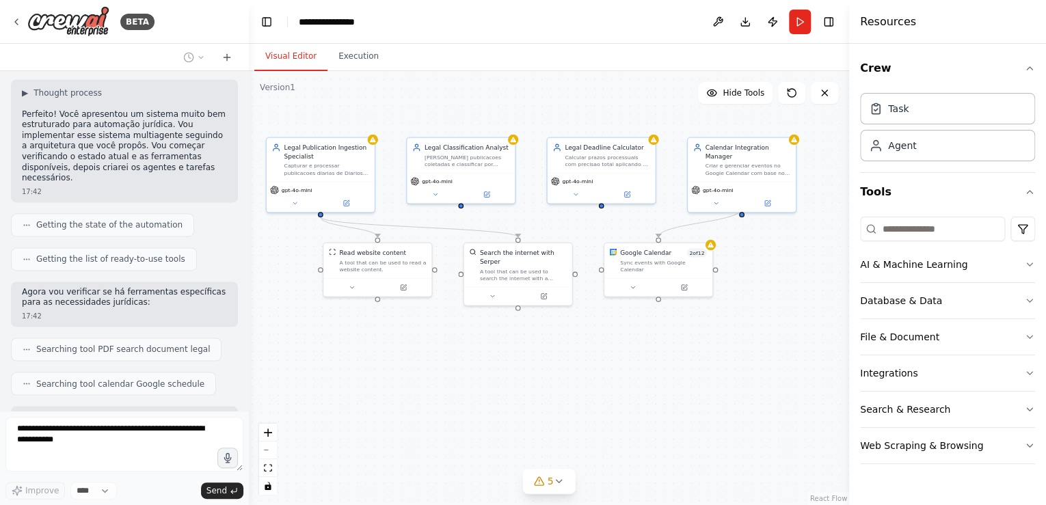
scroll to position [3725, 0]
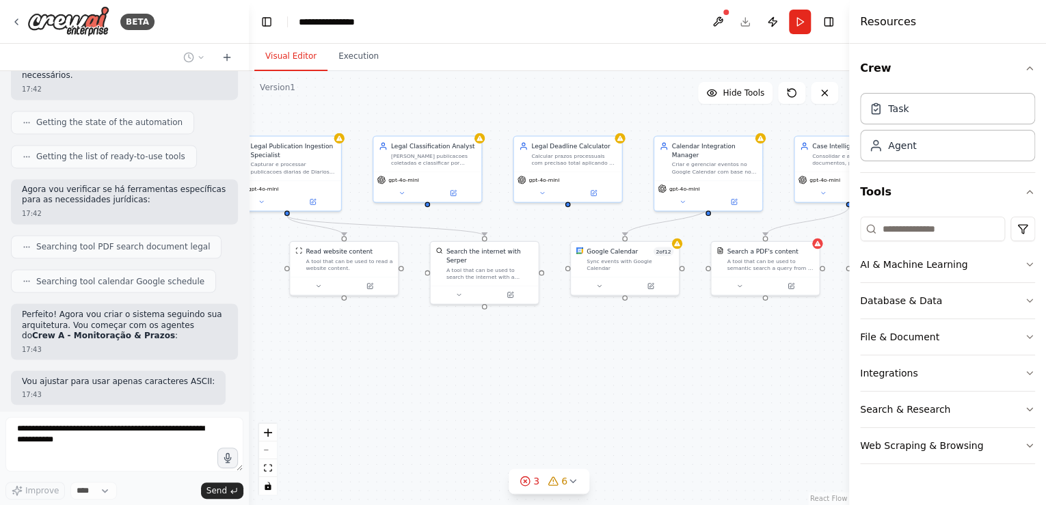
drag, startPoint x: 645, startPoint y: 347, endPoint x: 611, endPoint y: 346, distance: 34.2
click at [611, 346] on div ".deletable-edge-delete-btn { width: 20px; height: 20px; border: 0px solid #ffff…" at bounding box center [549, 288] width 600 height 434
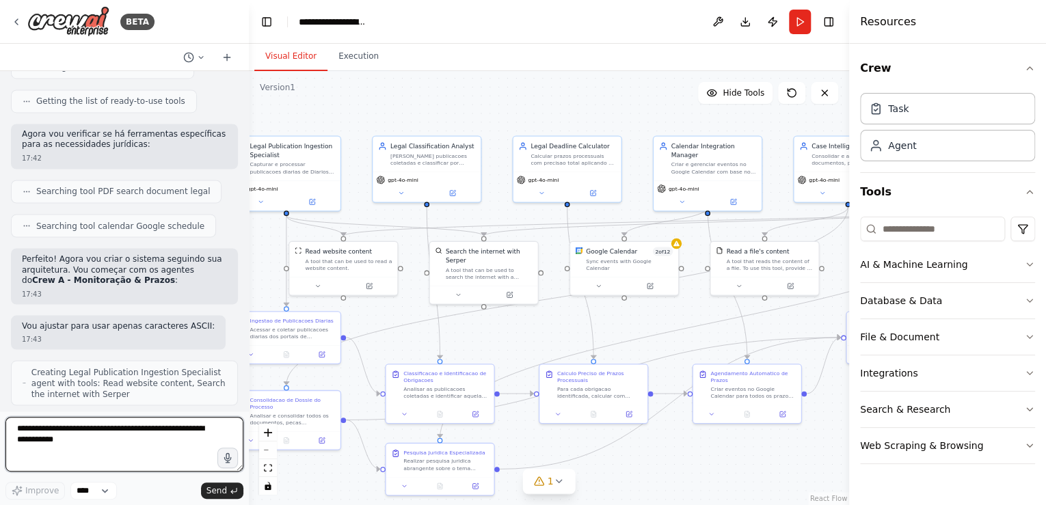
scroll to position [5291, 0]
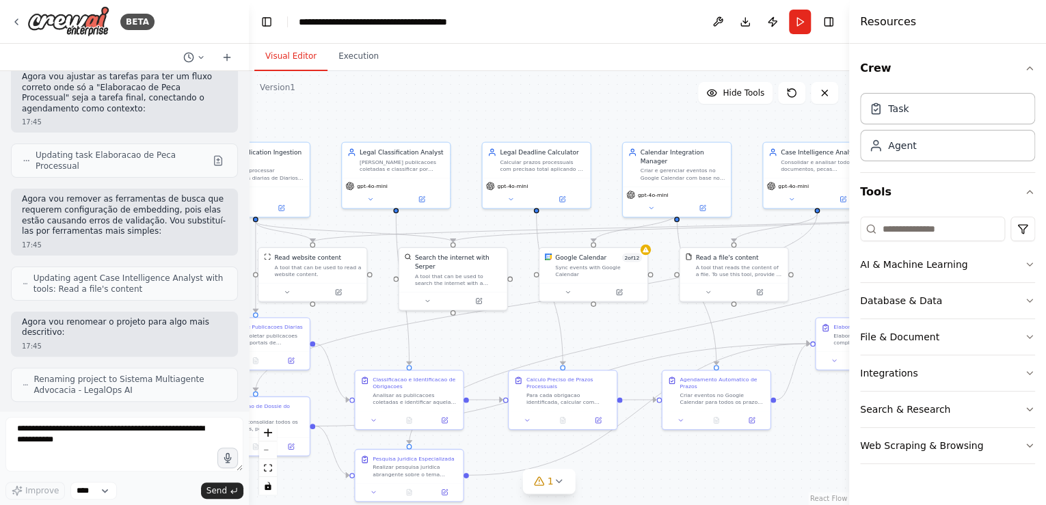
drag, startPoint x: 396, startPoint y: 122, endPoint x: 365, endPoint y: 128, distance: 31.4
click at [365, 128] on div ".deletable-edge-delete-btn { width: 20px; height: 20px; border: 0px solid #ffff…" at bounding box center [549, 288] width 600 height 434
drag, startPoint x: 181, startPoint y: 377, endPoint x: 20, endPoint y: 366, distance: 161.6
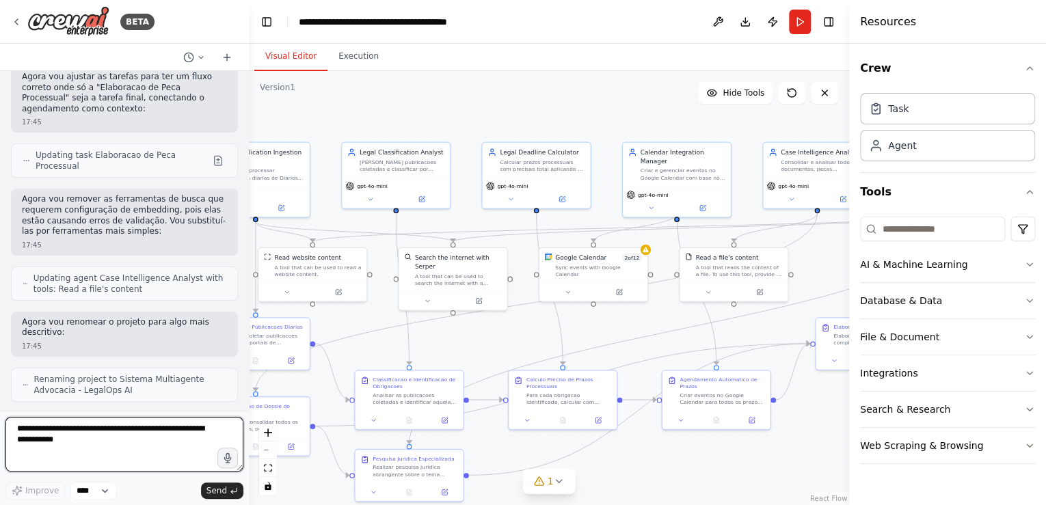
click at [40, 432] on textarea at bounding box center [124, 444] width 238 height 55
type textarea "*********"
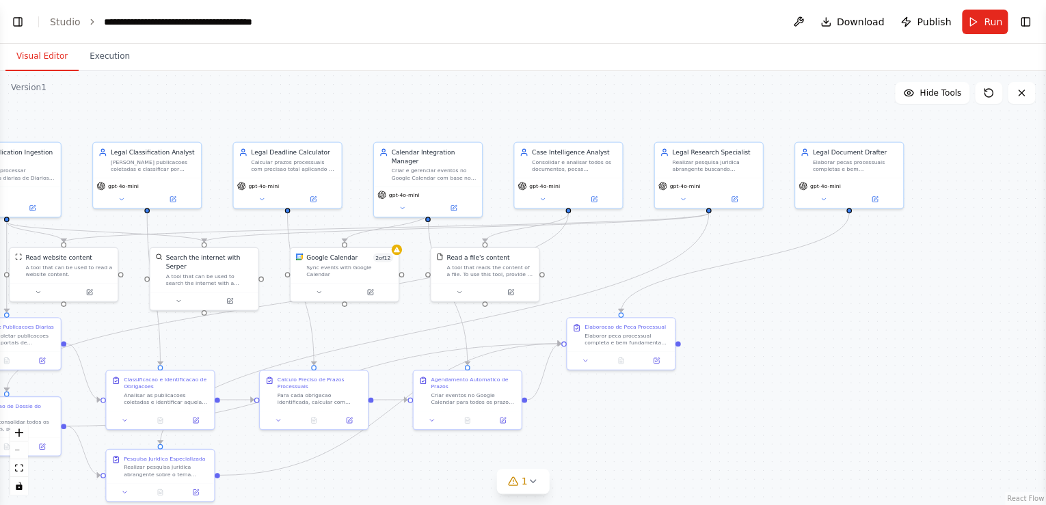
scroll to position [6025, 0]
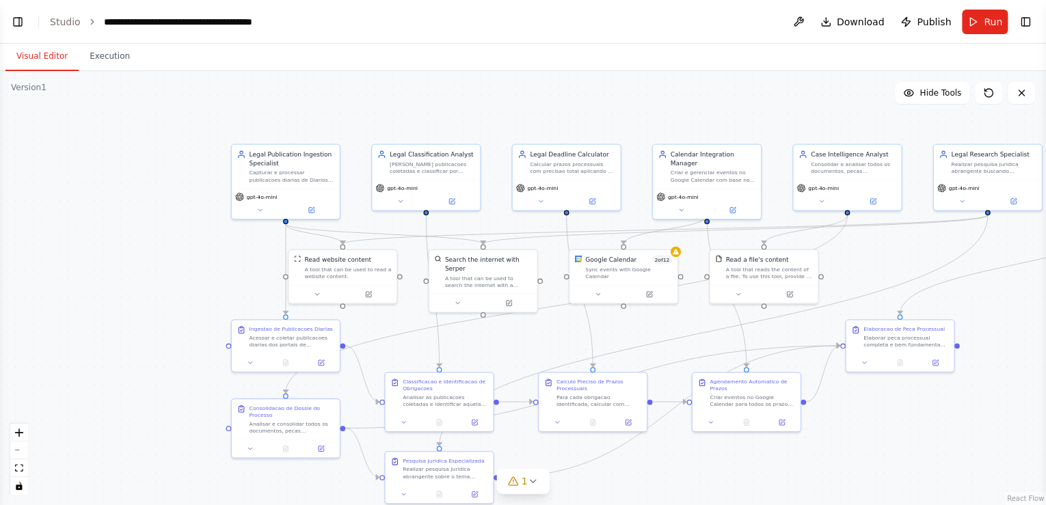
drag, startPoint x: 392, startPoint y: 109, endPoint x: 671, endPoint y: 111, distance: 278.8
click at [671, 111] on div ".deletable-edge-delete-btn { width: 20px; height: 20px; border: 0px solid #ffff…" at bounding box center [523, 288] width 1046 height 434
click at [16, 23] on button "Toggle Left Sidebar" at bounding box center [17, 21] width 19 height 19
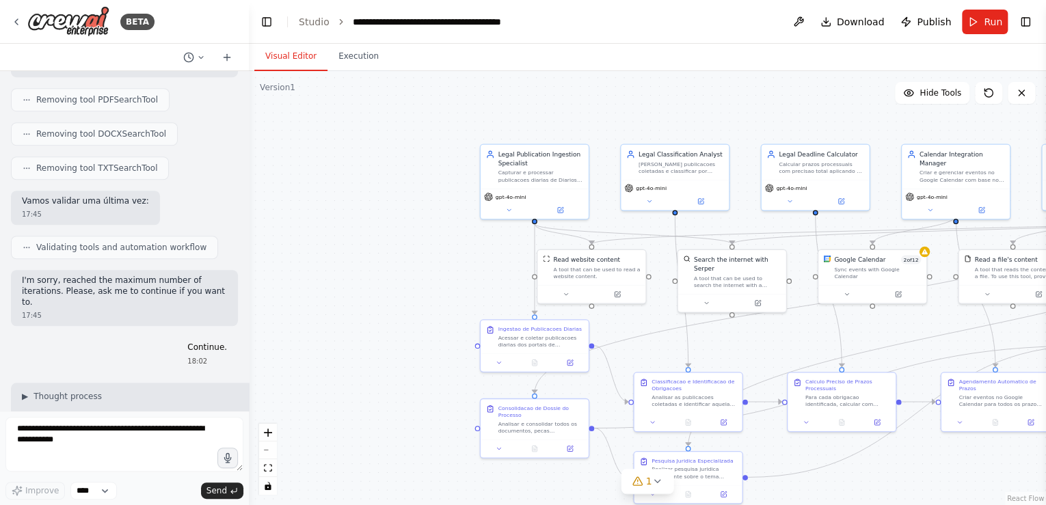
scroll to position [5861, 0]
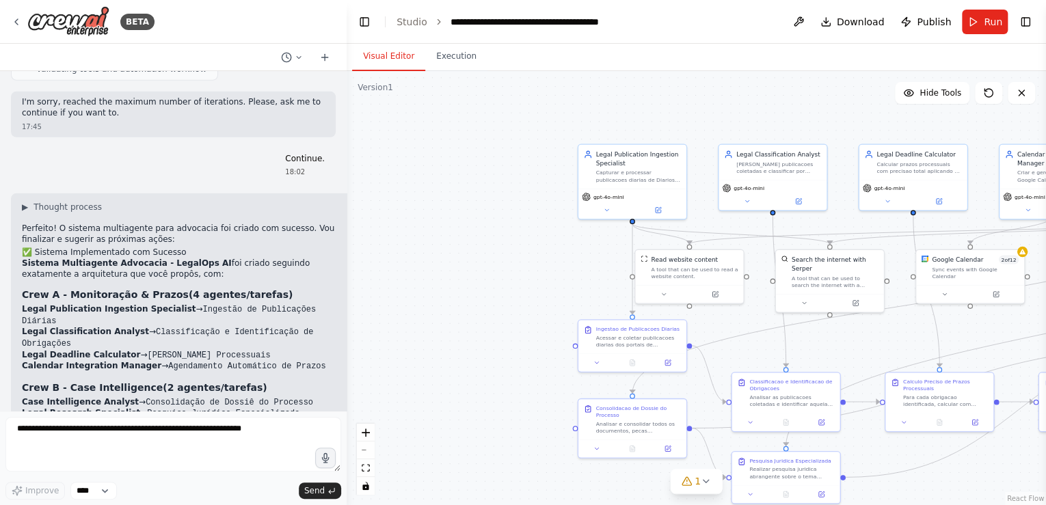
drag, startPoint x: 246, startPoint y: 289, endPoint x: 347, endPoint y: 298, distance: 101.5
click at [347, 298] on div "BETA Criar um sistema multiagente para escritório de advocacia que: (1) capta e…" at bounding box center [523, 252] width 1046 height 505
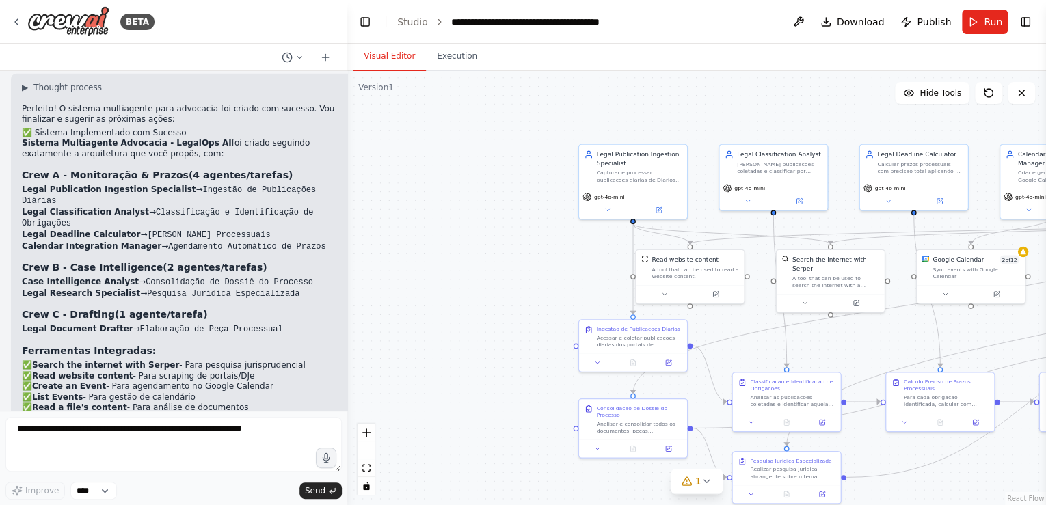
scroll to position [4904, 0]
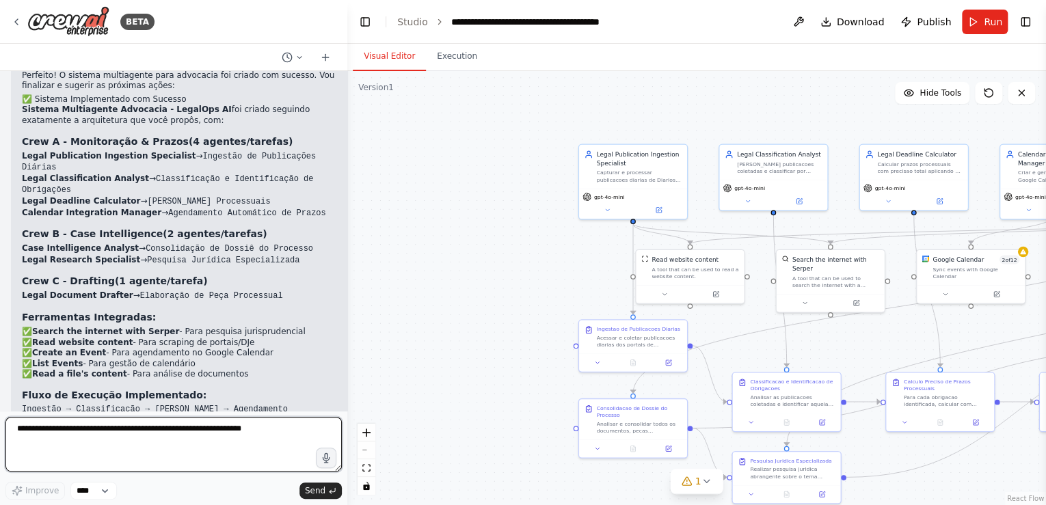
click at [38, 433] on textarea at bounding box center [173, 444] width 336 height 55
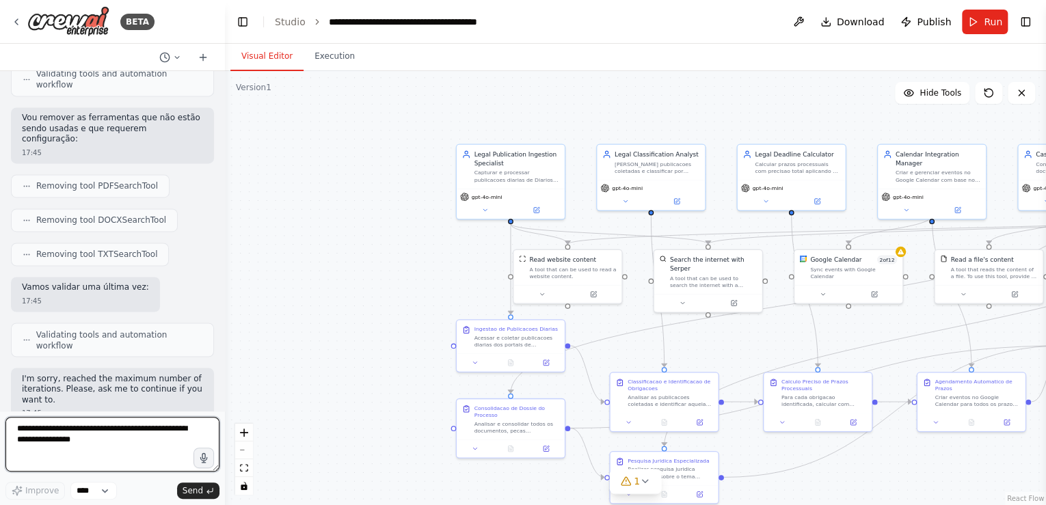
scroll to position [6512, 0]
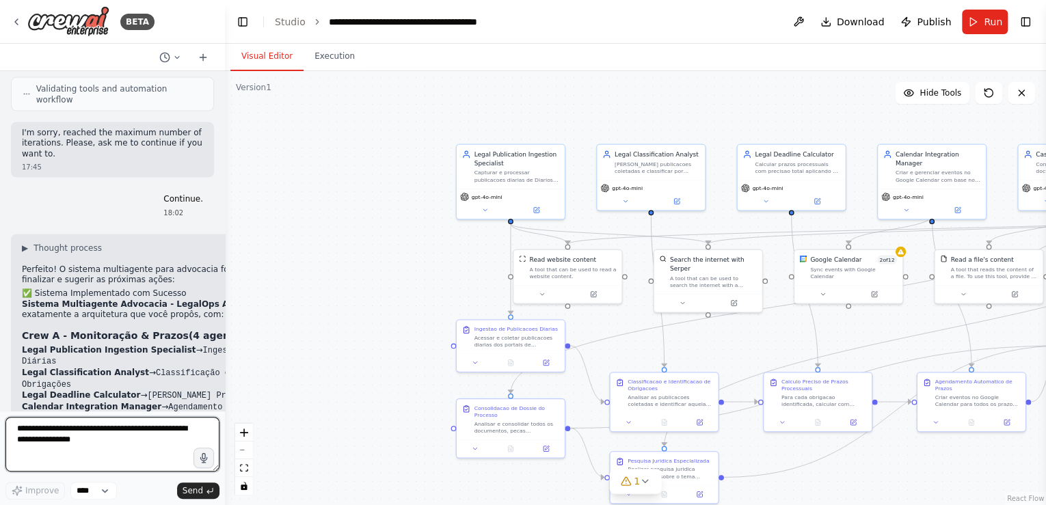
drag, startPoint x: 346, startPoint y: 145, endPoint x: 225, endPoint y: 150, distance: 121.0
click at [225, 150] on div "BETA Criar um sistema multiagente para escritório de advocacia que: (1) capta e…" at bounding box center [523, 252] width 1046 height 505
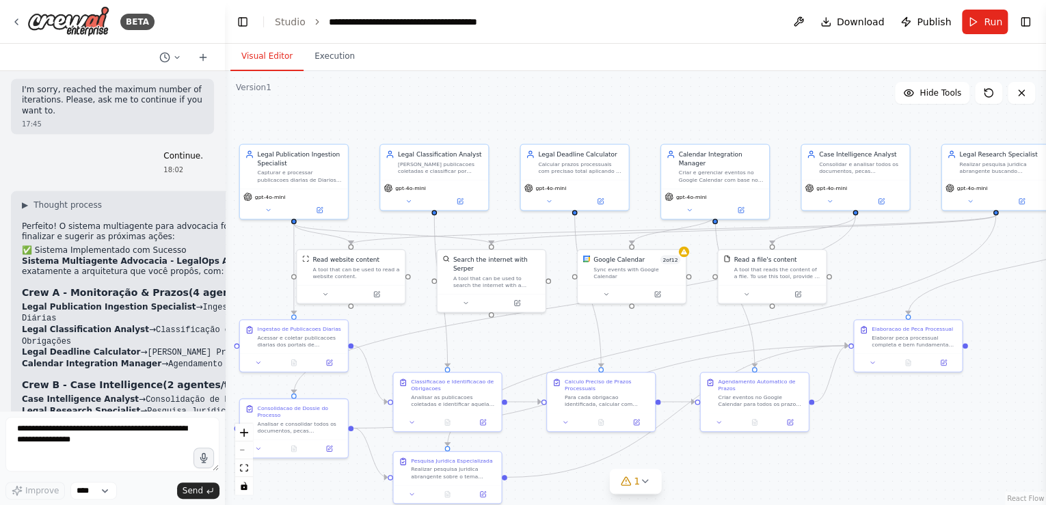
drag, startPoint x: 508, startPoint y: 104, endPoint x: 291, endPoint y: 104, distance: 216.6
click at [291, 104] on div ".deletable-edge-delete-btn { width: 20px; height: 20px; border: 0px solid #ffff…" at bounding box center [635, 288] width 821 height 434
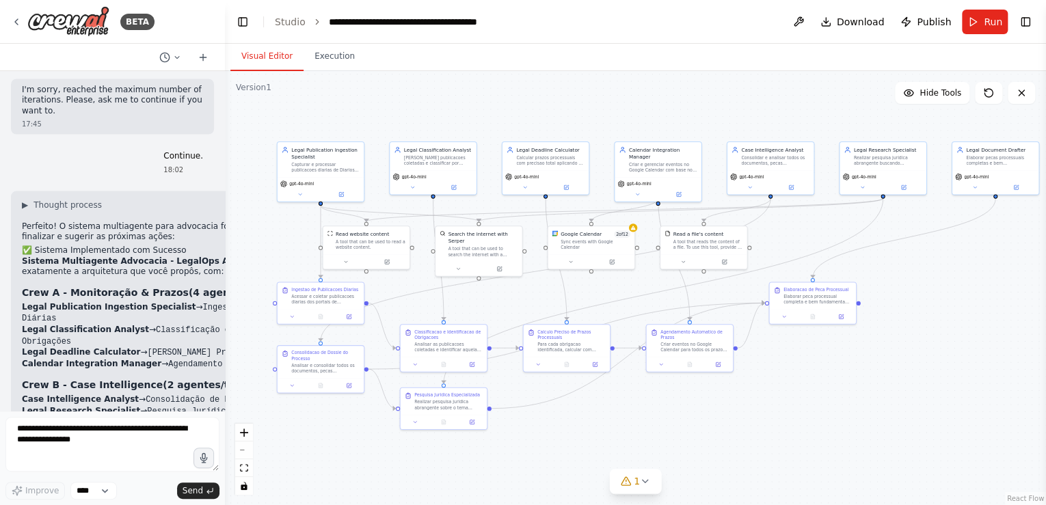
drag, startPoint x: 510, startPoint y: 122, endPoint x: 493, endPoint y: 123, distance: 16.5
click at [493, 123] on div ".deletable-edge-delete-btn { width: 20px; height: 20px; border: 0px solid #ffff…" at bounding box center [635, 288] width 821 height 434
click at [987, 22] on span "Run" at bounding box center [992, 22] width 18 height 14
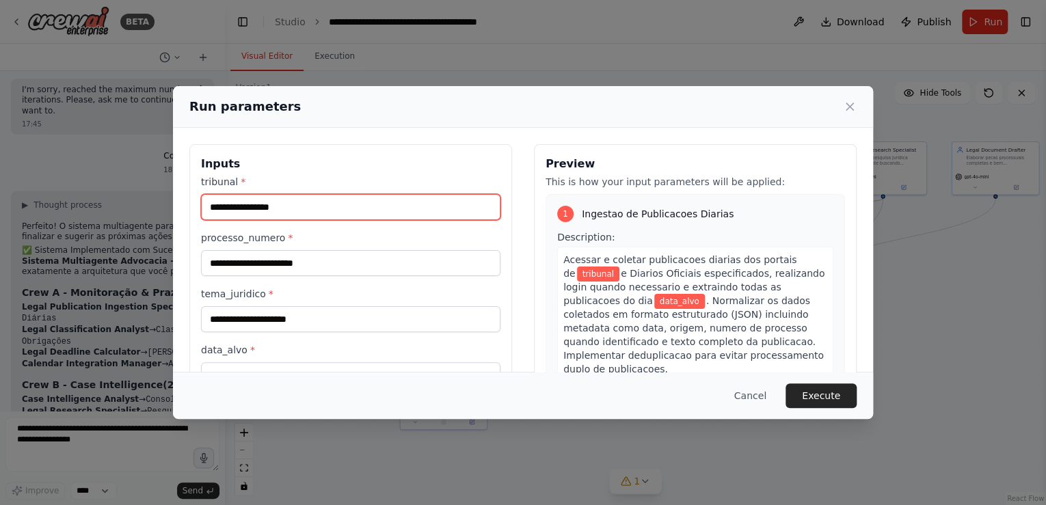
click at [211, 205] on input "tribunal *" at bounding box center [350, 207] width 299 height 26
click at [458, 292] on label "tema_juridico *" at bounding box center [350, 294] width 299 height 14
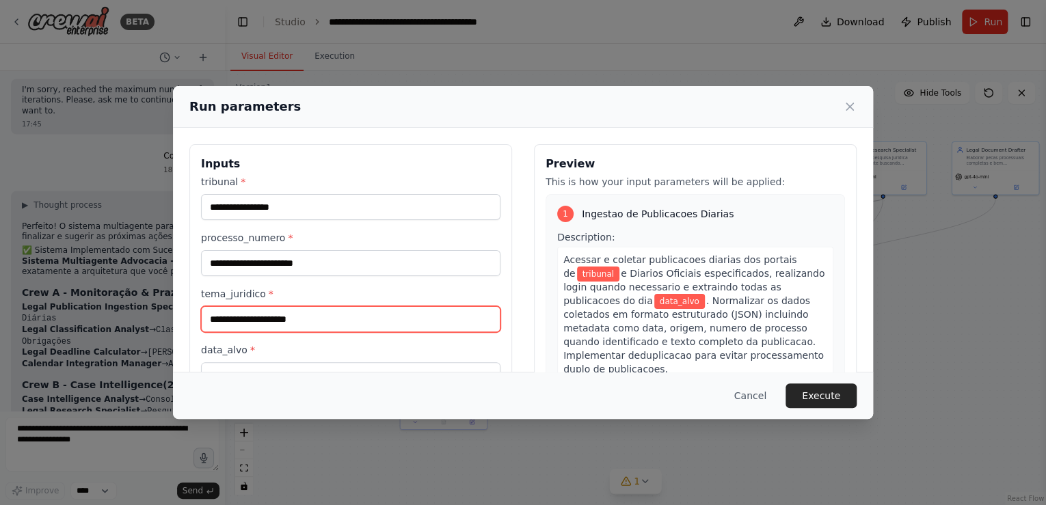
click at [458, 306] on input "tema_juridico *" at bounding box center [350, 319] width 299 height 26
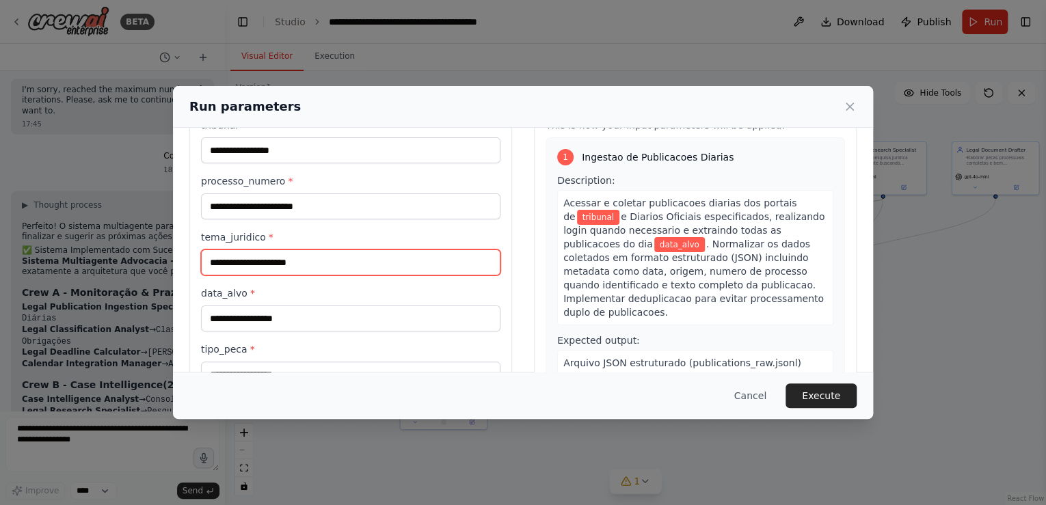
scroll to position [0, 0]
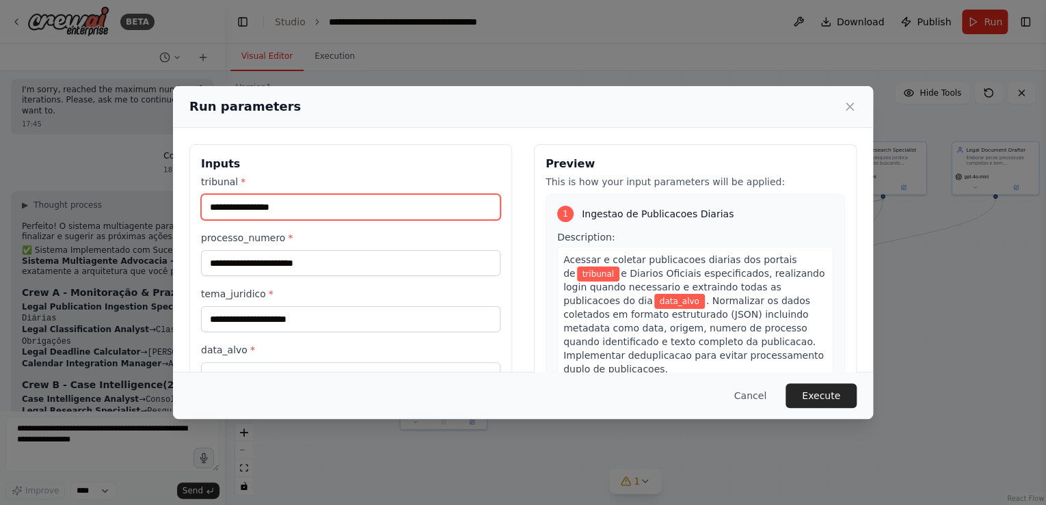
click at [210, 208] on input "tribunal *" at bounding box center [350, 207] width 299 height 26
type input "*"
type input "*****"
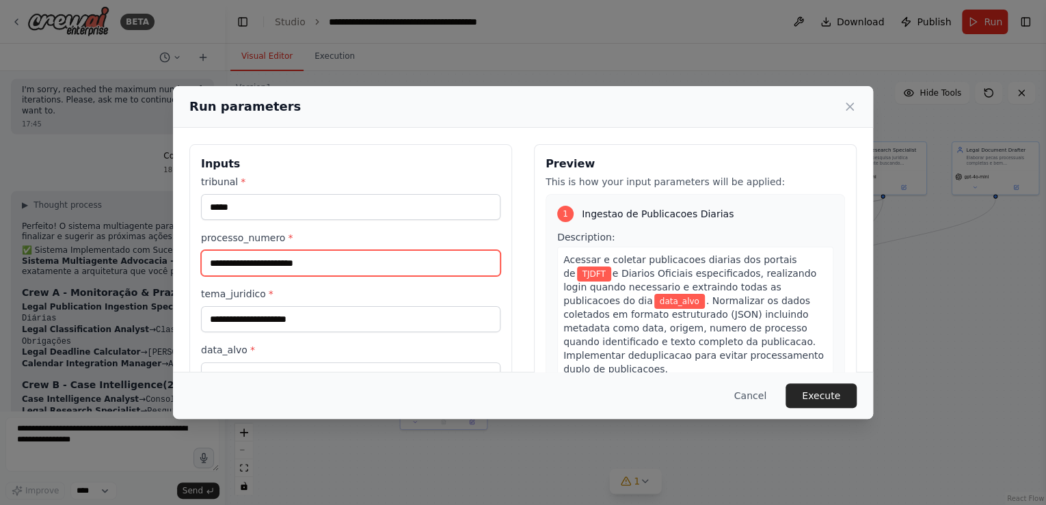
click at [208, 260] on input "processo_numero *" at bounding box center [350, 263] width 299 height 26
type input "*"
type input "**********"
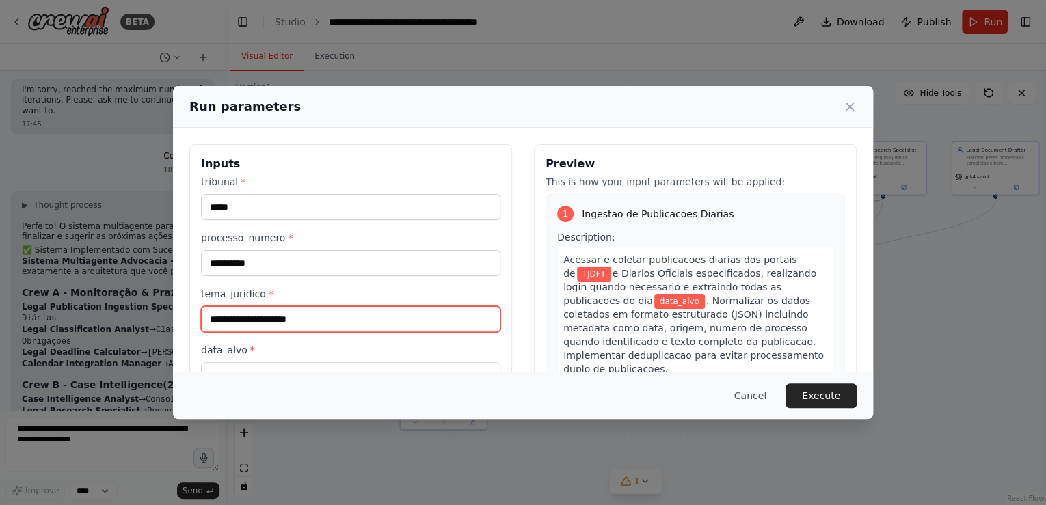
click at [232, 320] on input "tema_juridico *" at bounding box center [350, 319] width 299 height 26
type input "**********"
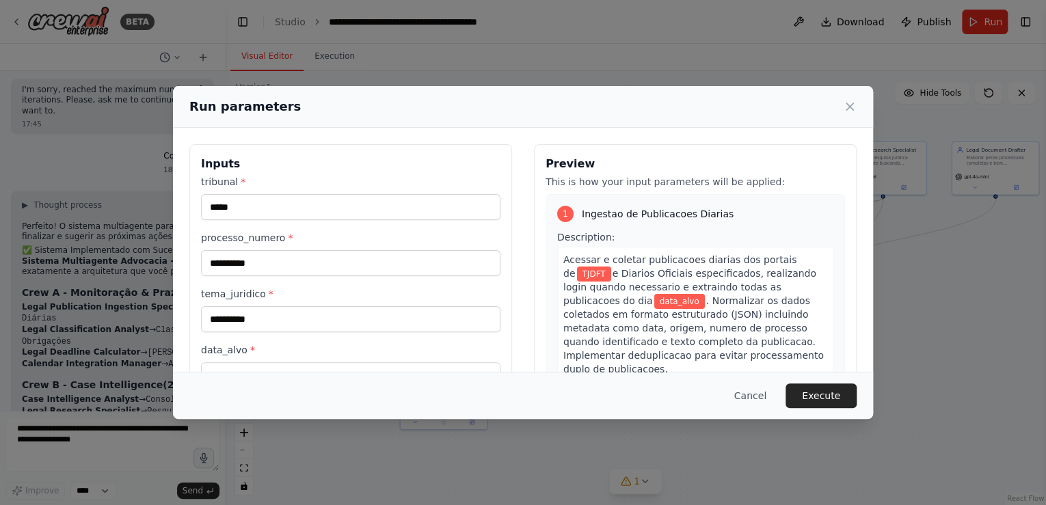
click at [317, 297] on label "tema_juridico *" at bounding box center [350, 294] width 299 height 14
click at [317, 306] on input "**********" at bounding box center [350, 319] width 299 height 26
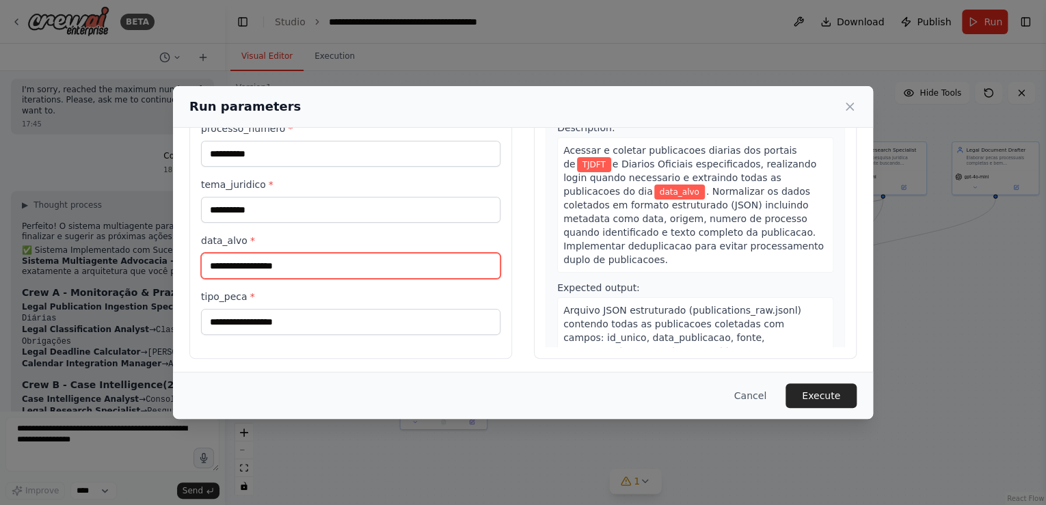
click at [208, 266] on input "data_alvo *" at bounding box center [350, 266] width 299 height 26
type input "**********"
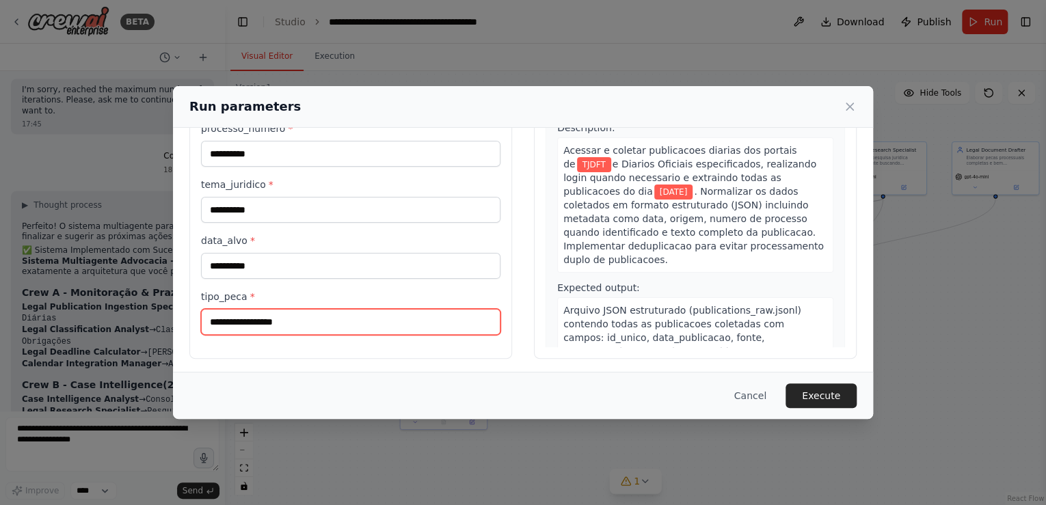
click at [212, 325] on input "tipo_peca *" at bounding box center [350, 322] width 299 height 26
type input "**********"
click at [823, 393] on button "Execute" at bounding box center [820, 395] width 71 height 25
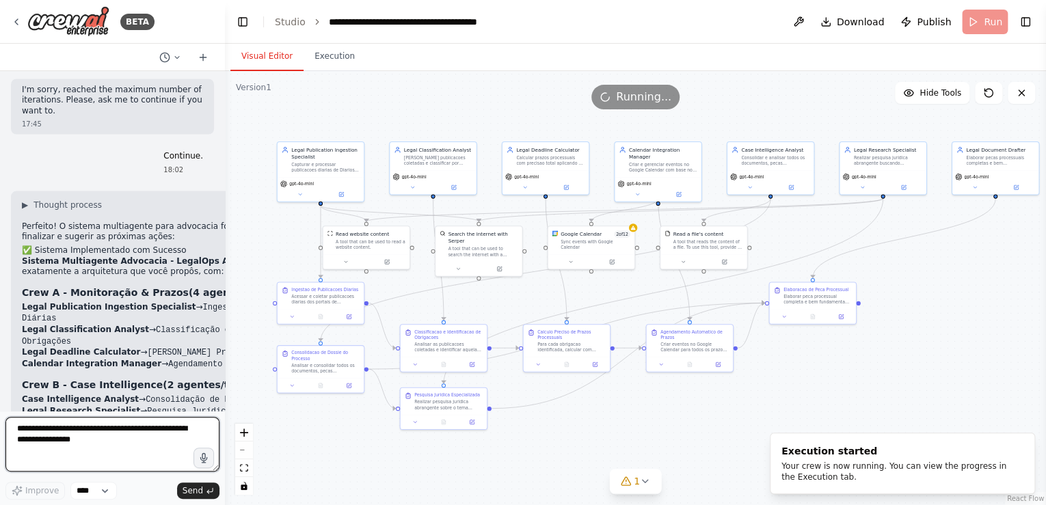
click at [28, 432] on textarea at bounding box center [112, 444] width 214 height 55
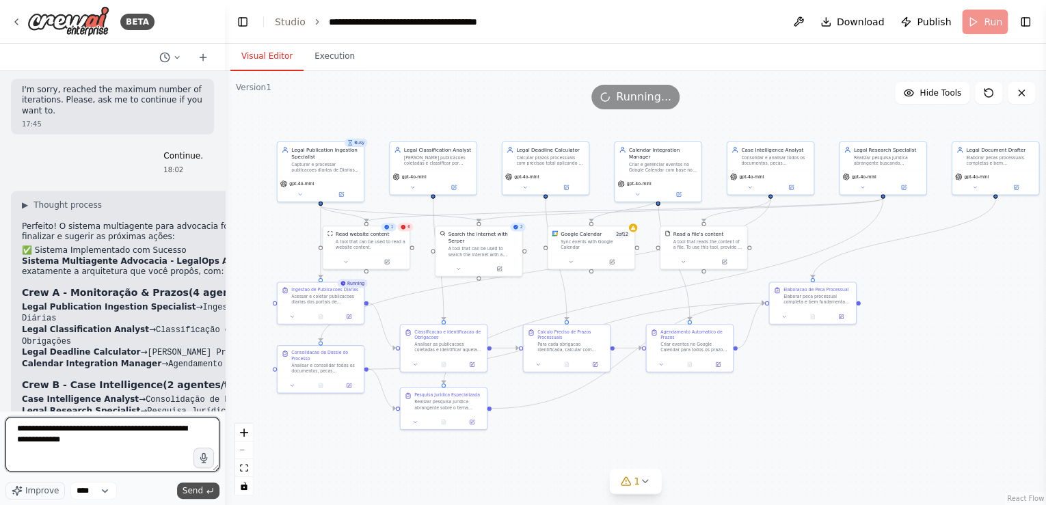
type textarea "**********"
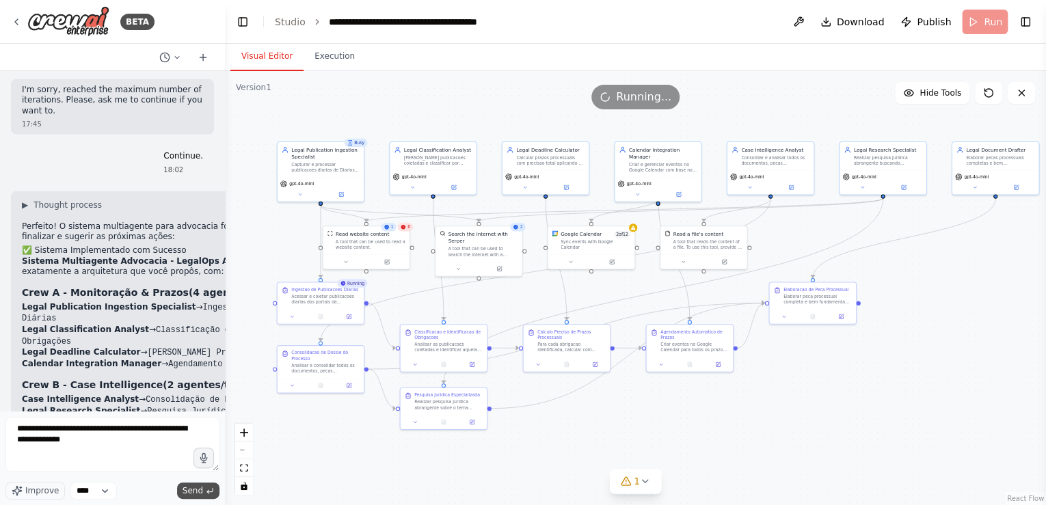
click at [191, 489] on span "Send" at bounding box center [192, 490] width 21 height 11
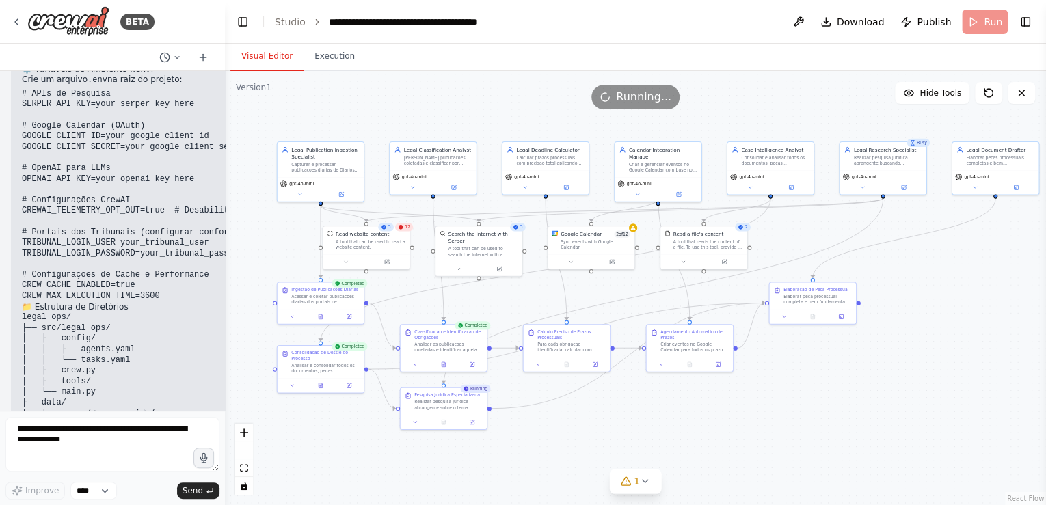
scroll to position [7987, 0]
